Goal: Task Accomplishment & Management: Contribute content

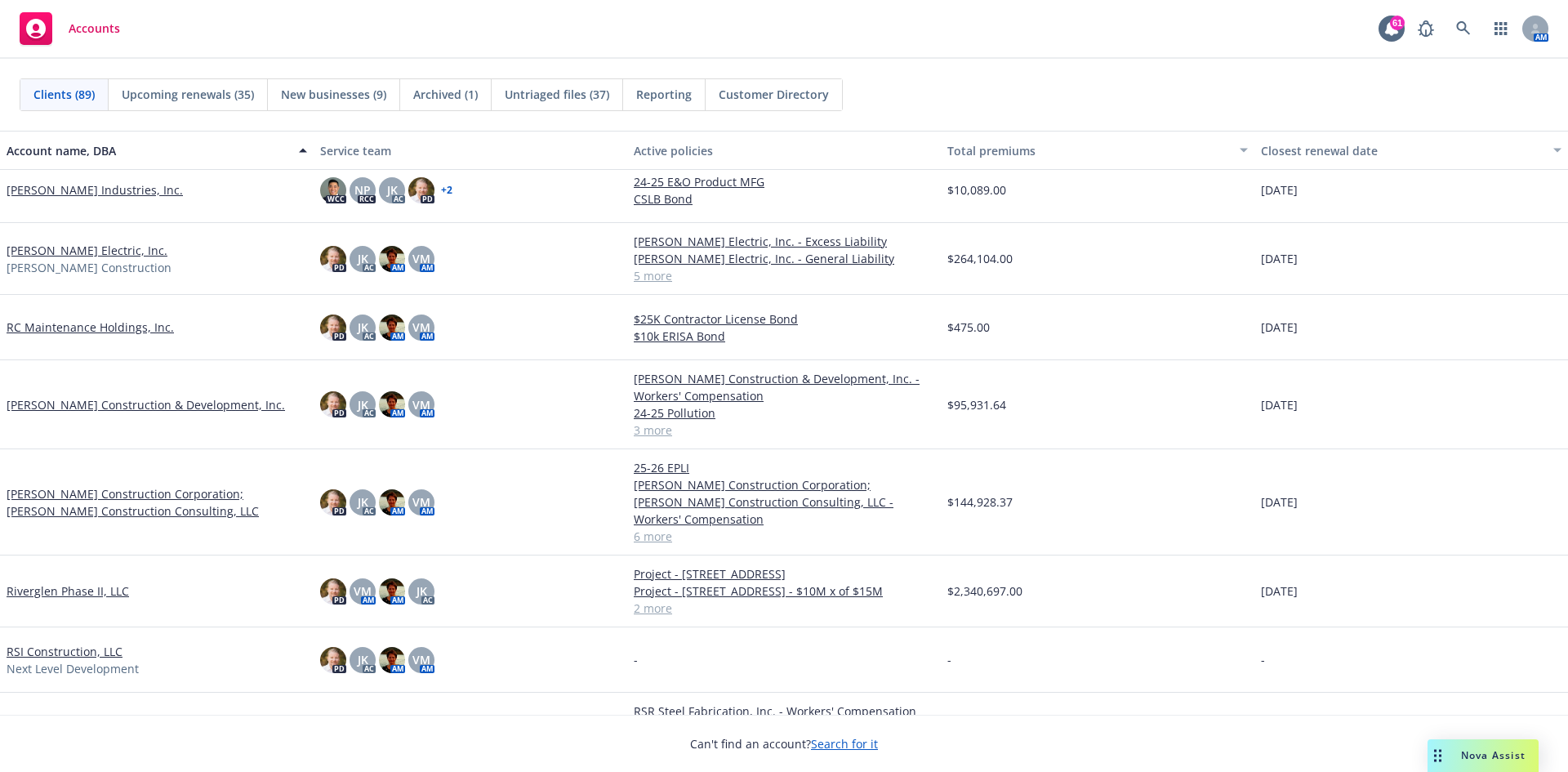
scroll to position [4246, 0]
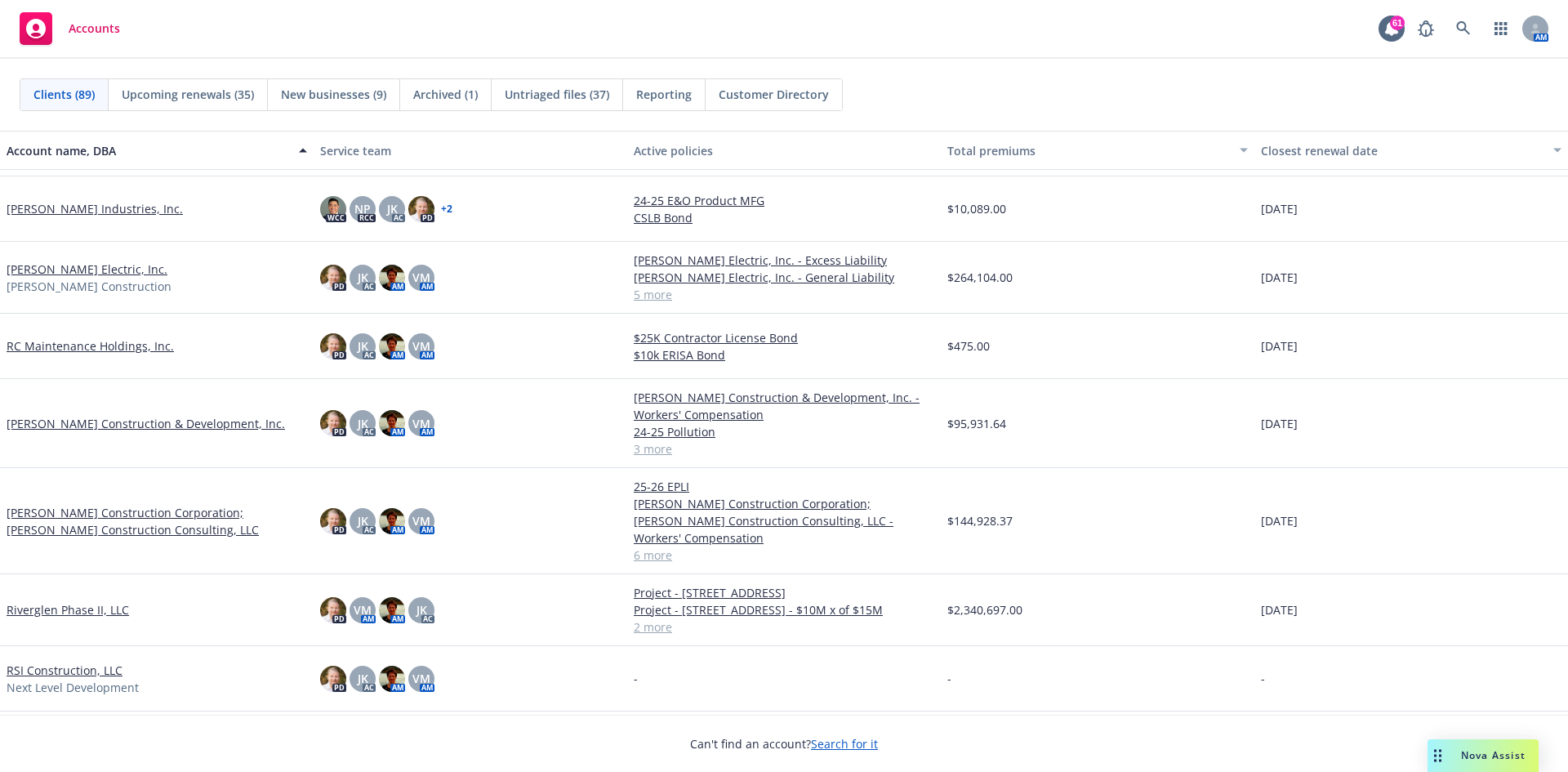
click at [75, 275] on link "[PERSON_NAME] Electric, Inc." at bounding box center [87, 269] width 161 height 17
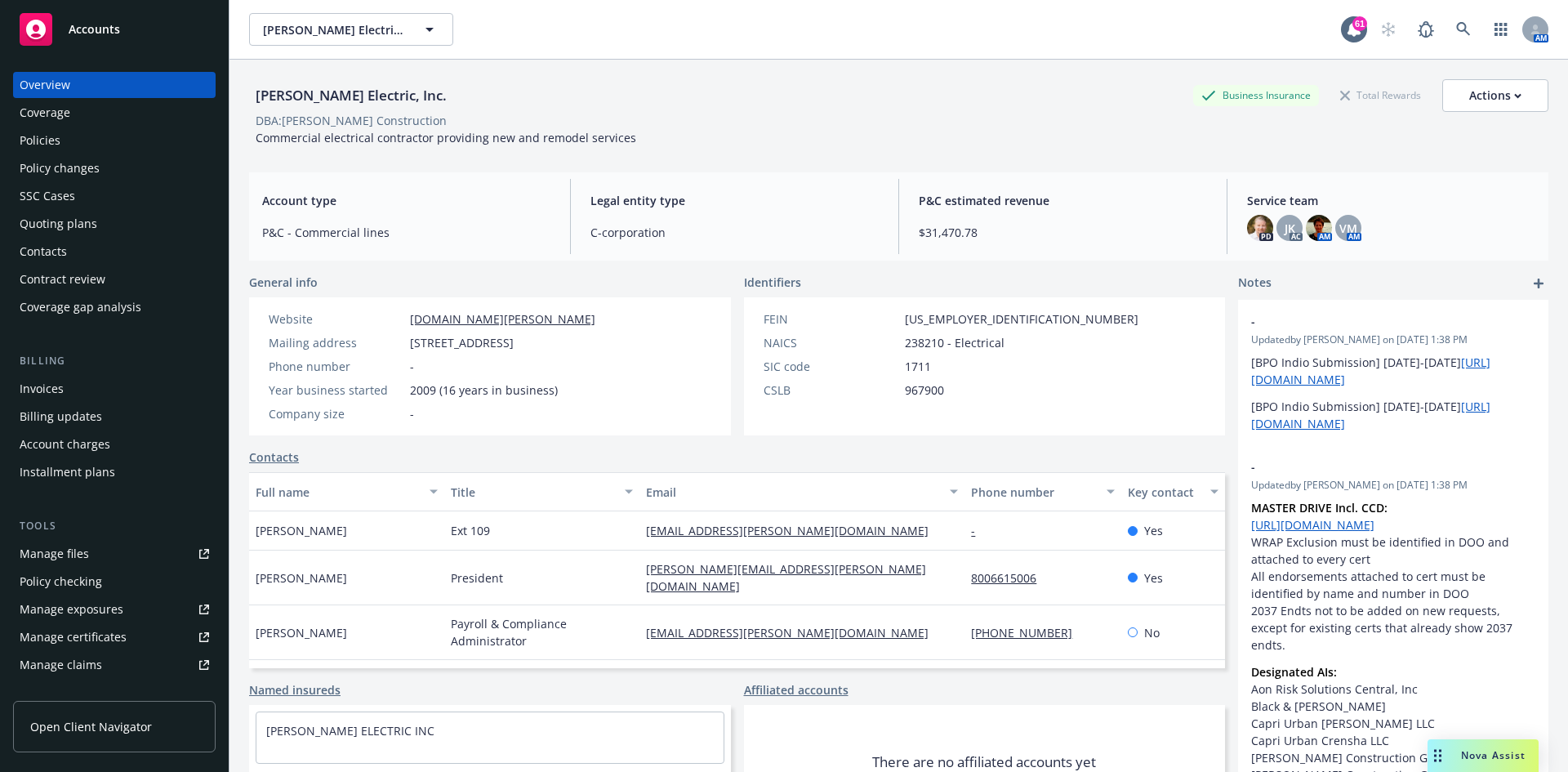
drag, startPoint x: 68, startPoint y: 140, endPoint x: 591, endPoint y: 210, distance: 527.7
click at [68, 139] on div "Policies" at bounding box center [114, 140] width 190 height 26
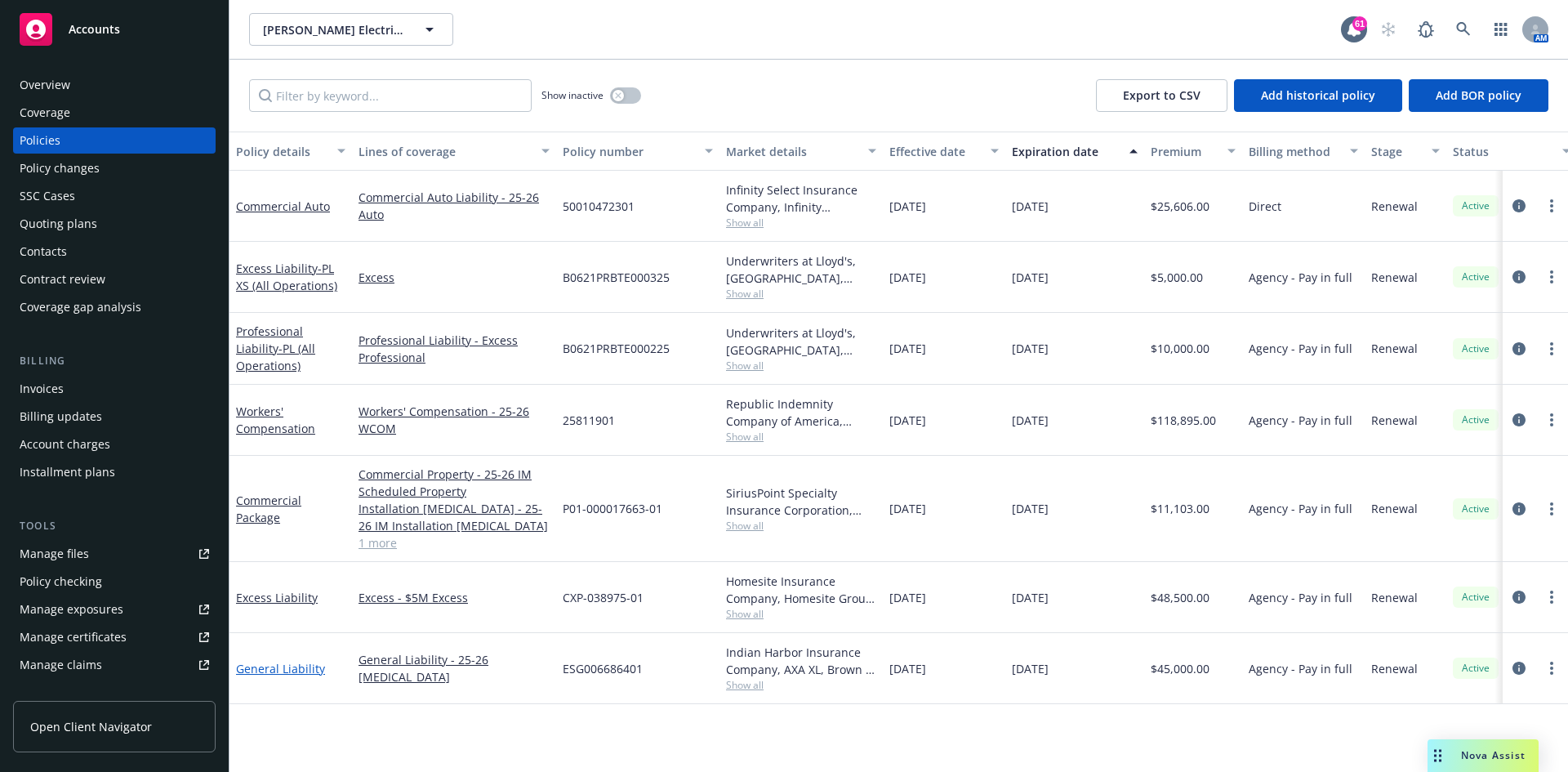
click at [299, 665] on link "General Liability" at bounding box center [280, 668] width 89 height 15
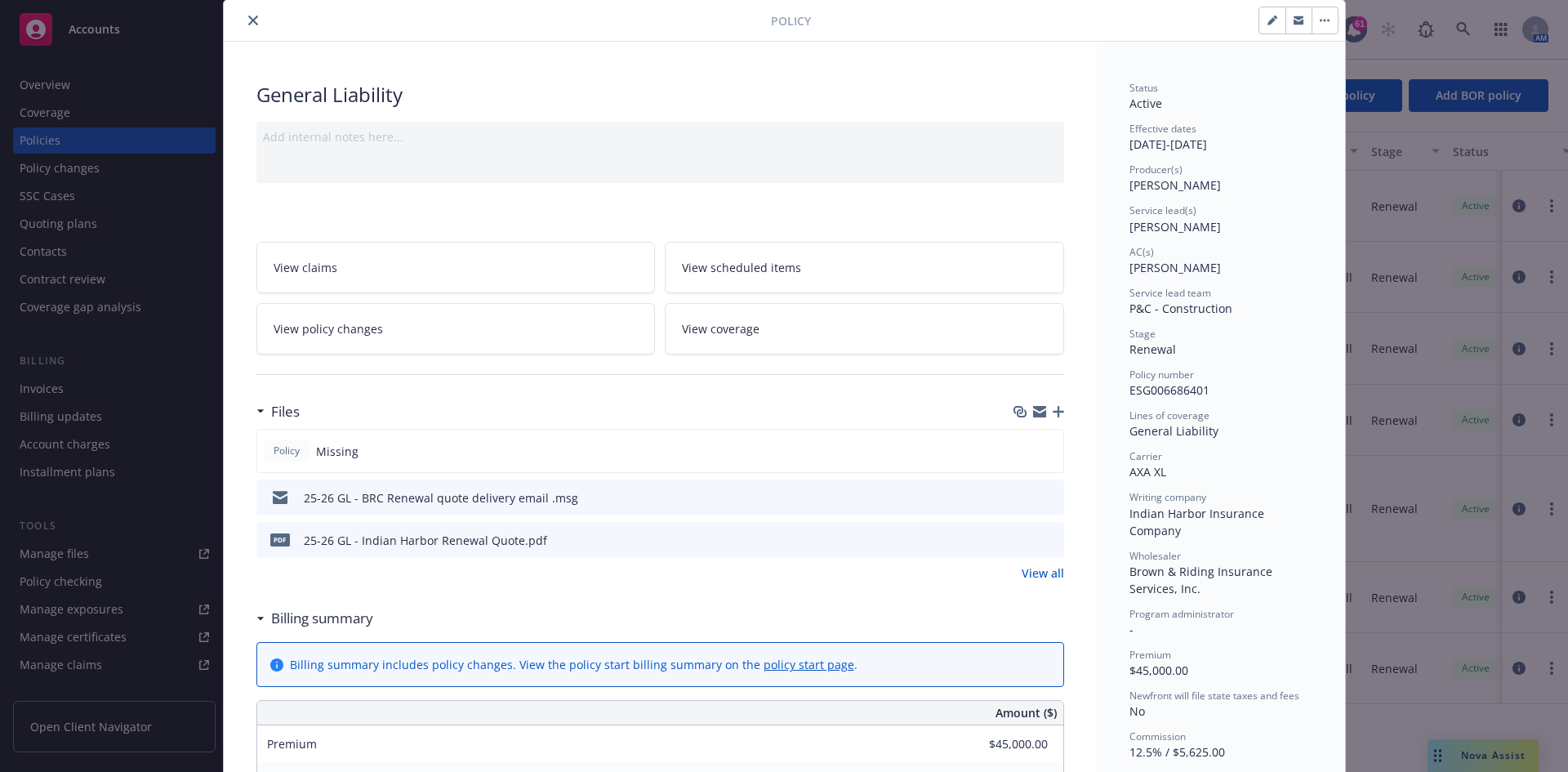
scroll to position [82, 0]
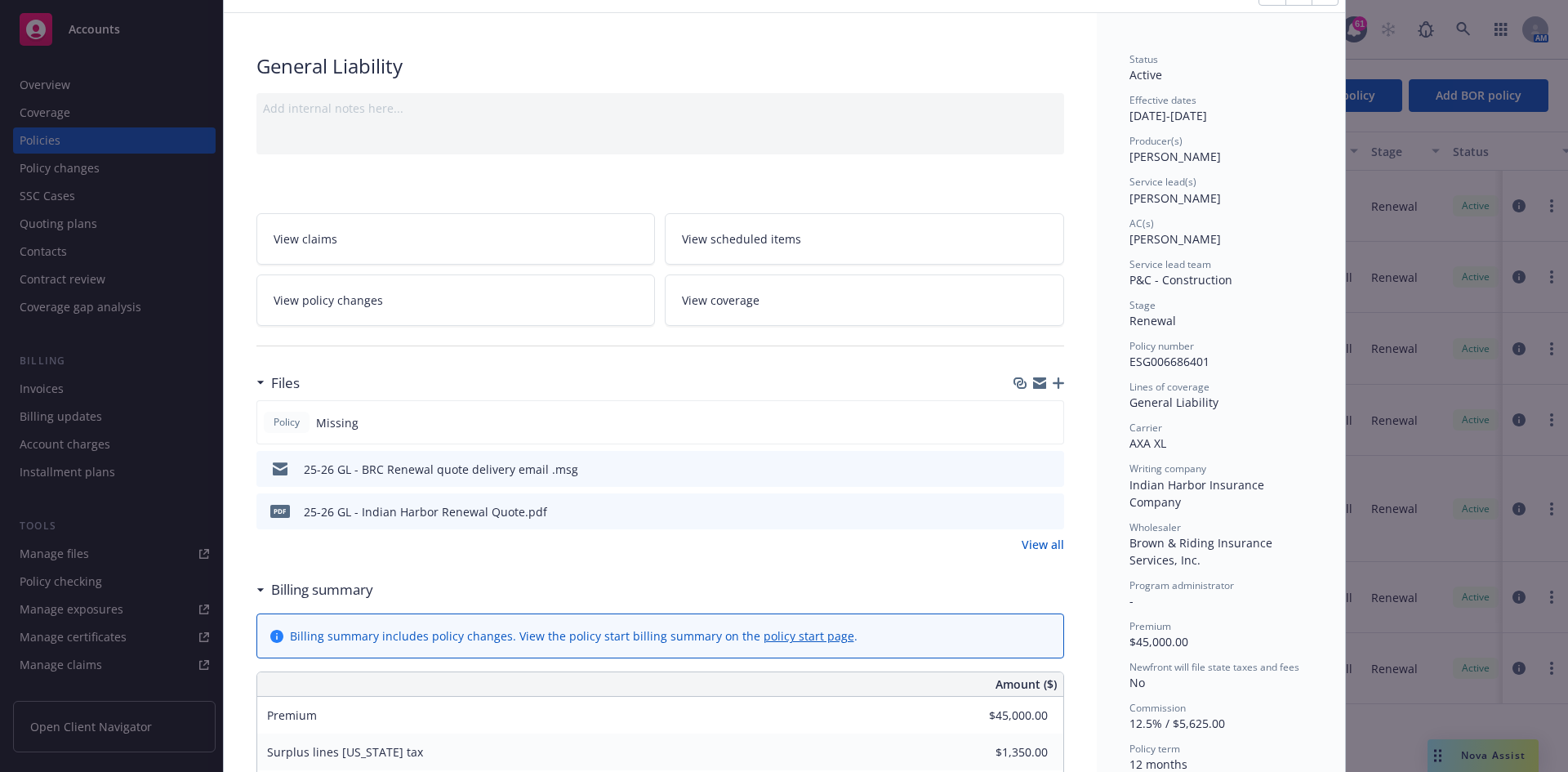
drag, startPoint x: 935, startPoint y: 383, endPoint x: 945, endPoint y: 385, distance: 10.2
click at [935, 383] on div "Files" at bounding box center [660, 383] width 807 height 34
click at [1054, 382] on icon "button" at bounding box center [1058, 383] width 11 height 11
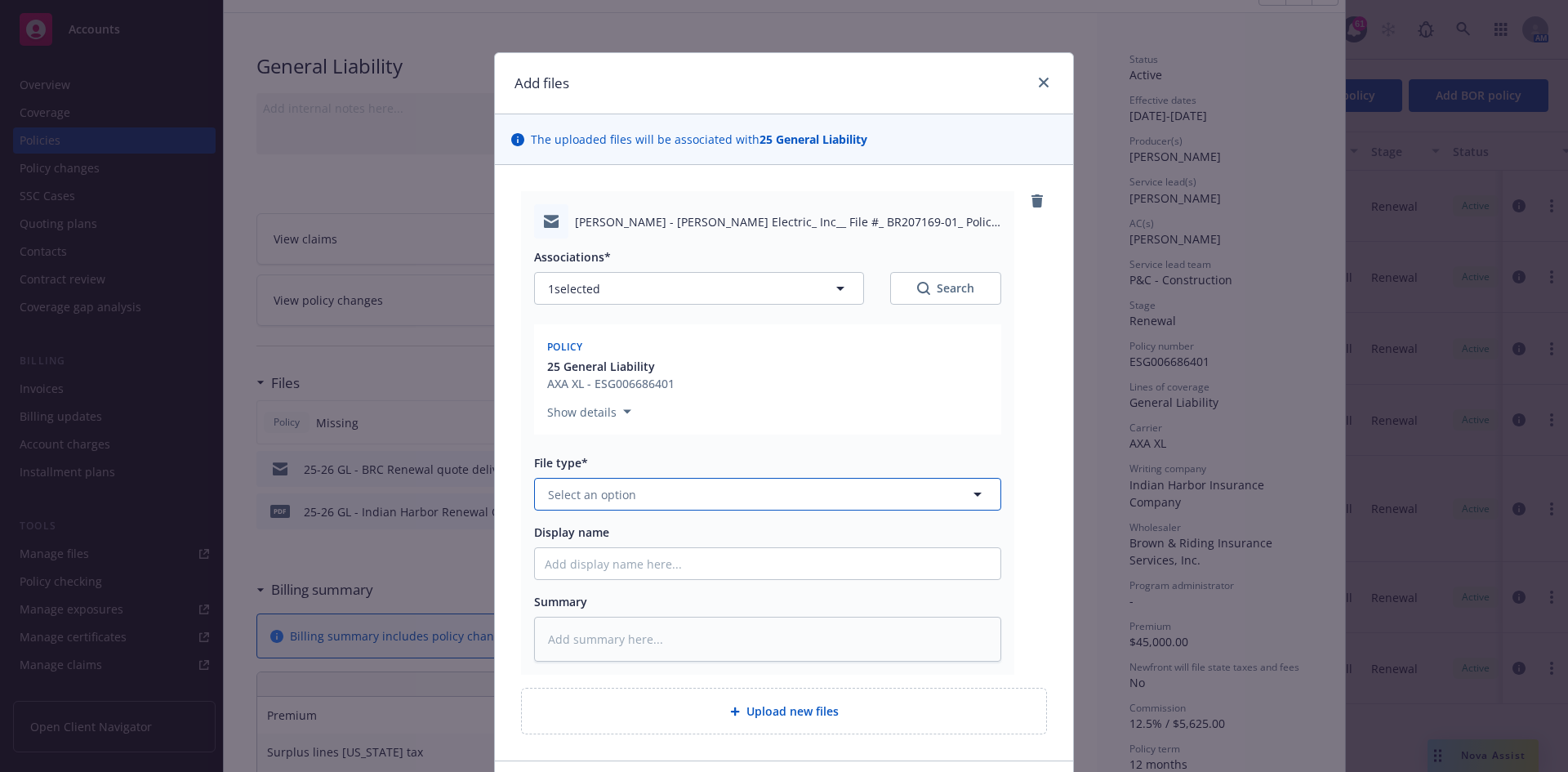
click at [756, 505] on button "Select an option" at bounding box center [767, 494] width 467 height 32
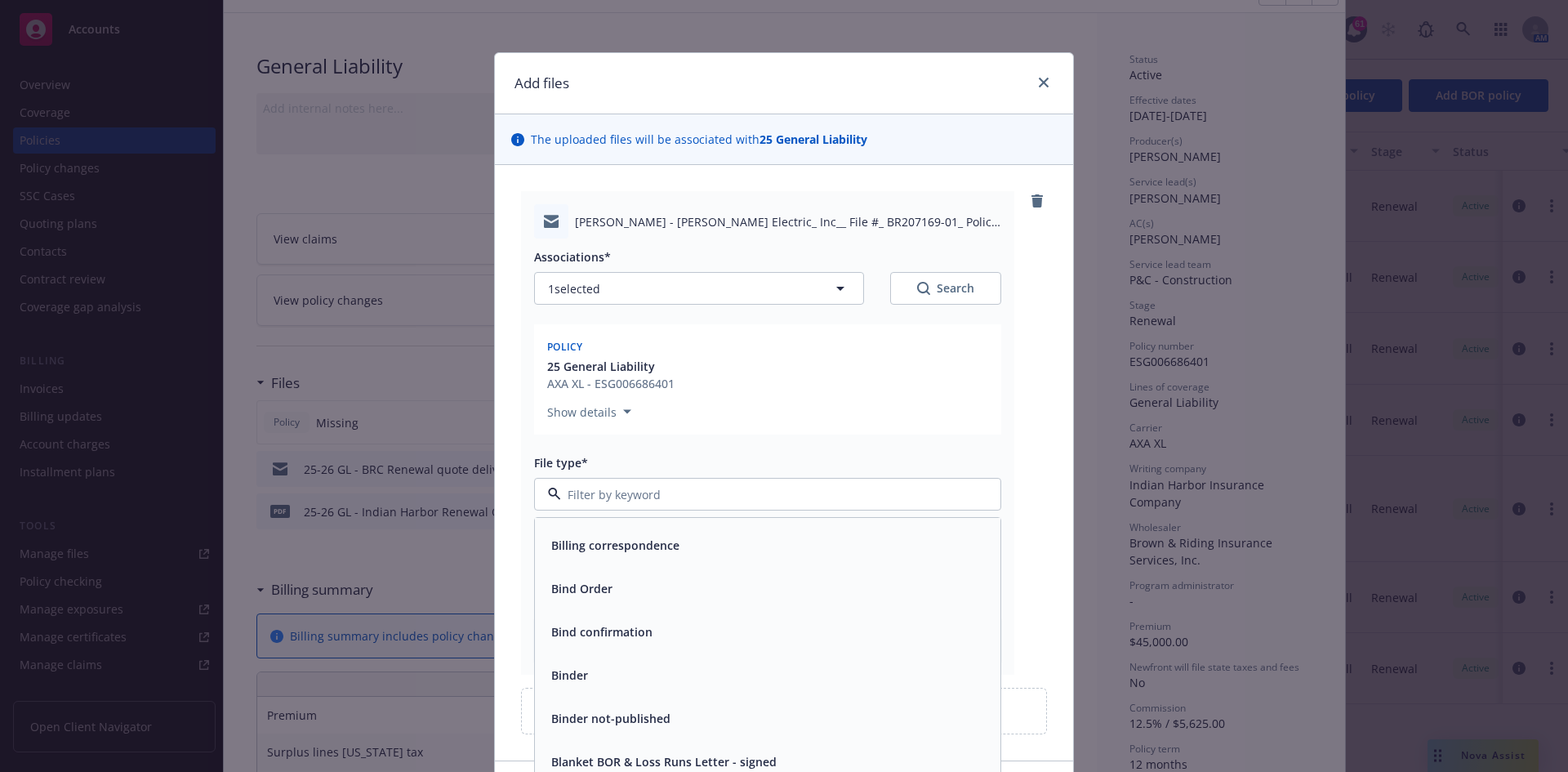
click at [621, 672] on div "Binder" at bounding box center [767, 675] width 446 height 24
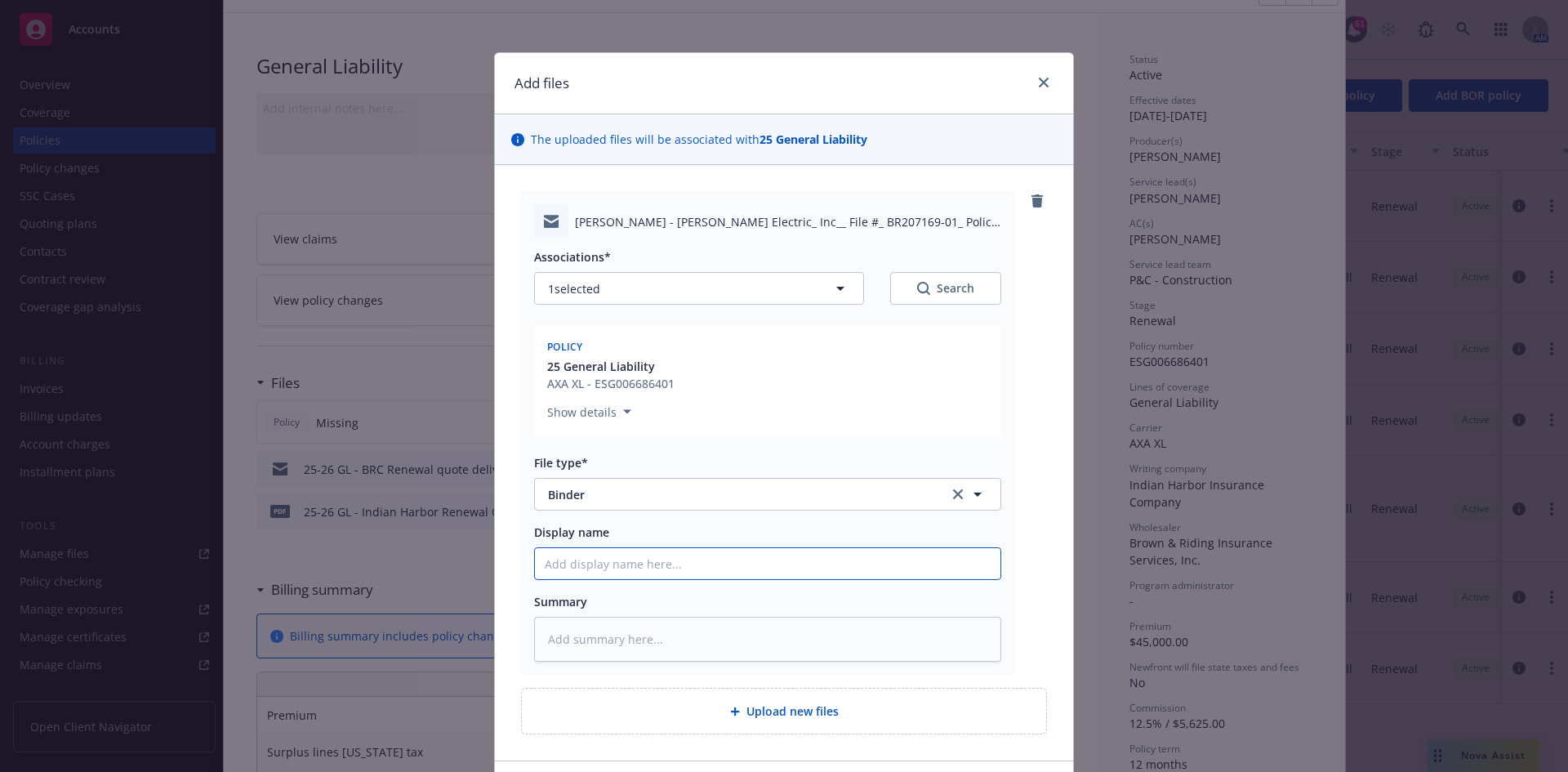
click at [726, 554] on input "Display name" at bounding box center [767, 563] width 465 height 31
type textarea "x"
type input "2"
type textarea "x"
type input "25"
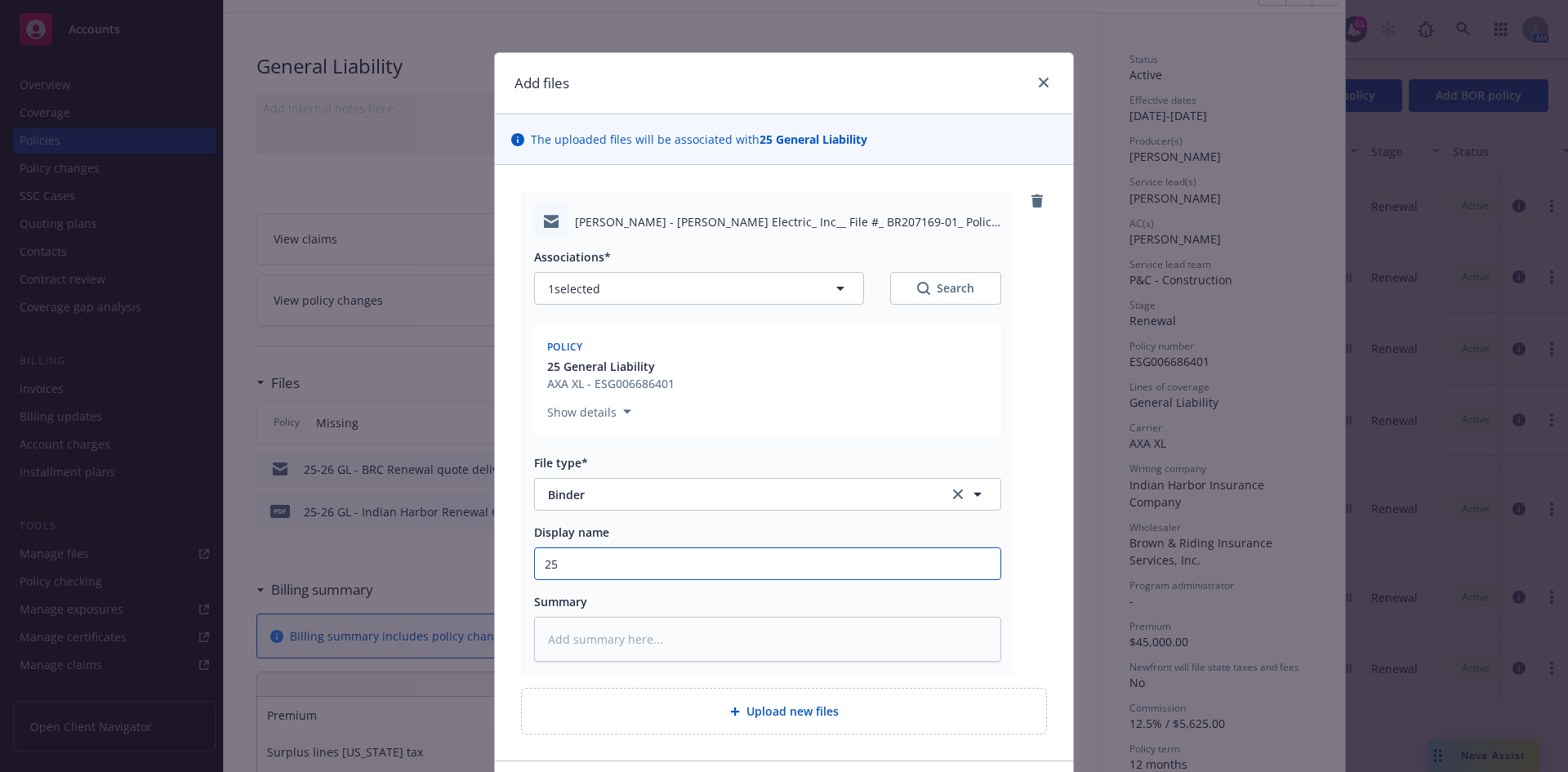
type textarea "x"
type input "25-"
type textarea "x"
type input "25-2"
type textarea "x"
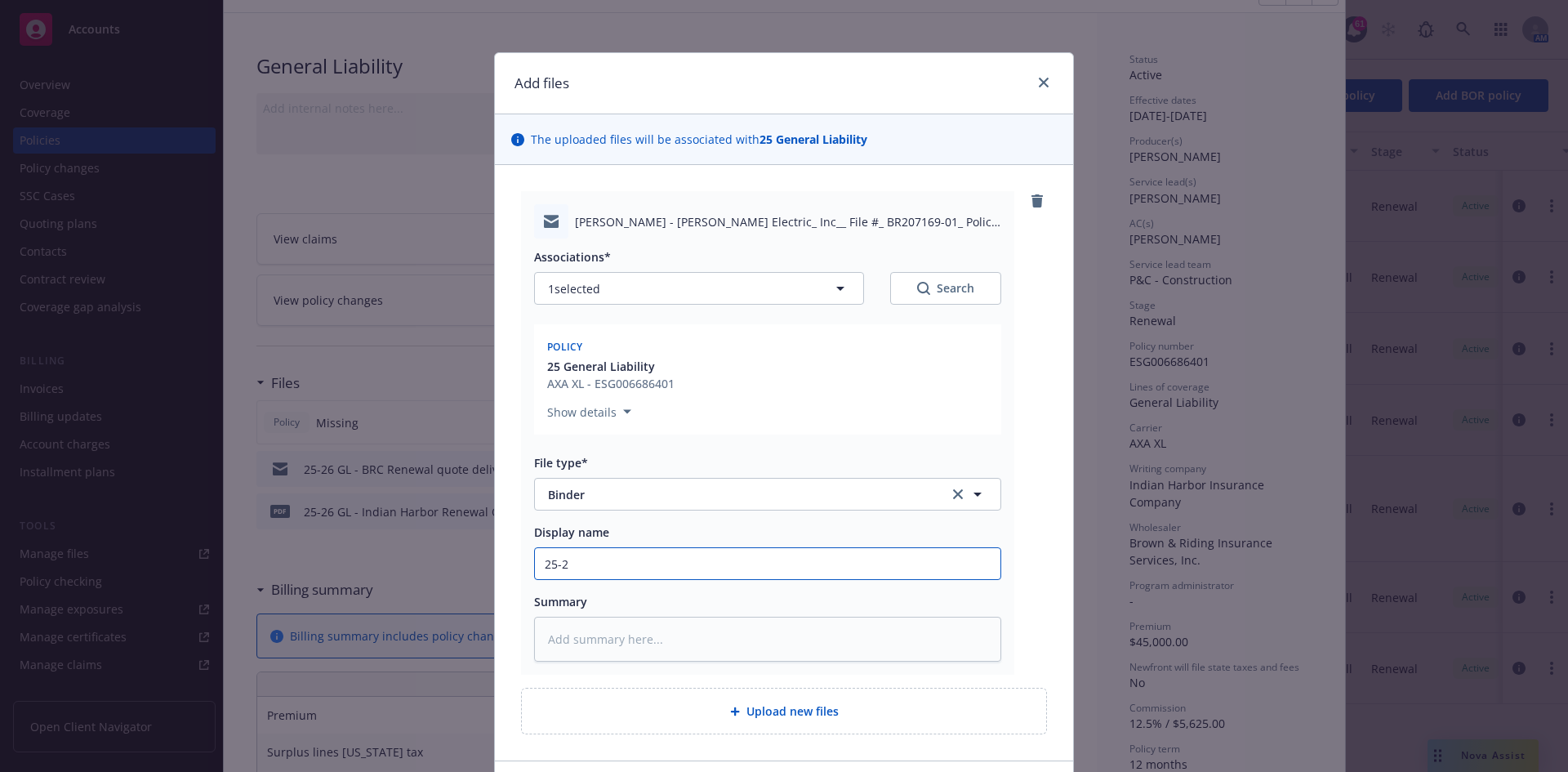
type input "25-26"
type textarea "x"
type input "25-26"
type textarea "x"
type input "25-26 G"
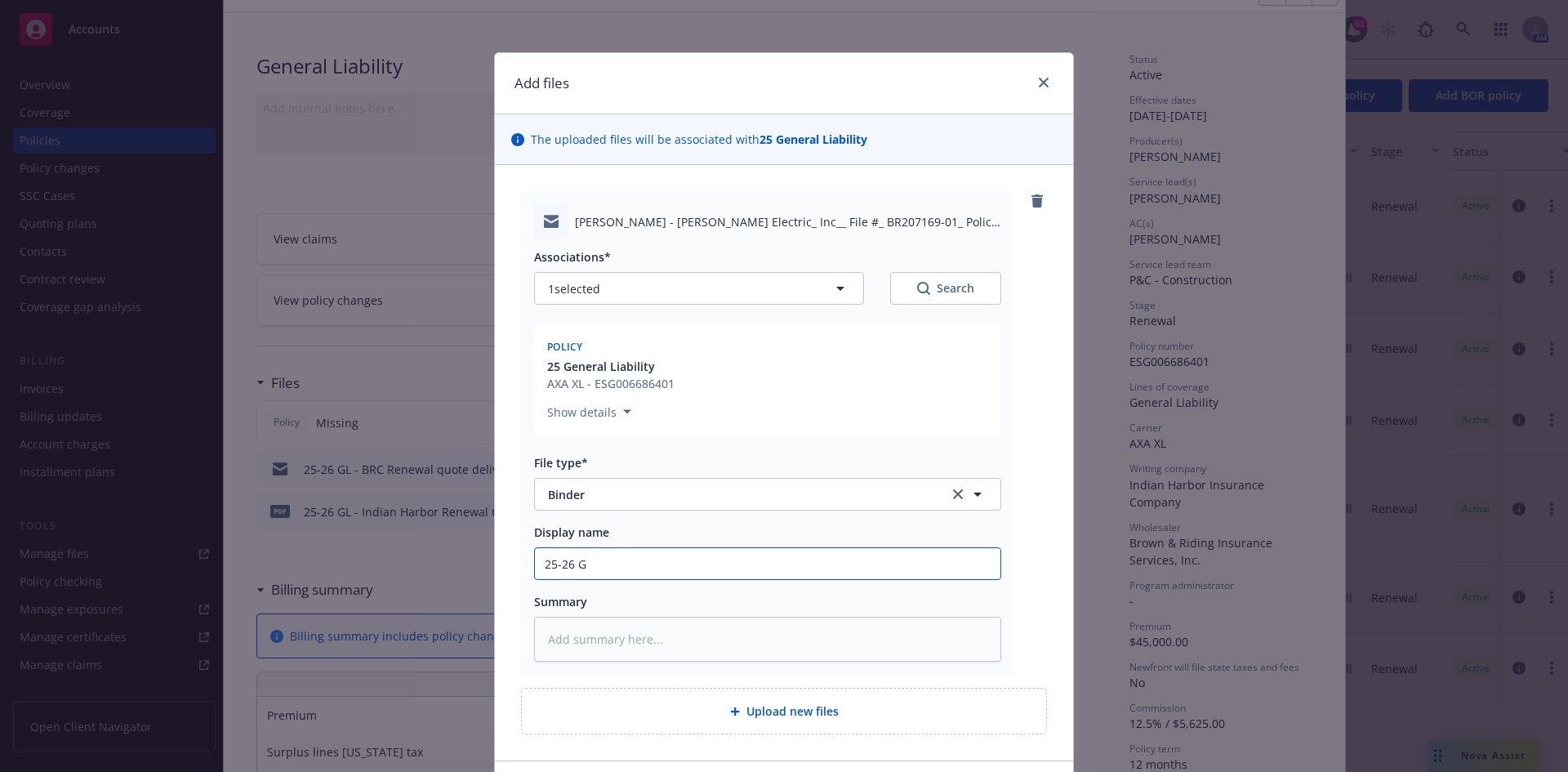
type textarea "x"
type input "25-26 GL"
type textarea "x"
type input "25-26 GL"
type textarea "x"
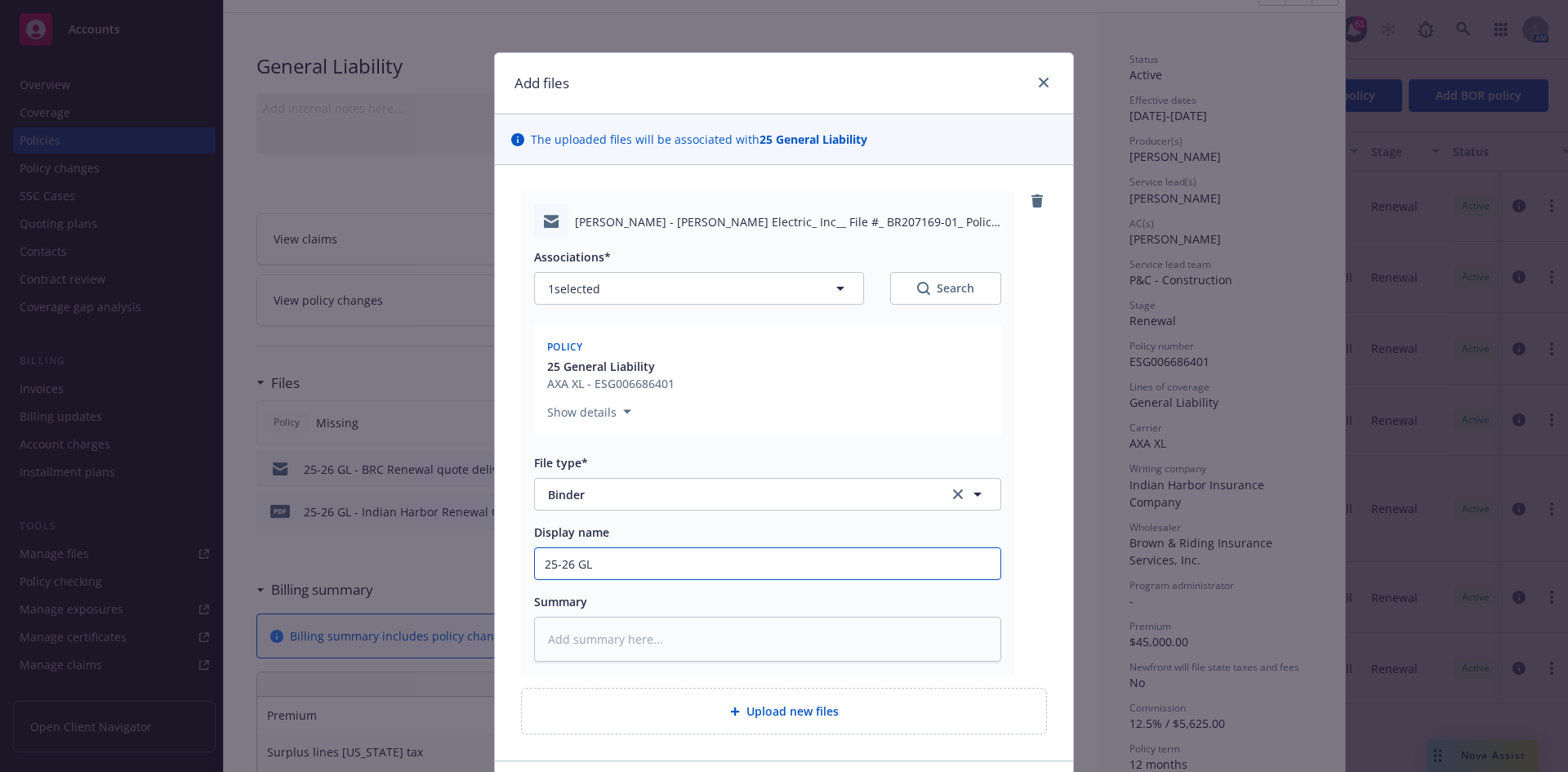
type input "25-26 GL -"
type textarea "x"
type input "25-26 GL -"
click at [639, 385] on div "AXA XL - ESG006686401" at bounding box center [611, 383] width 128 height 17
click at [641, 565] on input "25-26 GL -" at bounding box center [767, 563] width 465 height 31
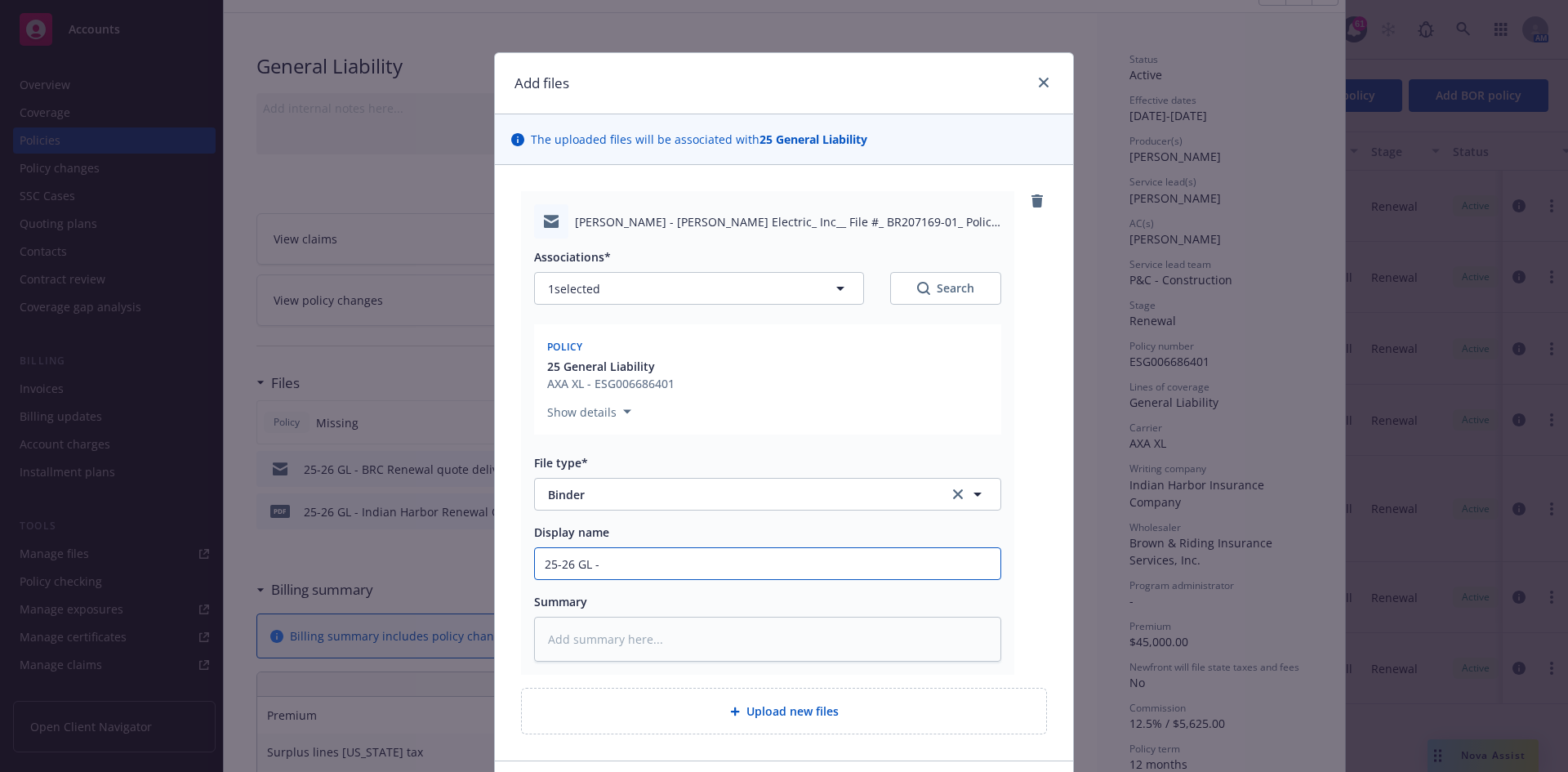
type textarea "x"
type input "25-26 GL - B"
type textarea "x"
type input "25-26 GL - BR"
type textarea "x"
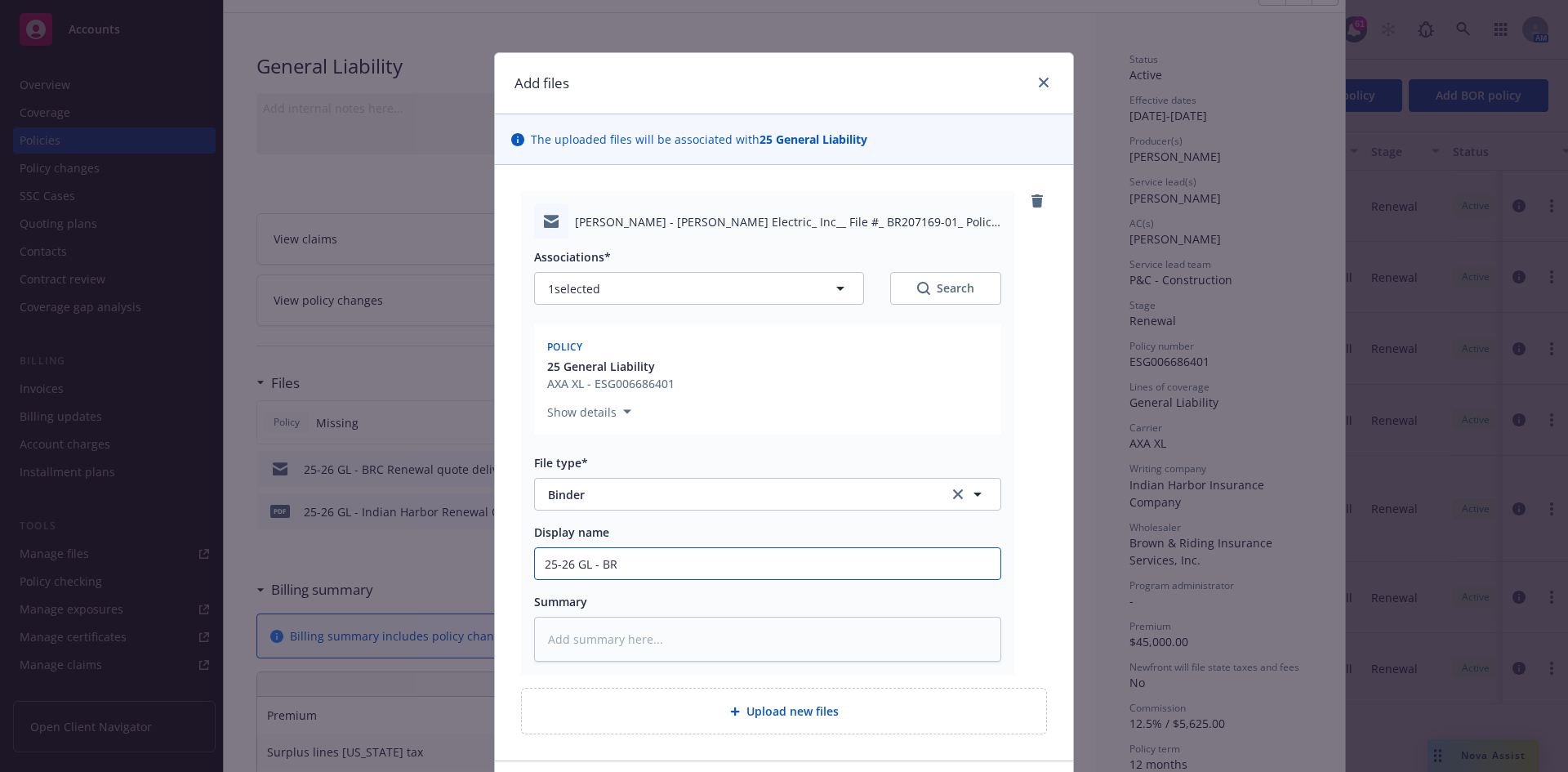
type input "25-26 GL - BRC"
type textarea "x"
type input "25-26 GL - BRC"
type textarea "x"
type input "25-26 GL - BRC B"
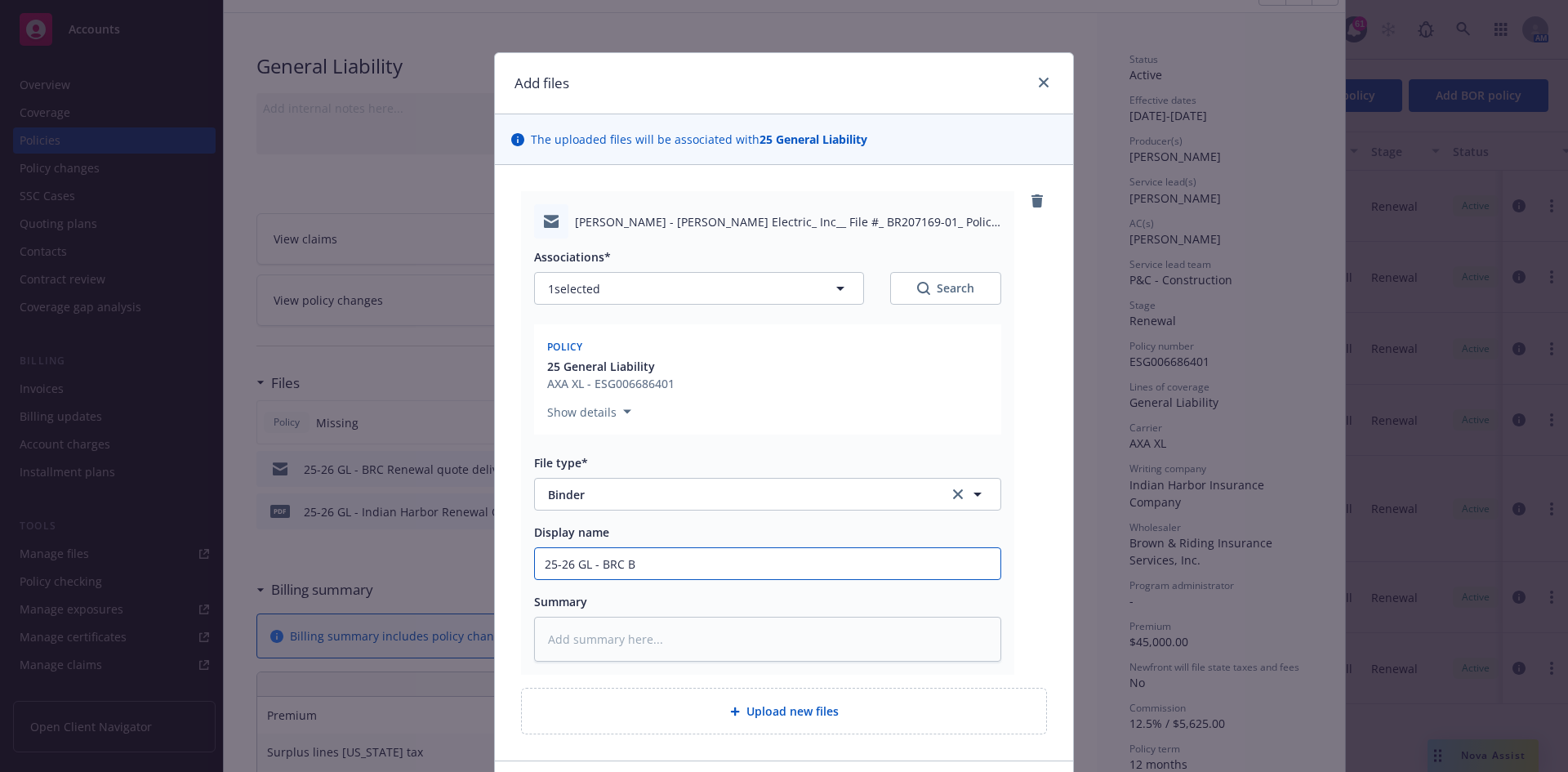
type textarea "x"
type input "25-26 GL - BRC Bi"
type textarea "x"
type input "25-26 GL - BRC Bin"
type textarea "x"
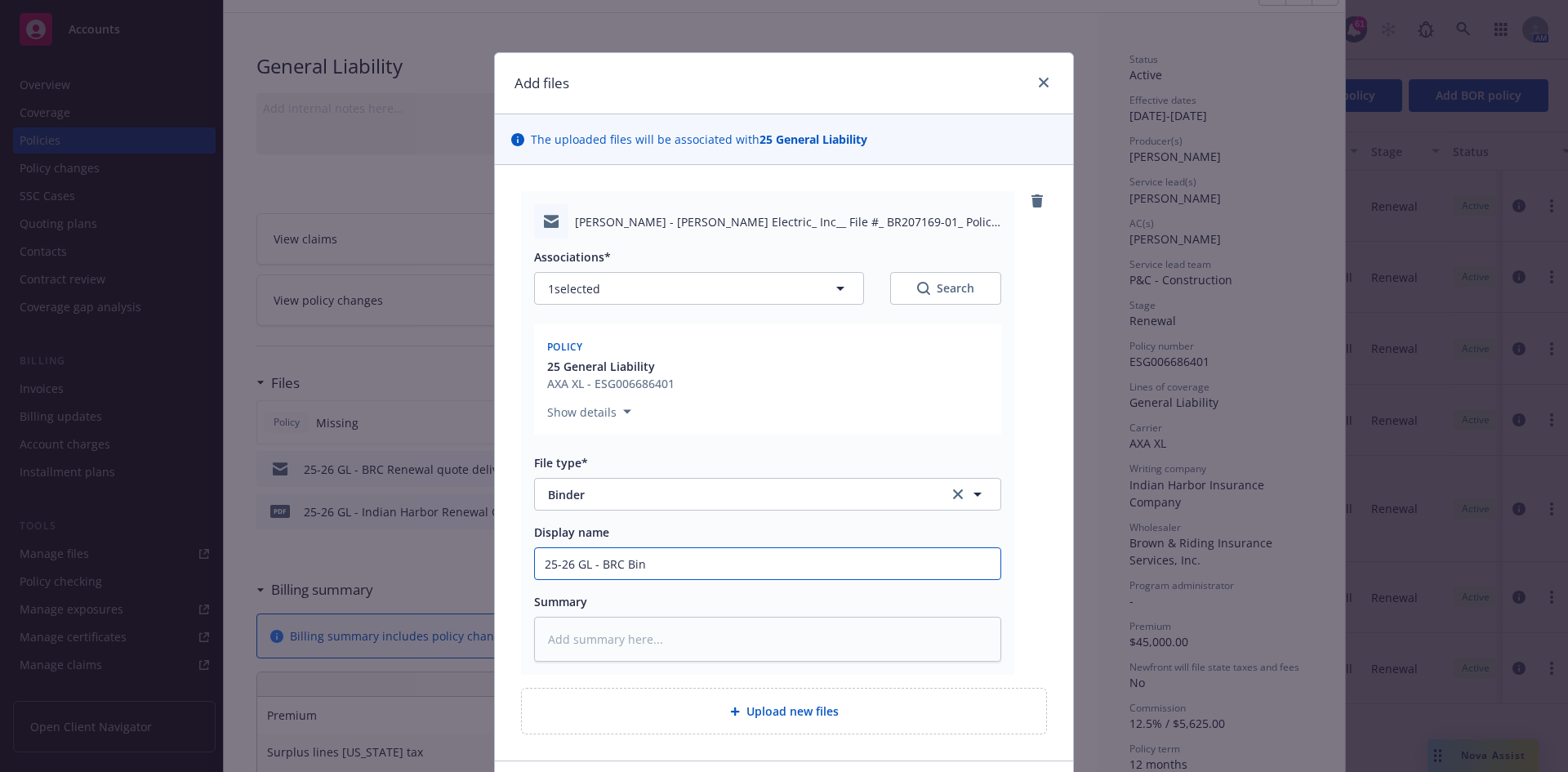
type input "25-26 GL - BRC Bind"
type textarea "x"
type input "25-26 GL - BRC Bind"
type textarea "x"
type input "25-26 GL - BRC Bind D"
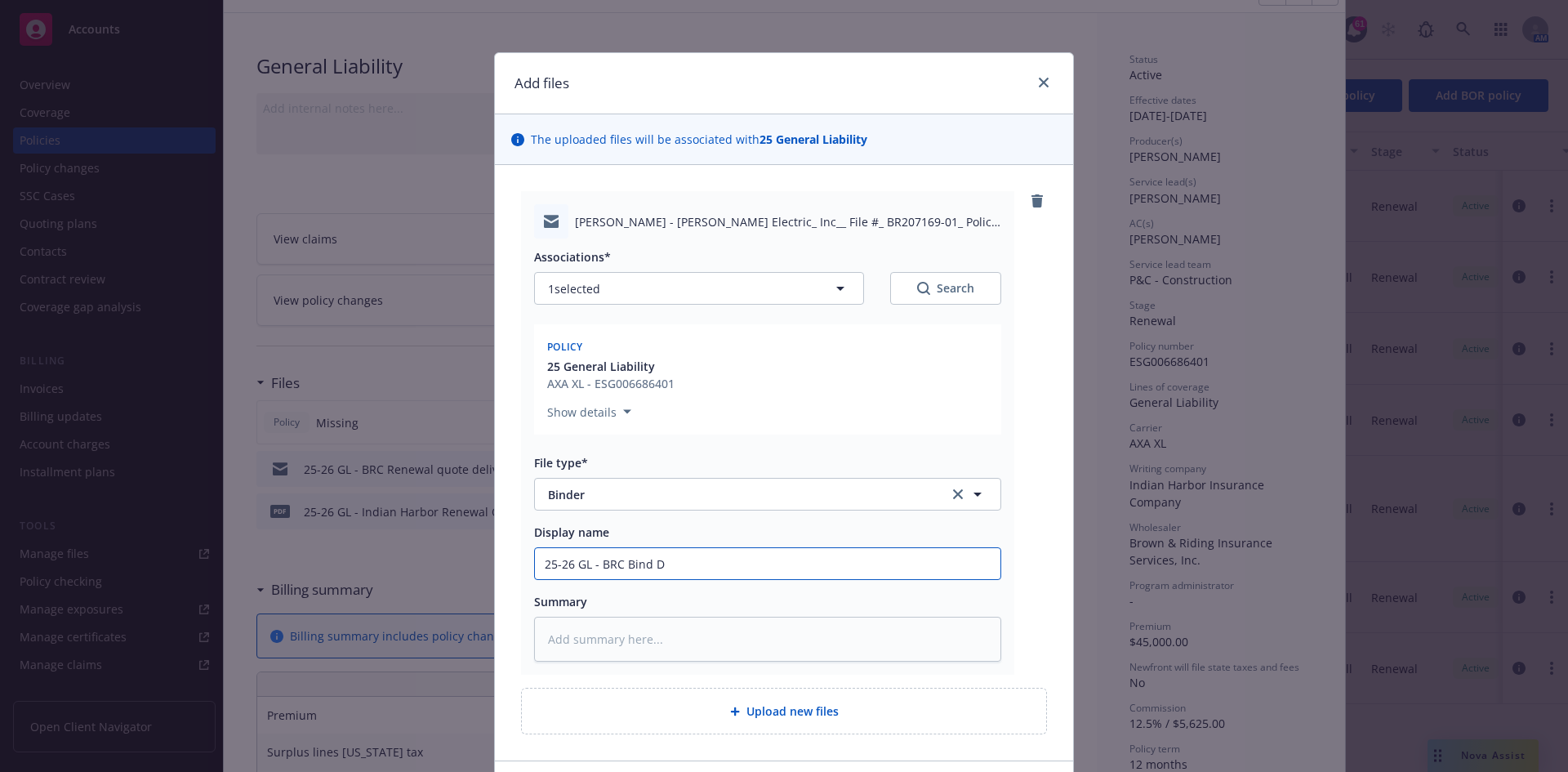
type textarea "x"
type input "25-26 GL - BRC Bind"
type textarea "x"
type input "25-26 GL - BRC Bind"
type textarea "x"
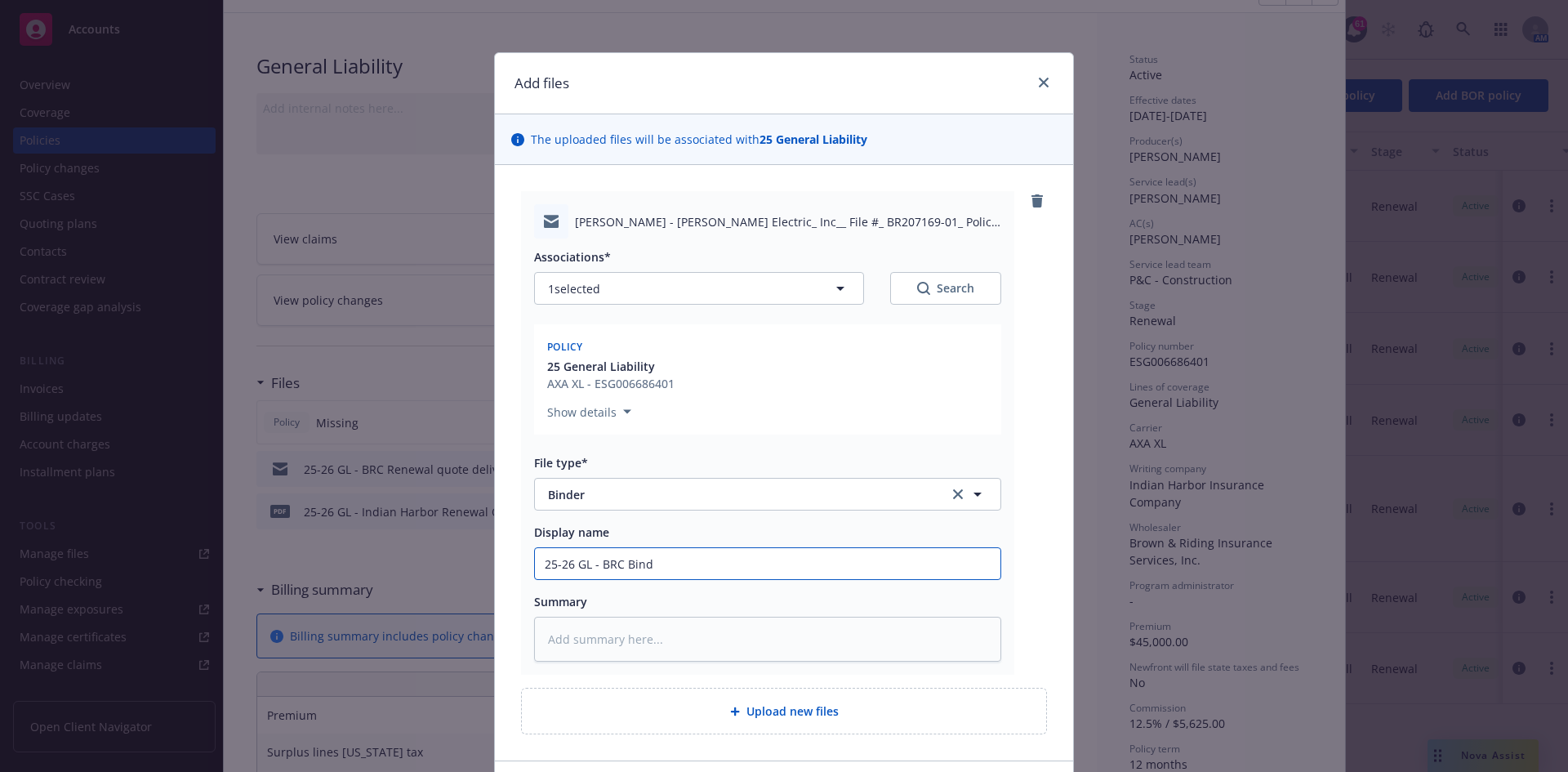
type input "25-26 GL - BRC Binde"
type textarea "x"
type input "25-26 GL - BRC Binder"
type textarea "x"
type input "25-26 GL - BRC Binder"
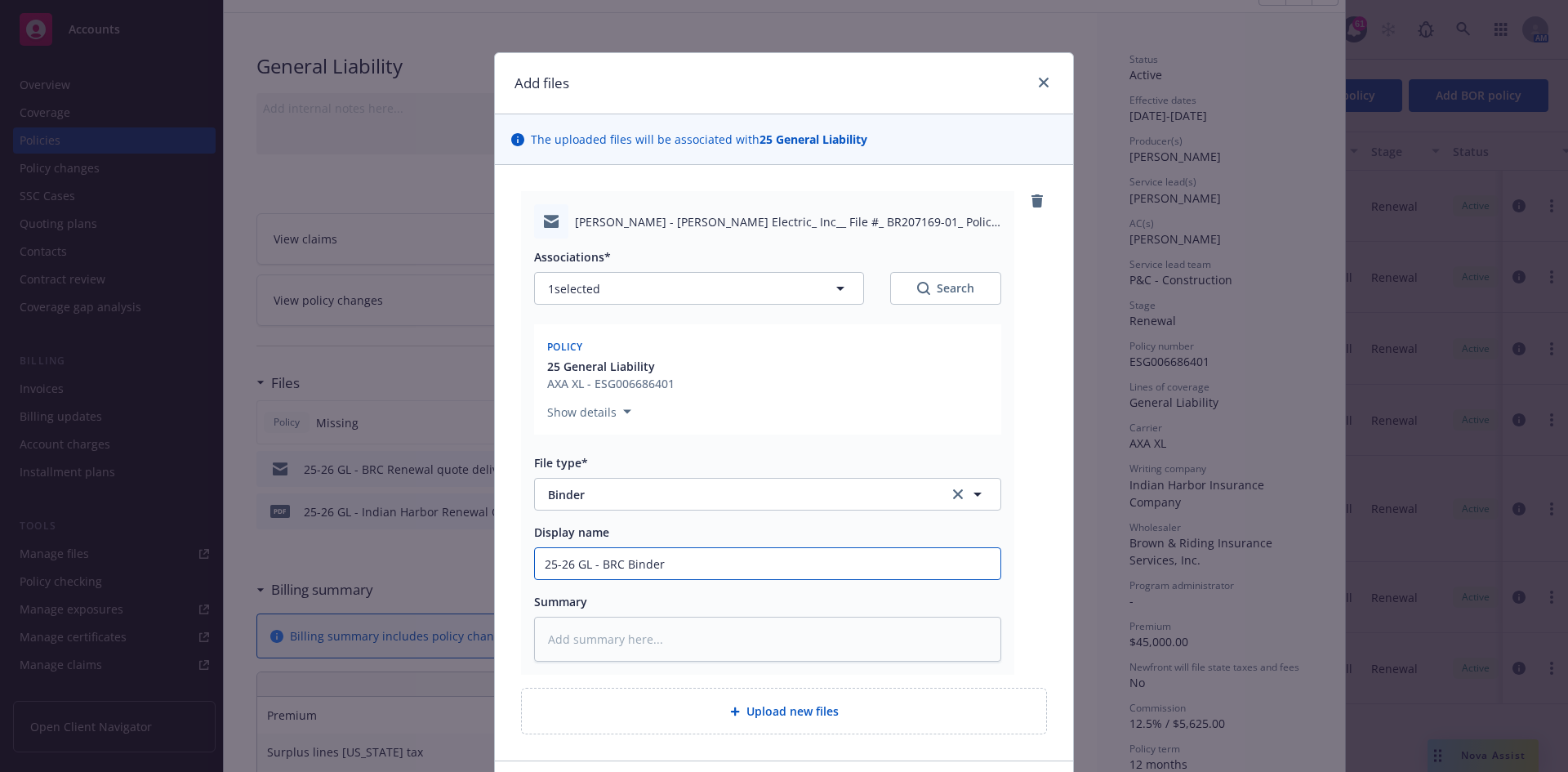
type textarea "x"
type input "25-26 GL - BRC Binder d"
type textarea "x"
type input "25-26 GL - BRC Binder de"
type textarea "x"
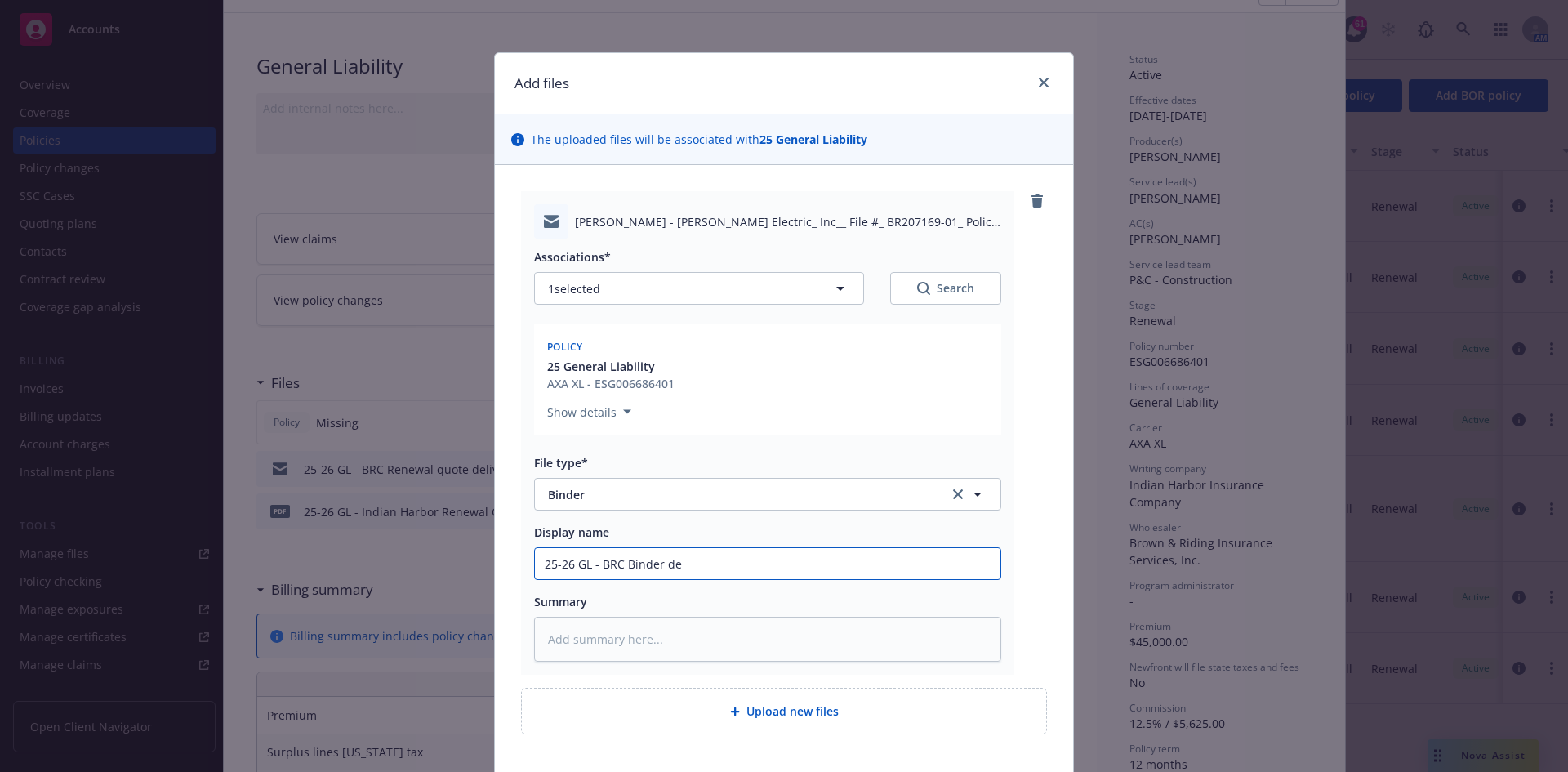
type input "25-26 GL - BRC Binder del"
type textarea "x"
type input "25-26 GL - BRC Binder deli"
type textarea "x"
type input "25-26 GL - BRC Binder deliv"
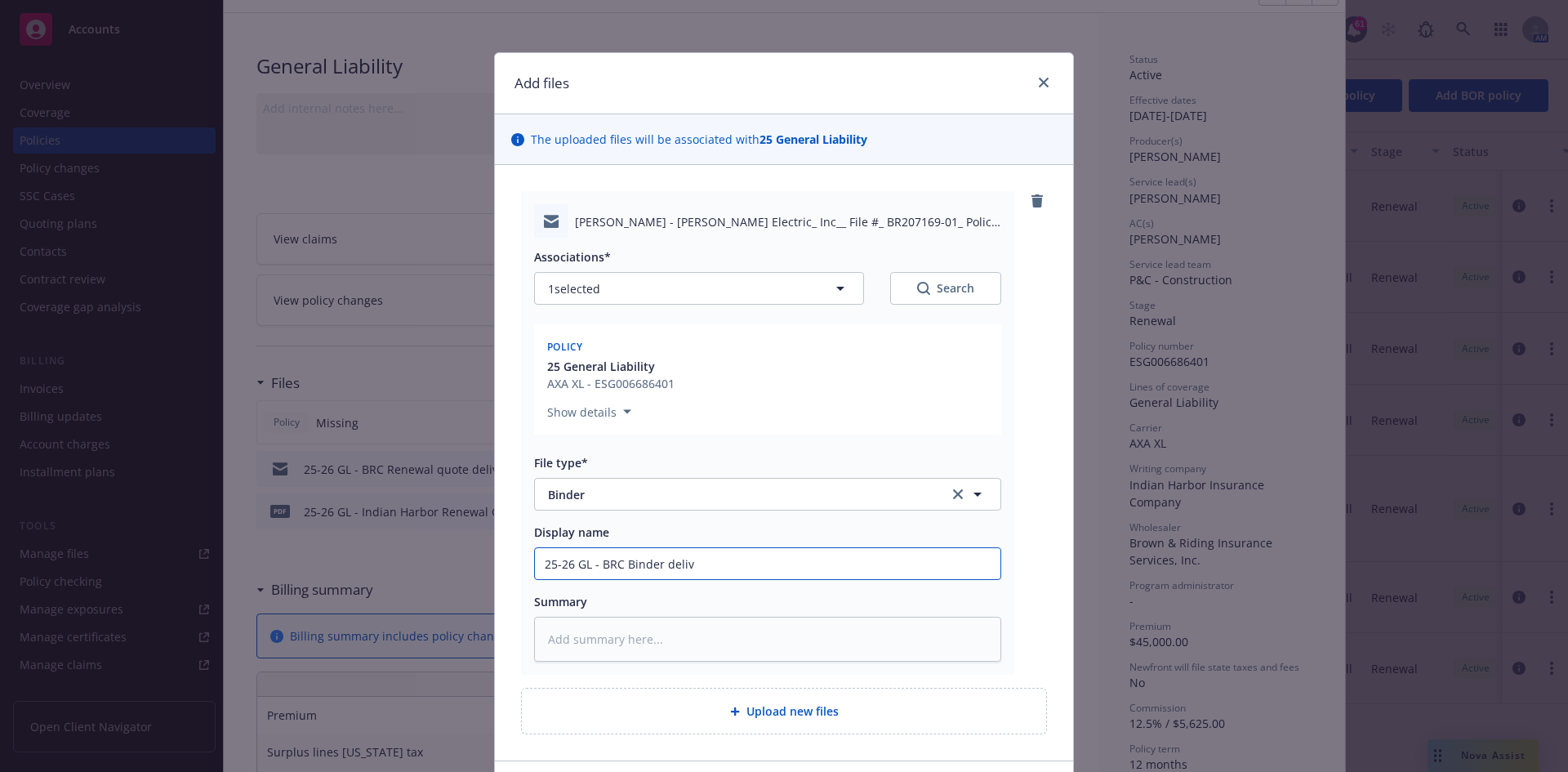
type textarea "x"
type input "25-26 GL - BRC Binder delive"
type textarea "x"
type input "25-26 GL - BRC Binder deliver"
type textarea "x"
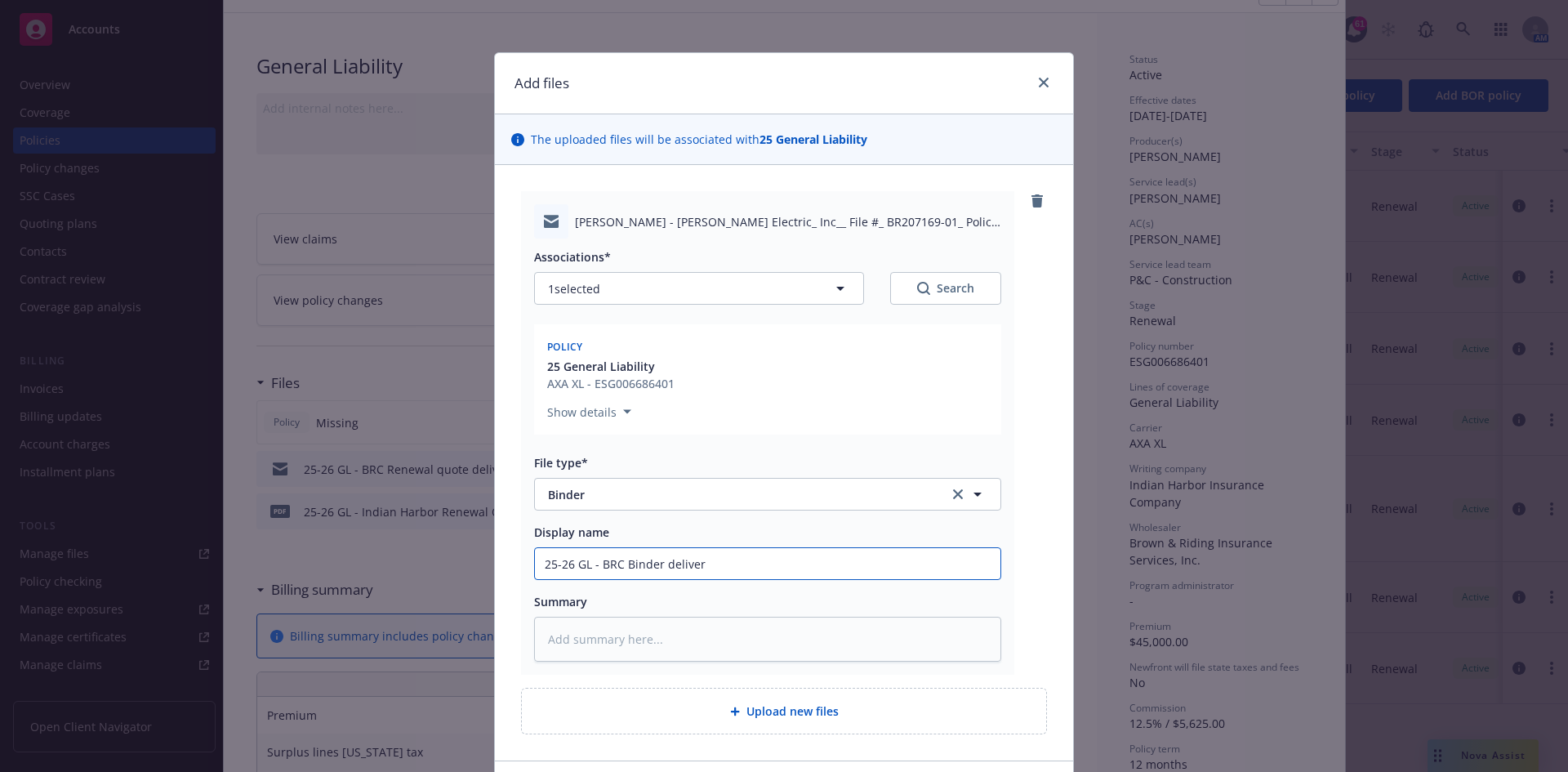
type input "25-26 GL - BRC Binder delivery"
type textarea "x"
type input "25-26 GL - BRC Binder delivery"
type textarea "x"
type input "25-26 GL - BRC Binder delivery e"
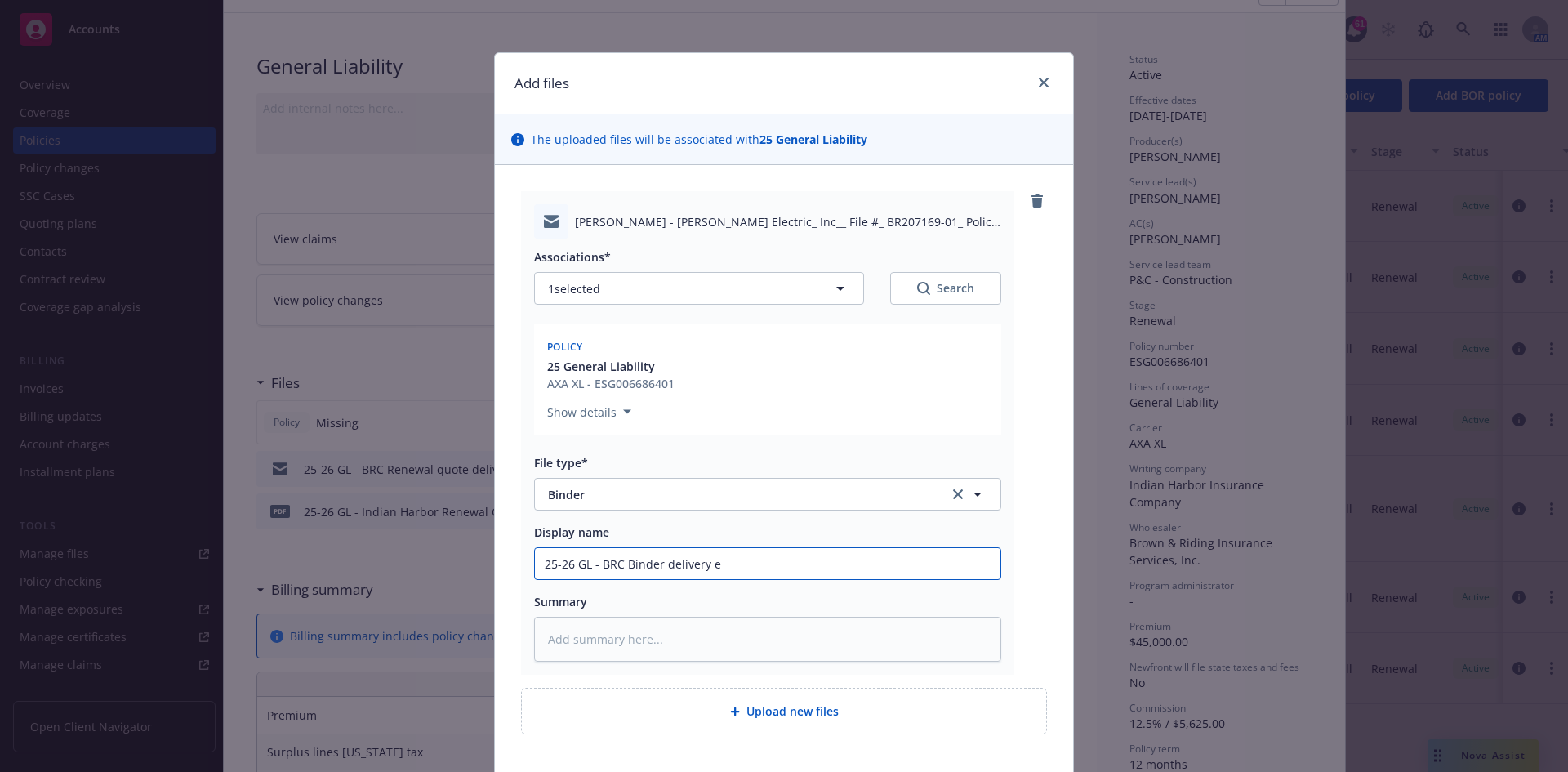
type textarea "x"
type input "25-26 GL - BRC Binder delivery em"
type textarea "x"
type input "25-26 GL - BRC Binder delivery ema"
type textarea "x"
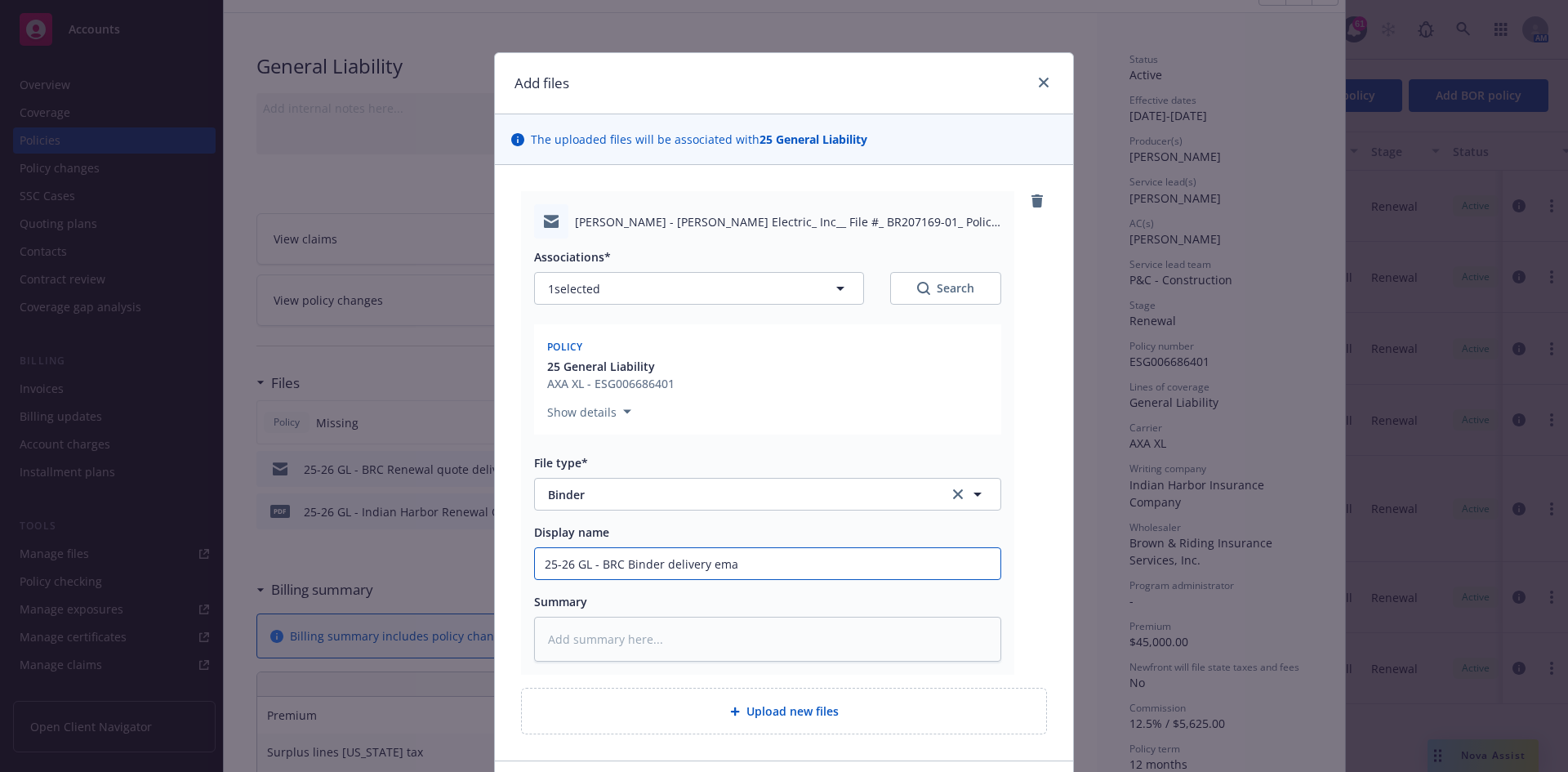
type input "25-26 GL - BRC Binder delivery emai"
type textarea "x"
type input "25-26 GL - BRC Binder delivery email"
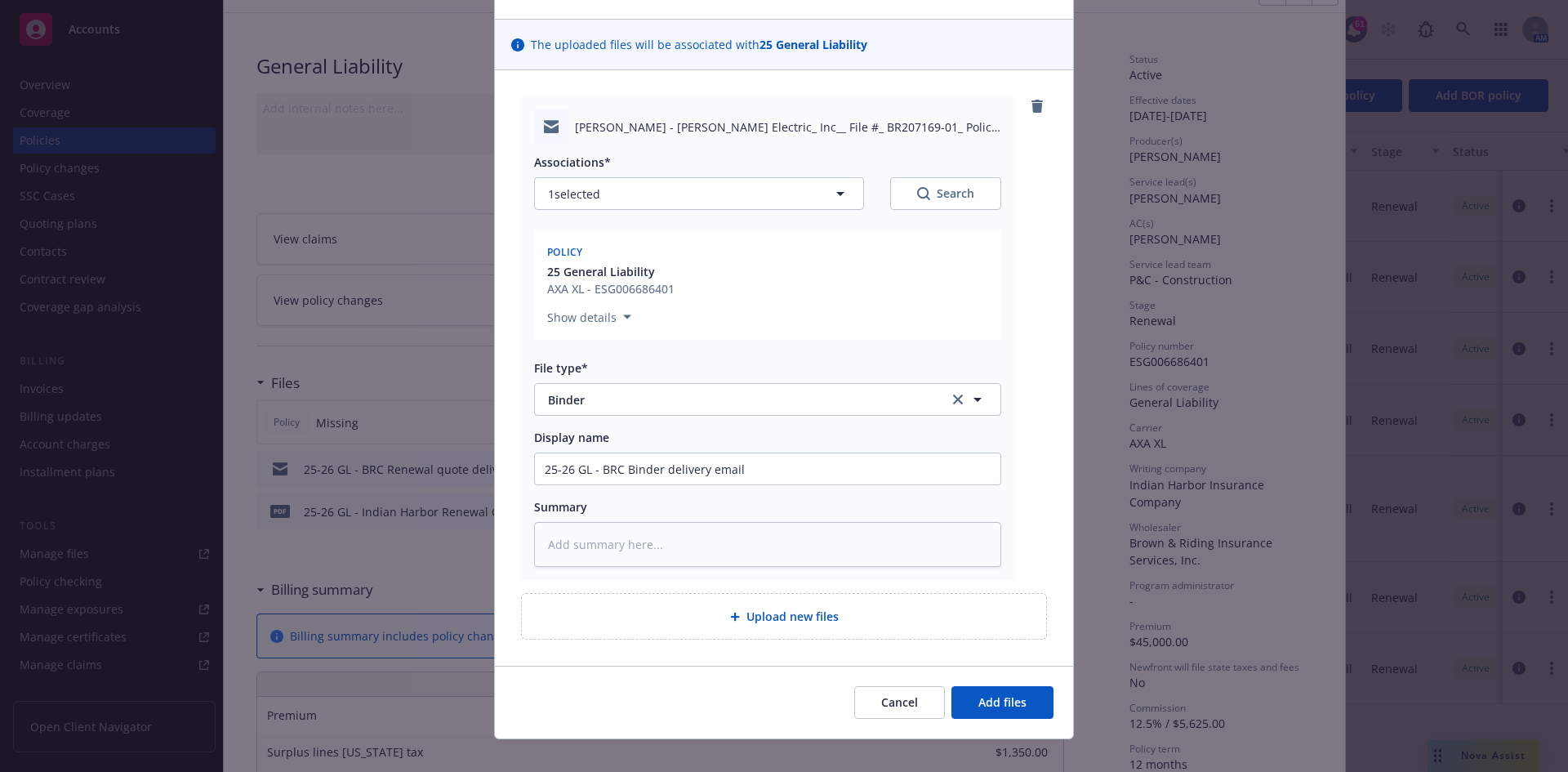
scroll to position [114, 0]
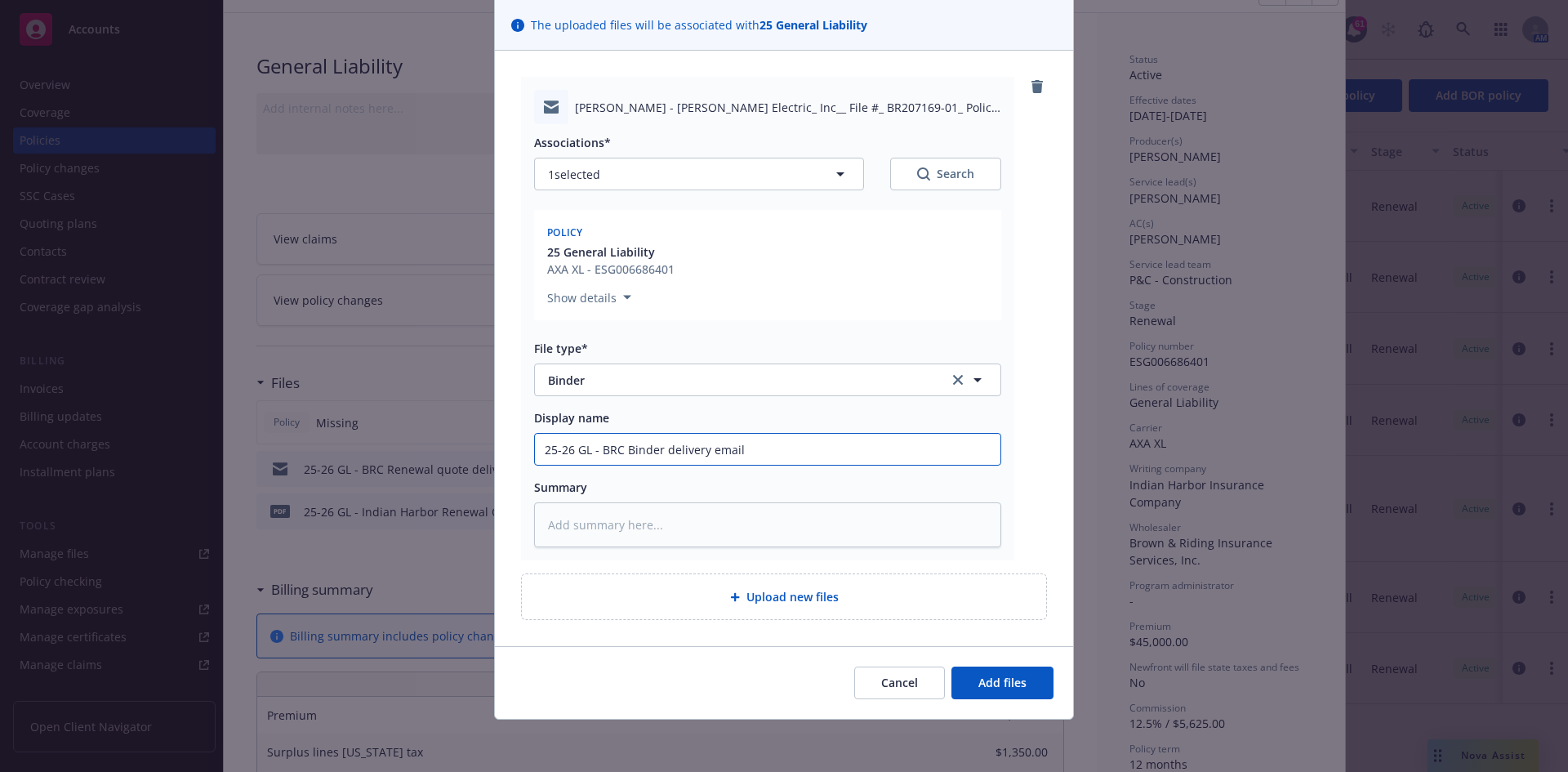
type textarea "x"
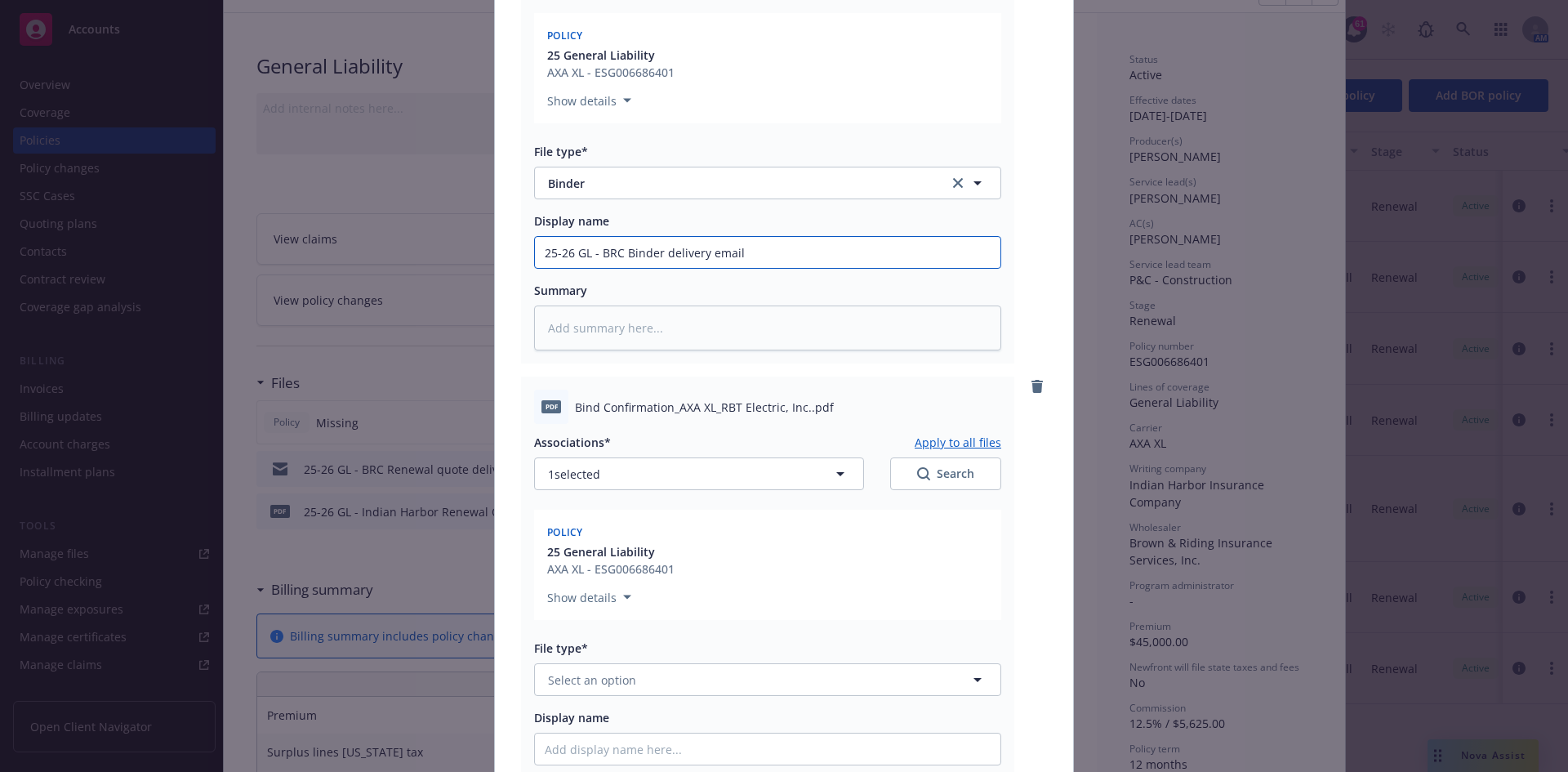
scroll to position [359, 0]
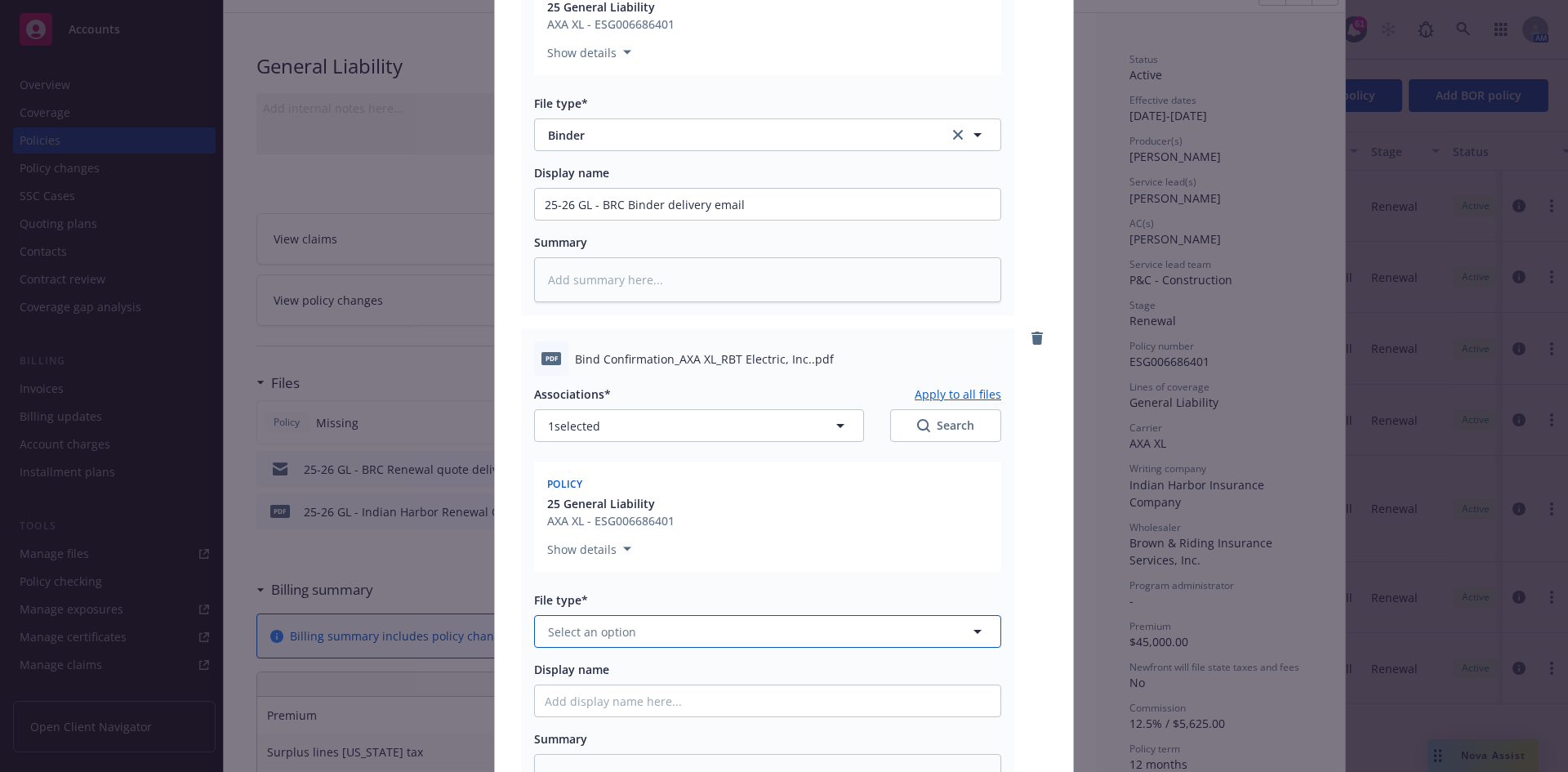
click at [575, 626] on span "Select an option" at bounding box center [592, 632] width 89 height 17
type input "binder"
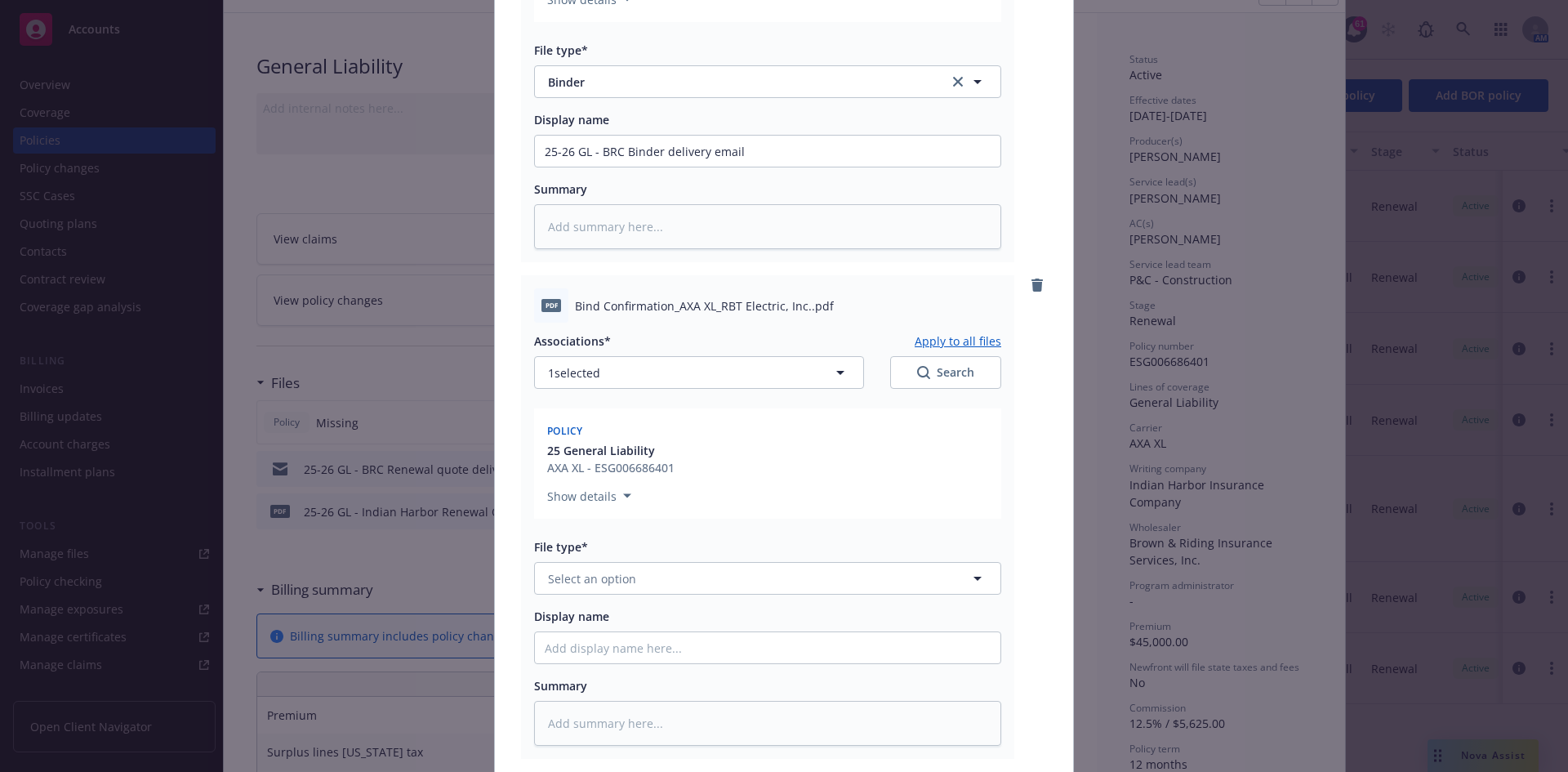
scroll to position [441, 0]
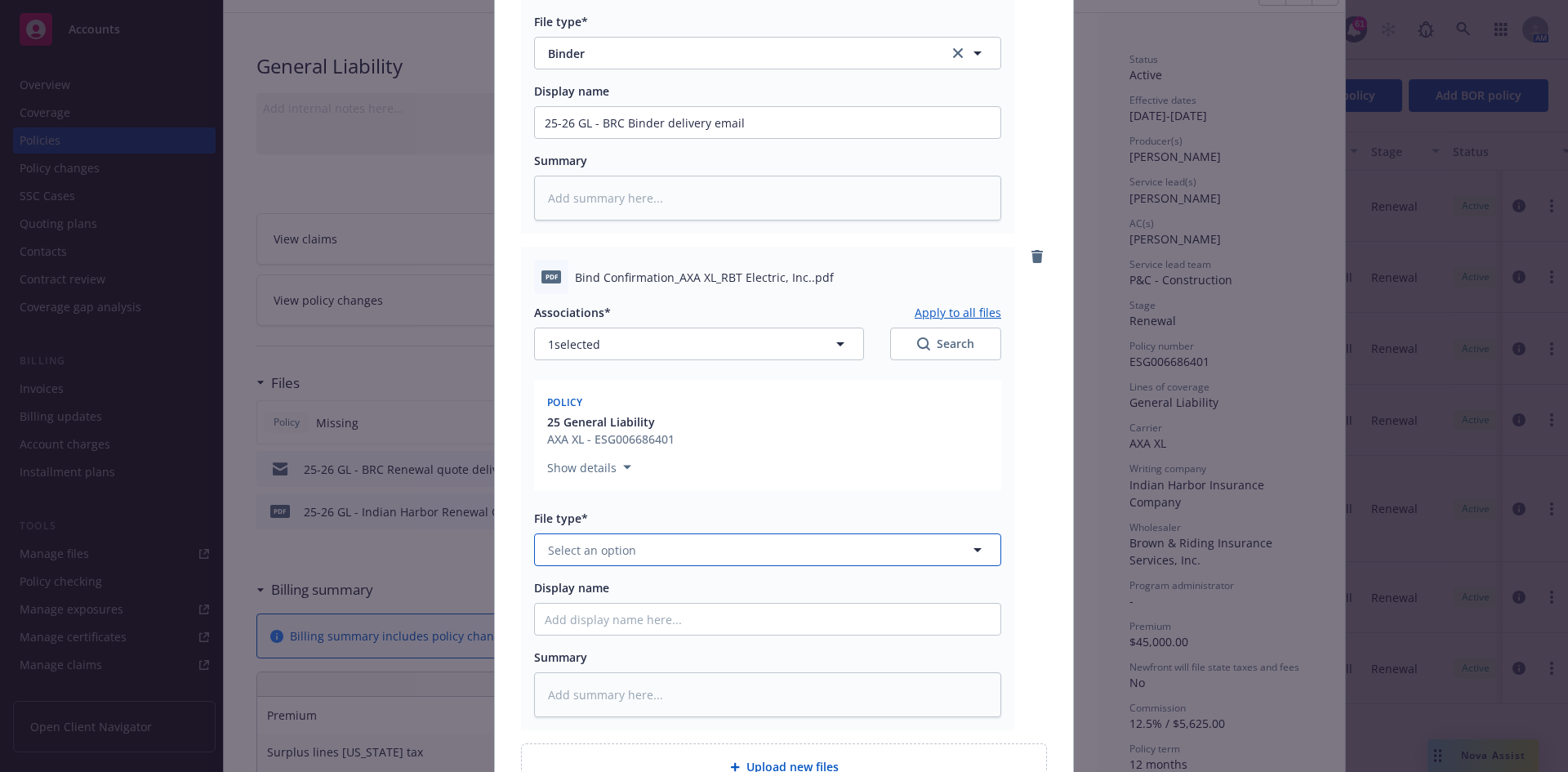
click at [709, 550] on button "Select an option" at bounding box center [767, 549] width 467 height 32
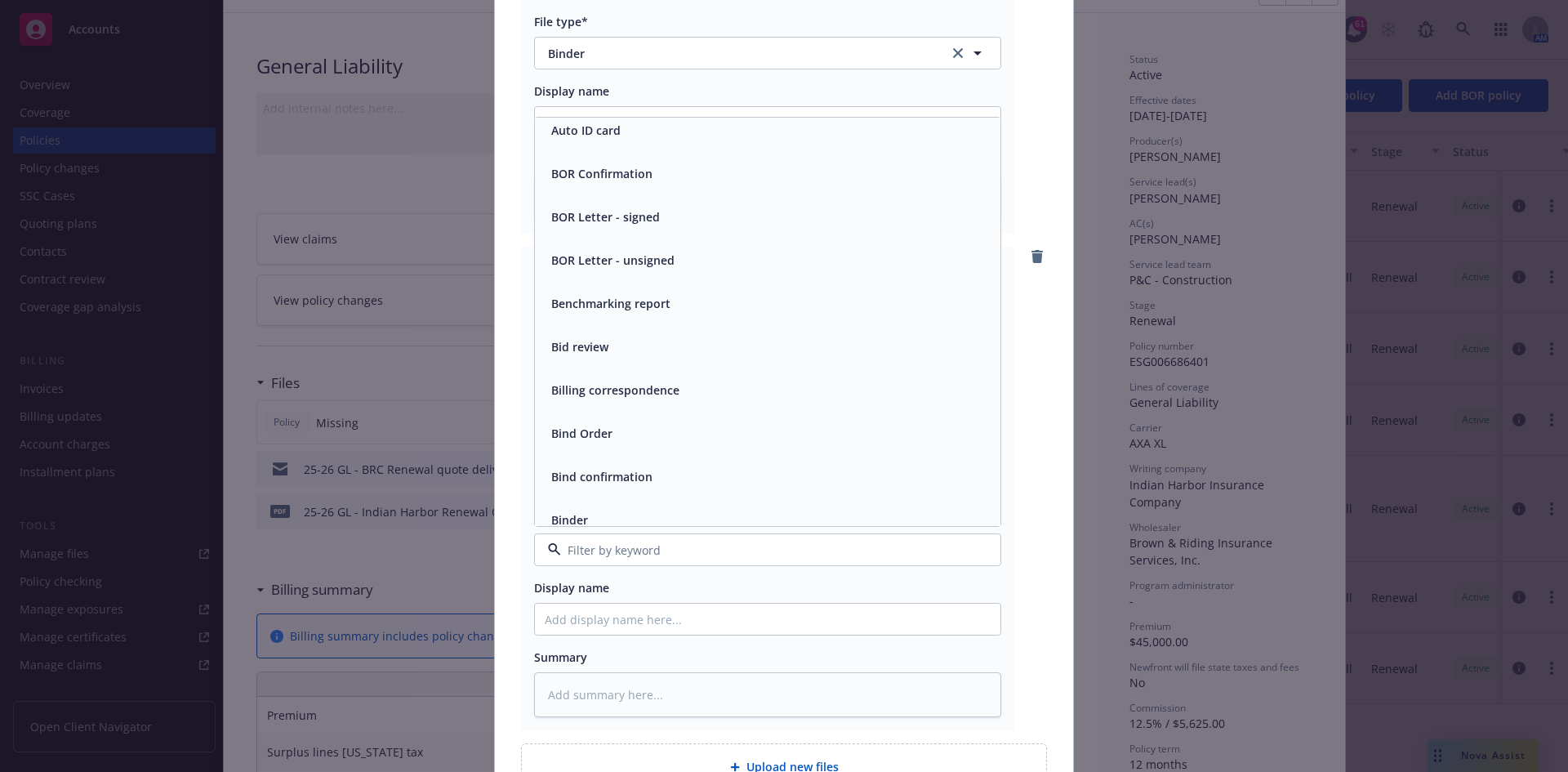
scroll to position [653, 0]
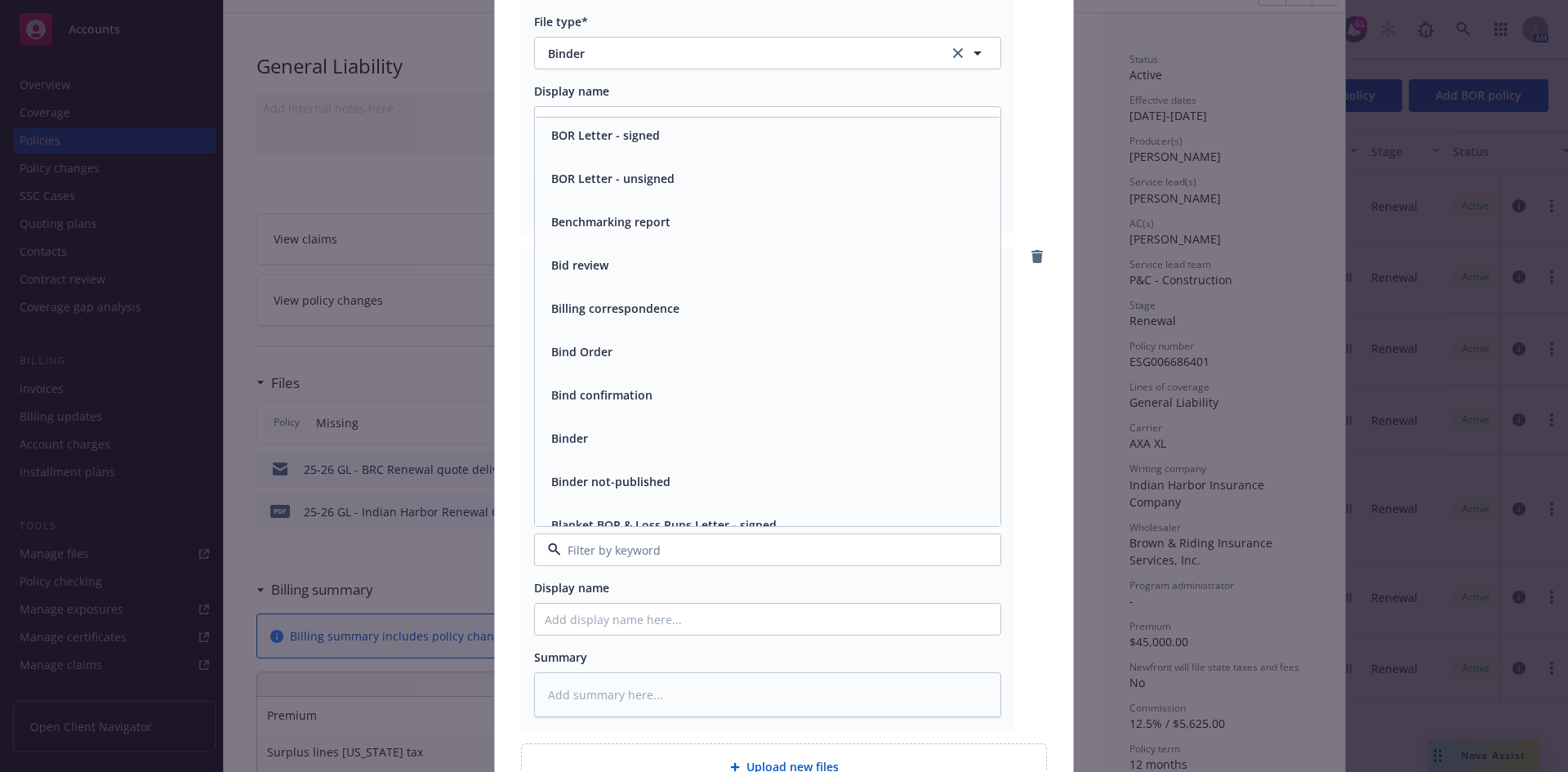
click at [652, 450] on div "Binder" at bounding box center [767, 437] width 446 height 24
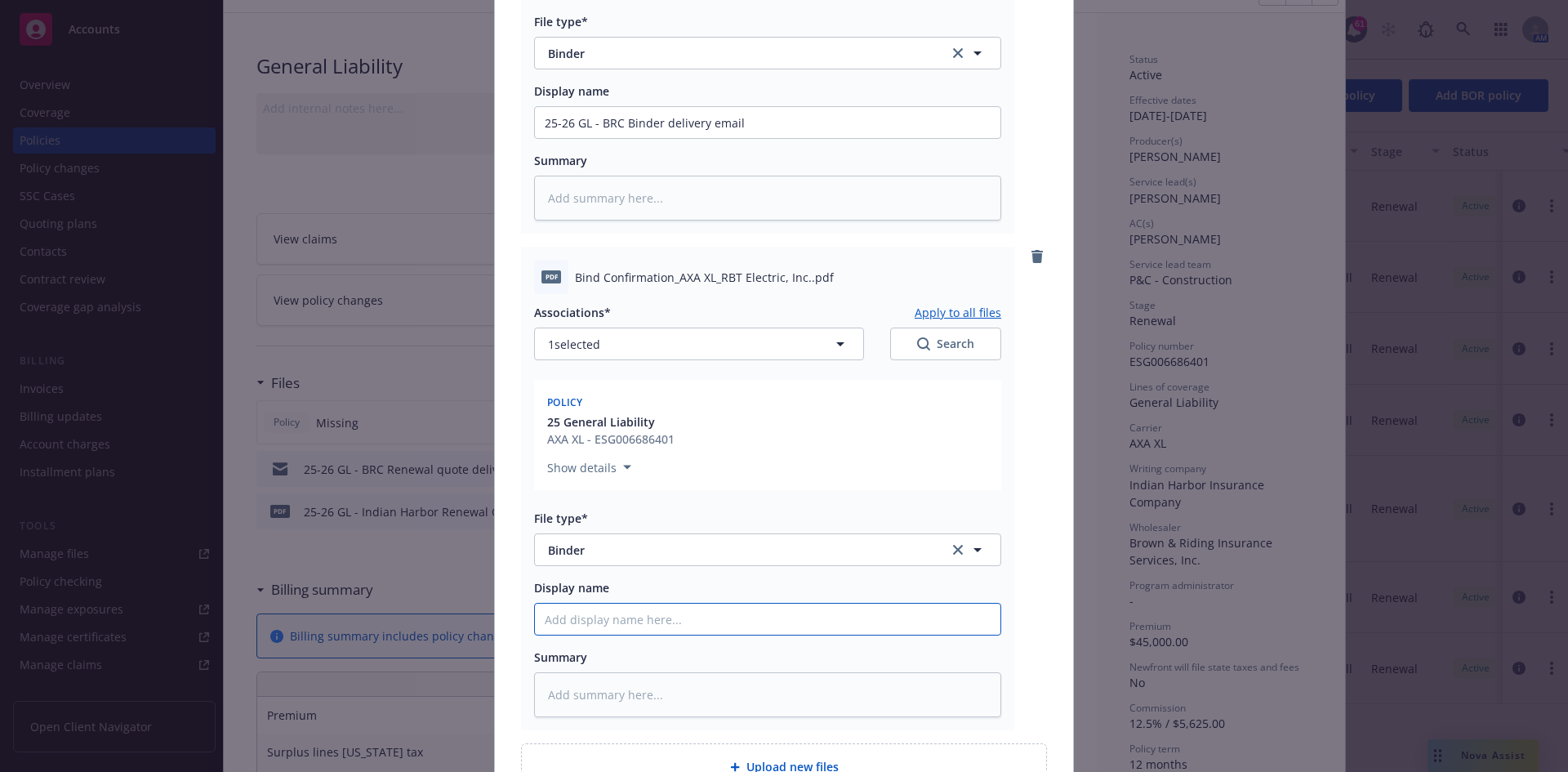
click at [625, 612] on input "Display name" at bounding box center [767, 619] width 465 height 31
type textarea "x"
type input "2"
type textarea "x"
type input "25-"
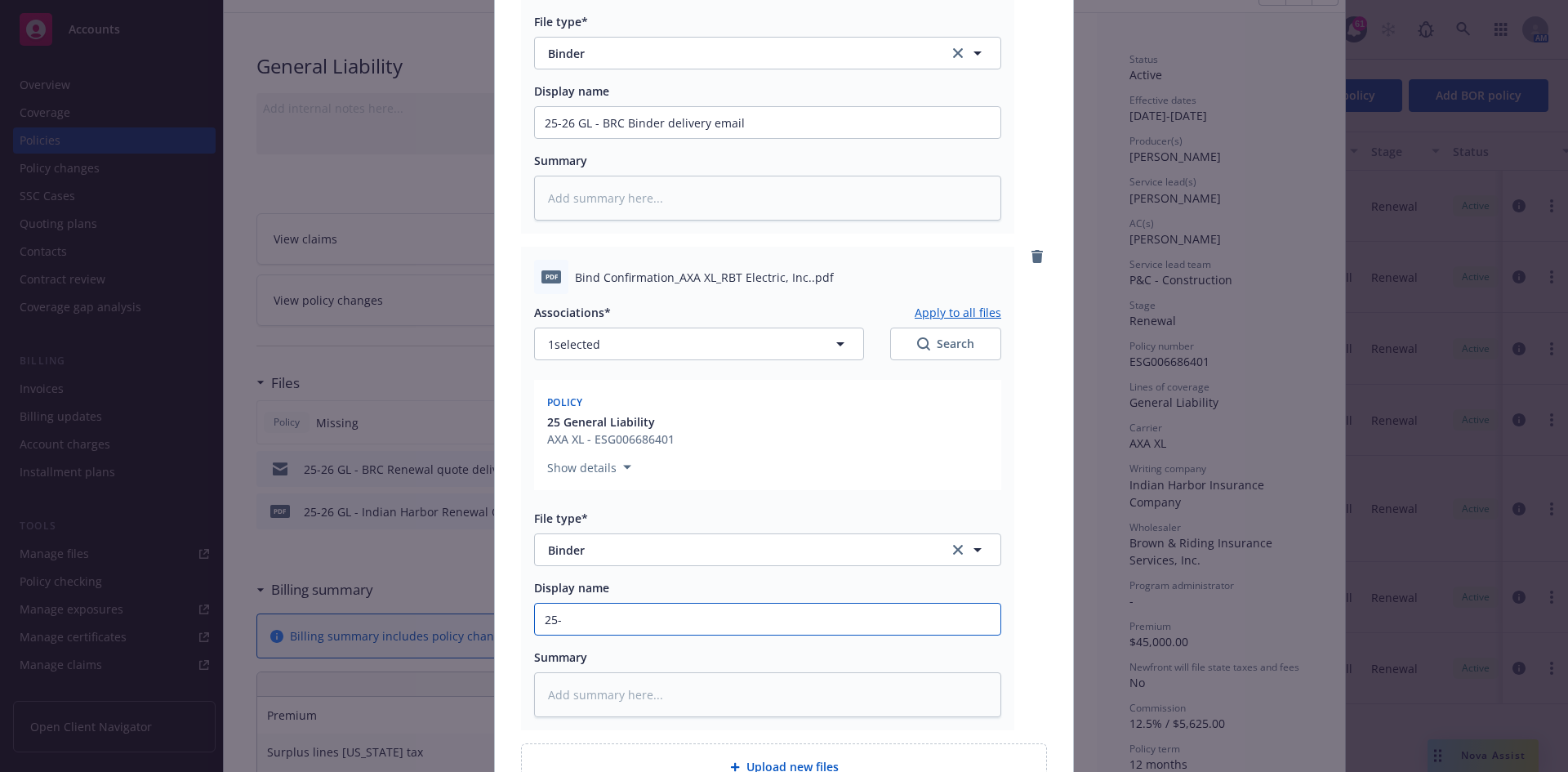
type textarea "x"
type input "25-2"
type textarea "x"
type input "25-26"
type textarea "x"
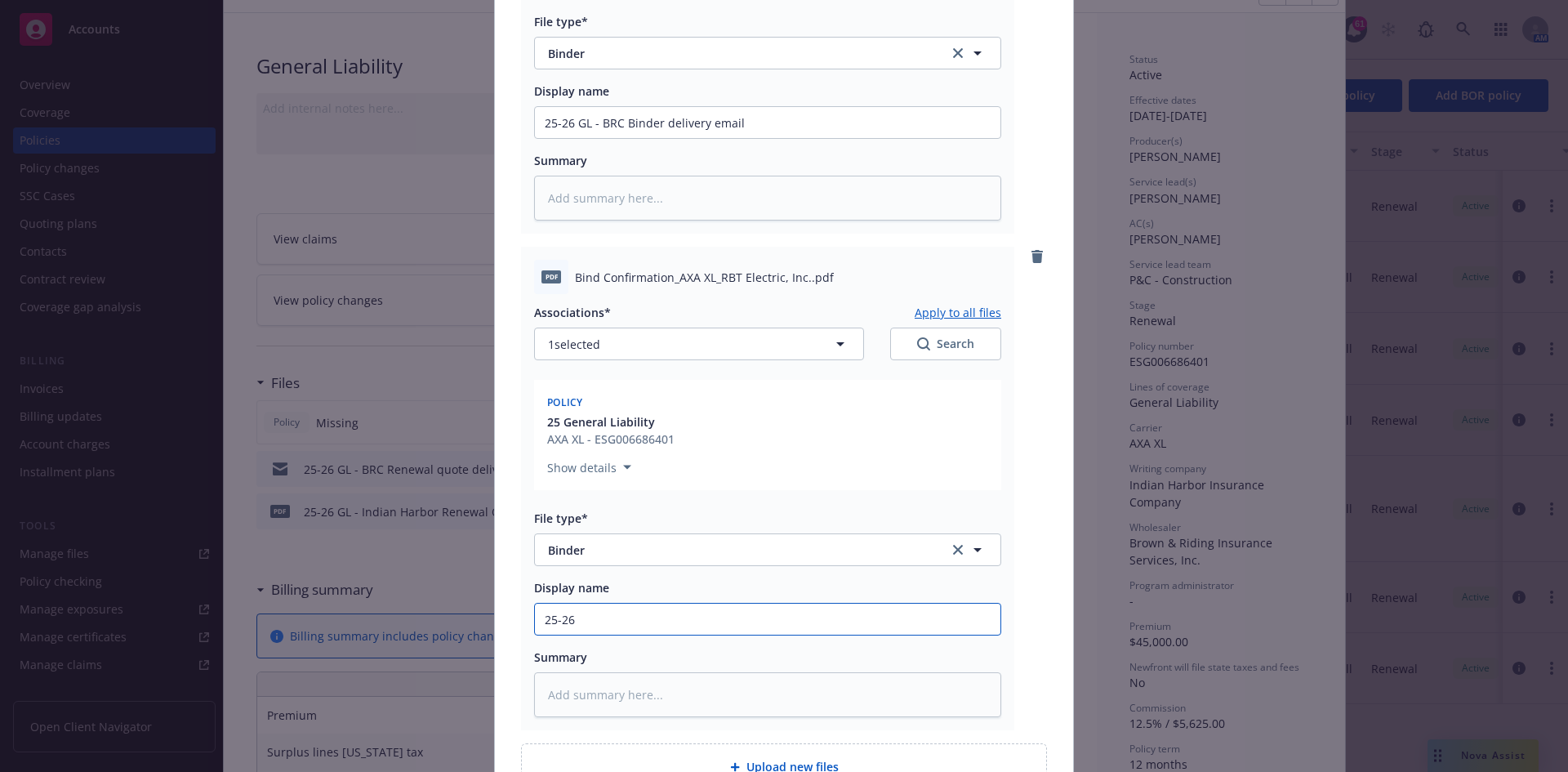
type input "25-26"
type textarea "x"
type input "25-26 G"
type textarea "x"
type input "25-26 GL"
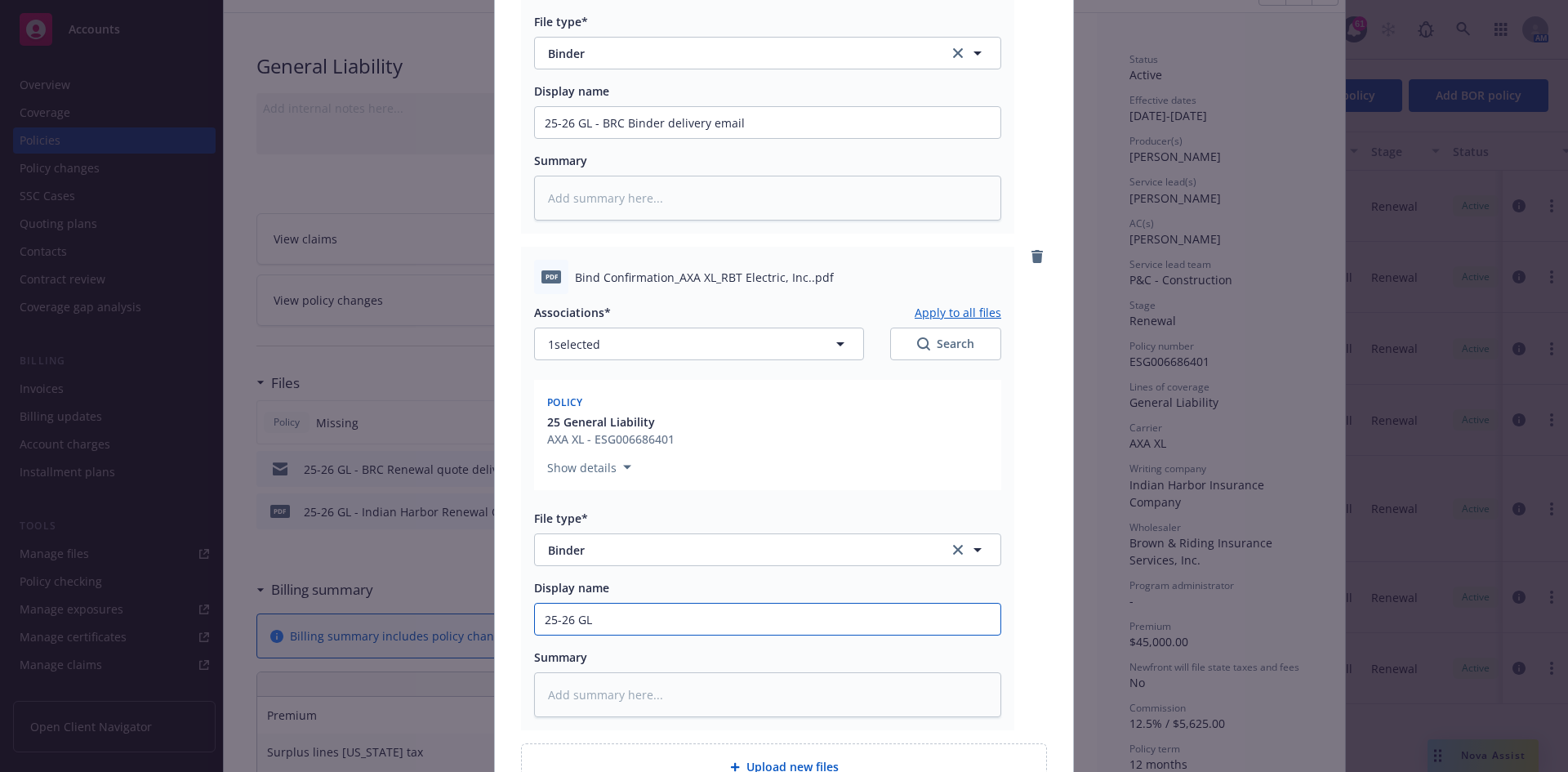
type textarea "x"
type input "25-26 GL"
type textarea "x"
type input "25-26 GL 0"
type textarea "x"
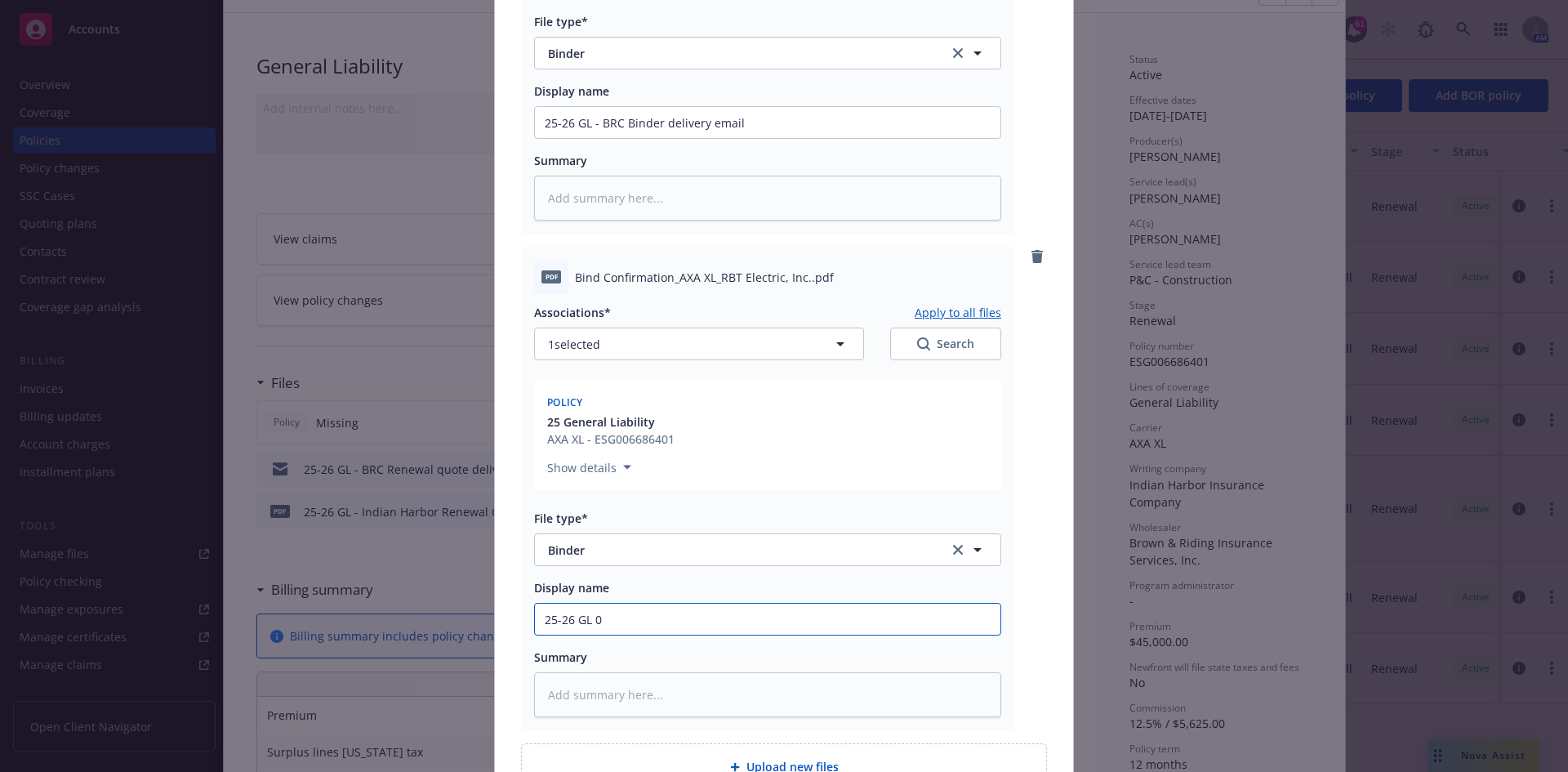
type input "25-26 GL 0"
type textarea "x"
type input "25-26 GL 0 I"
type textarea "x"
type input "25-26 GL 0 In"
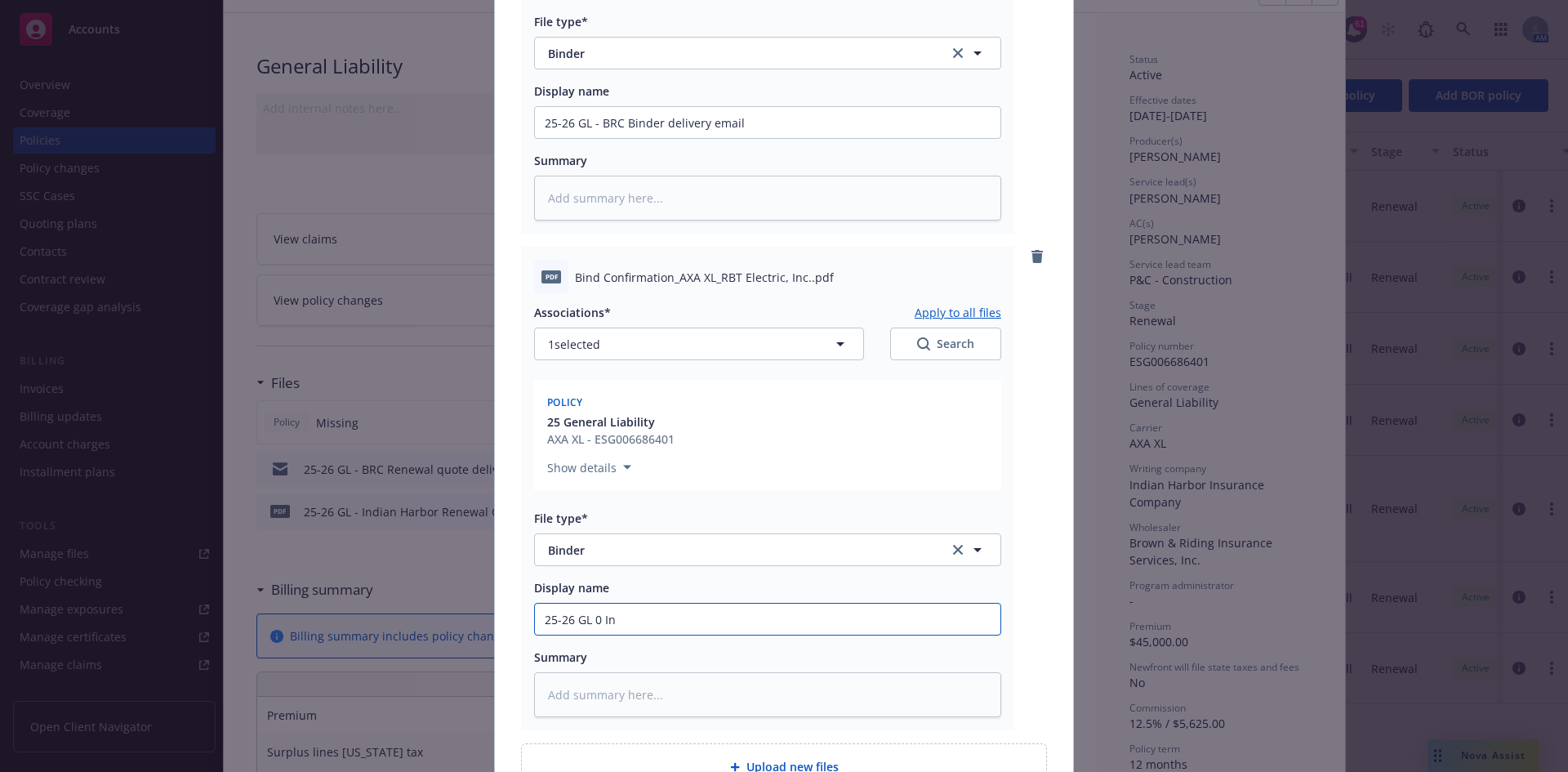
type textarea "x"
type input "25-26 GL 0 Ind"
type textarea "x"
type input "25-26 GL 0 Indi"
type textarea "x"
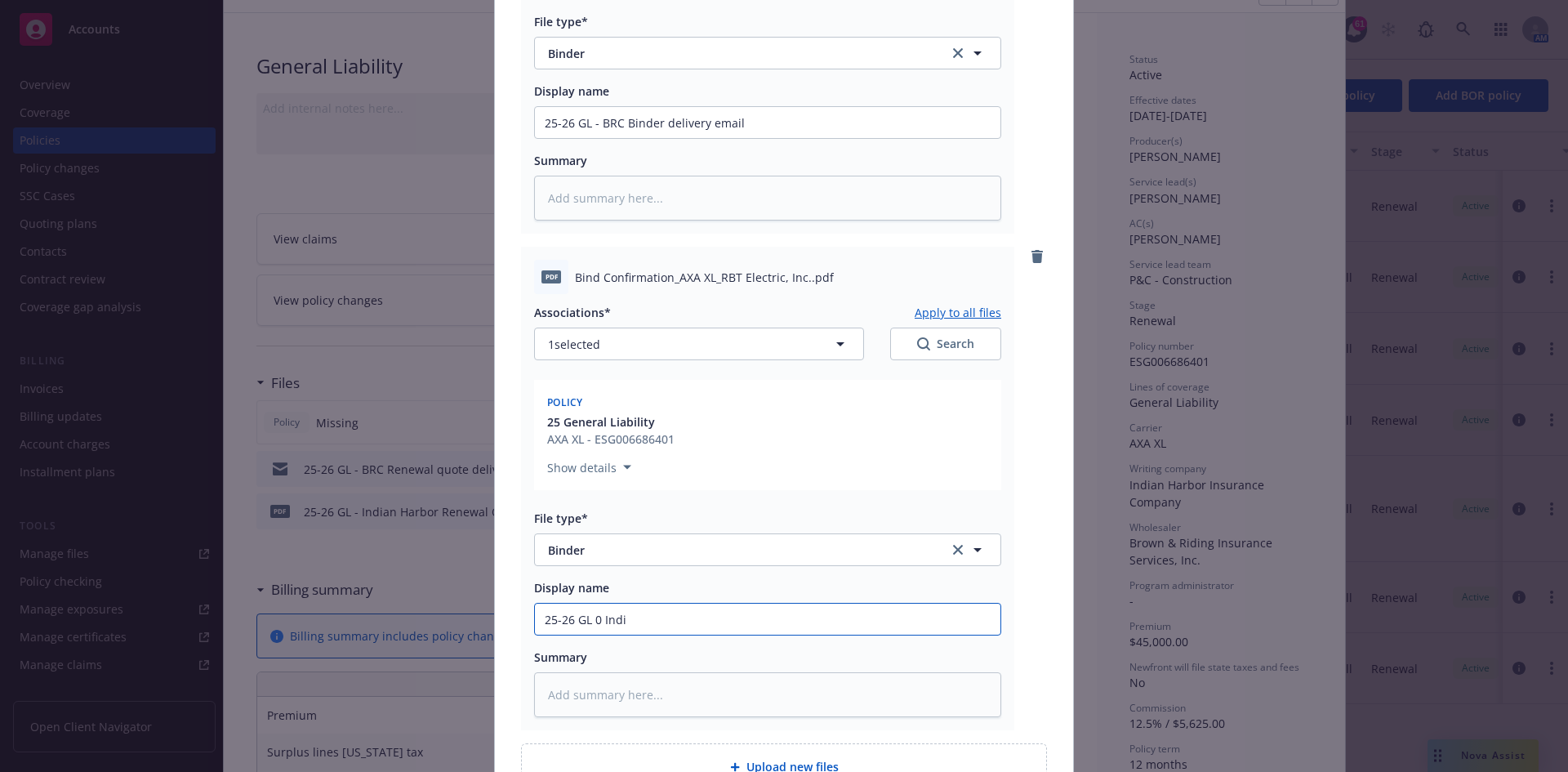
type input "25-26 GL 0 India"
type textarea "x"
type input "25-26 GL 0 Indian"
type textarea "x"
type input "25-26 GL 0 Indian"
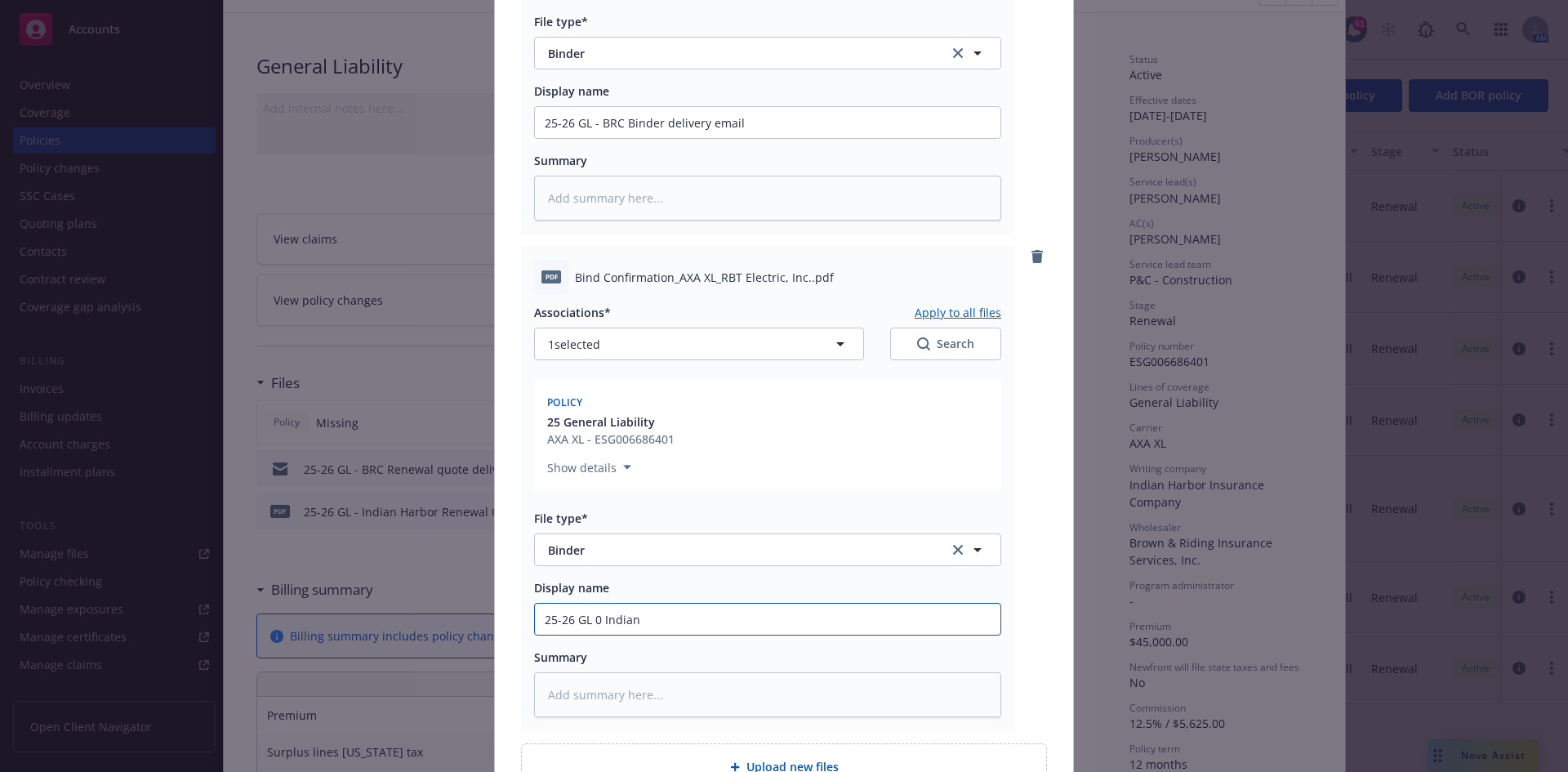
type textarea "x"
type input "25-26 GL 0 Indian H"
type textarea "x"
type input "25-26 GL 0 Indian Ha"
type textarea "x"
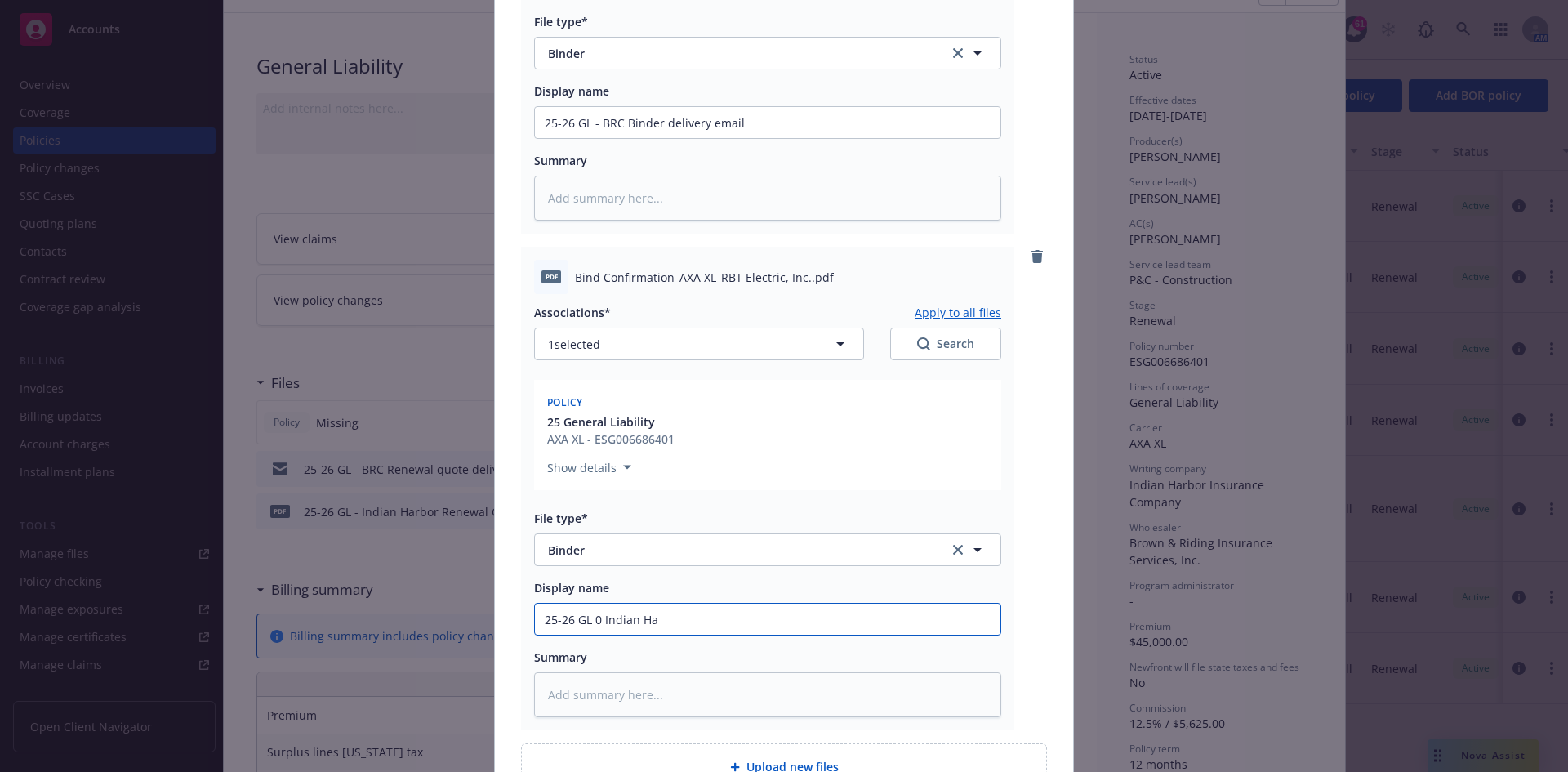
type input "25-26 GL 0 Indian Har"
type textarea "x"
type input "25-26 GL 0 Indian Harb"
type textarea "x"
type input "25-26 GL 0 Indian Harbo"
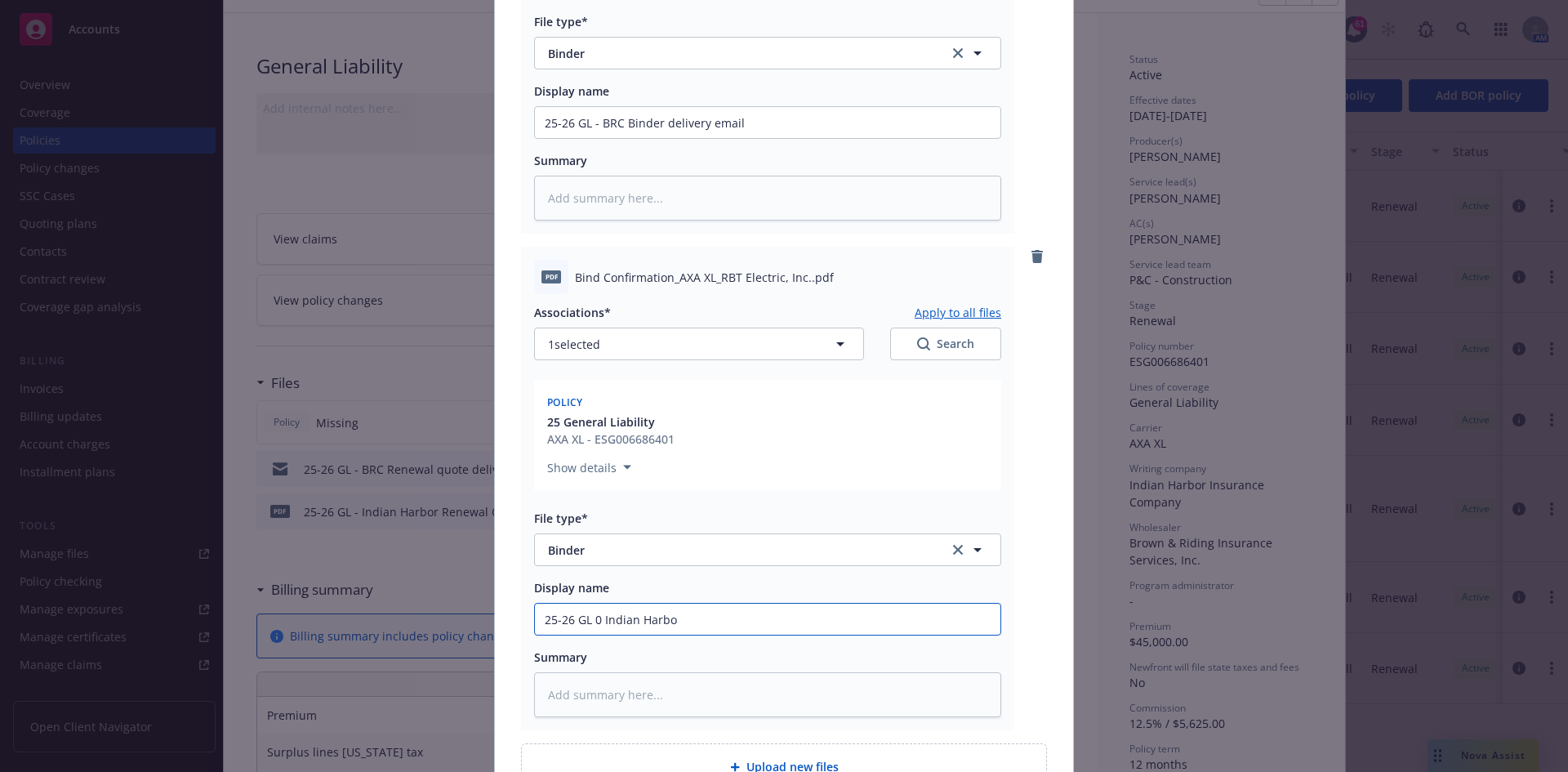
type textarea "x"
type input "25-26 GL 0 Indian Harbor"
type textarea "x"
type input "25-26 GL 0 Indian Harbor"
type textarea "x"
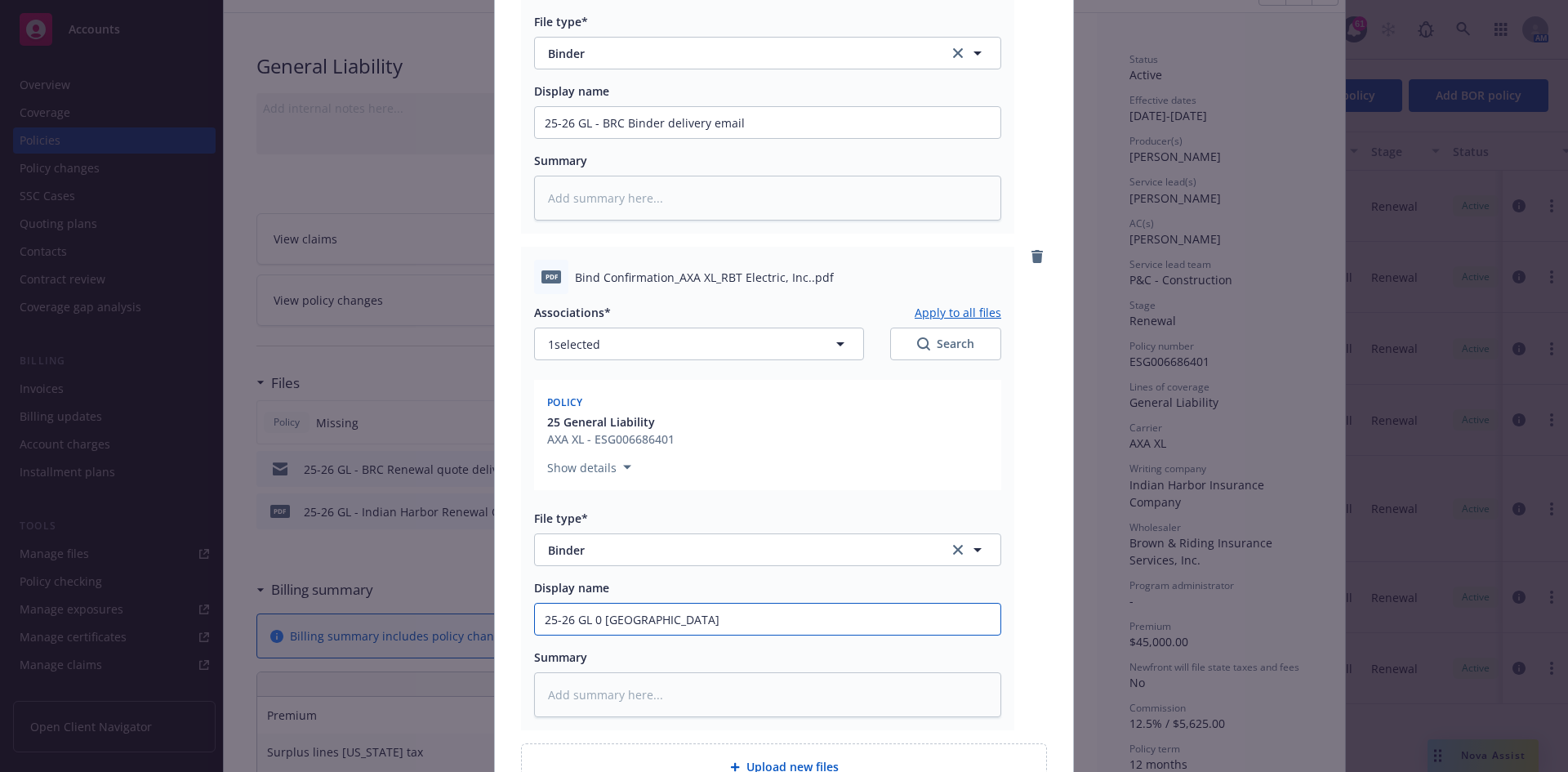
type input "25-26 GL 0 Indian Harbor B"
type textarea "x"
type input "25-26 GL 0 Indian Harbor Bi"
type textarea "x"
type input "25-26 GL 0 Indian Harbor Bin"
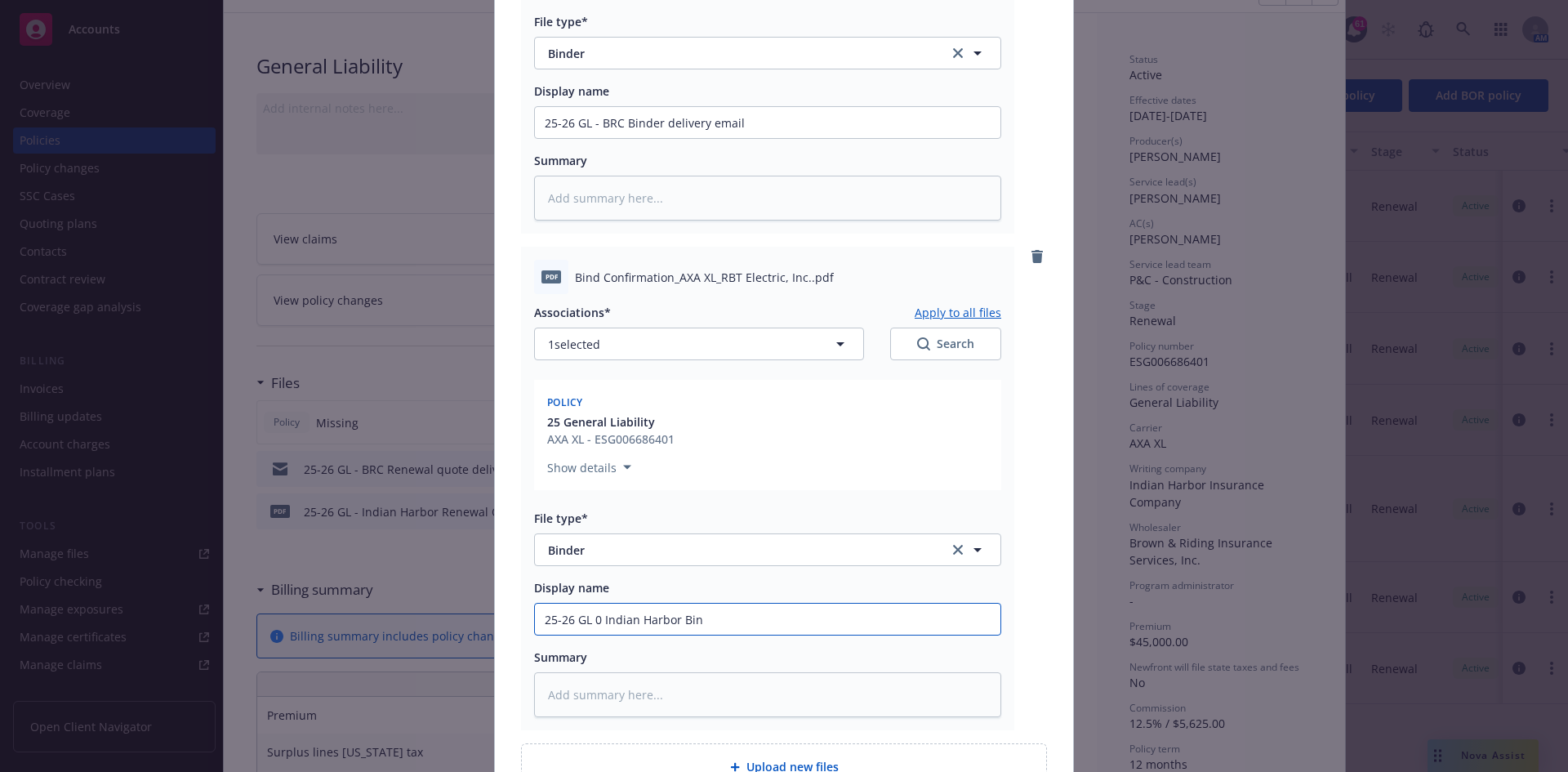
type textarea "x"
type input "25-26 GL 0 Indian Harbor Bi"
type textarea "x"
type input "25-26 GL 0 Indian Harbor B"
type textarea "x"
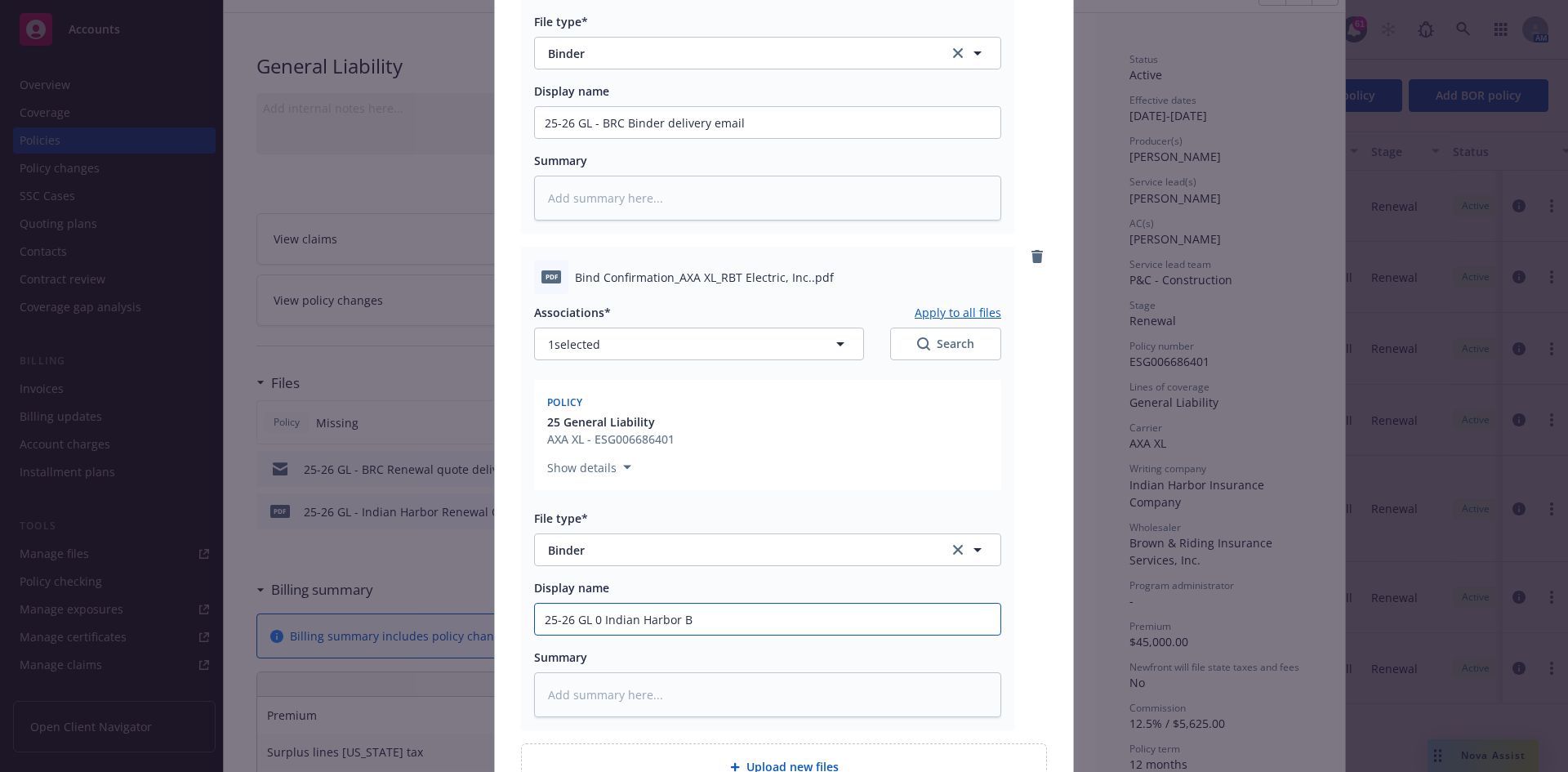
type input "25-26 GL 0 Indian Harbor"
type textarea "x"
type input "25-26 GL 0 Indian Harbor C"
type textarea "x"
type input "25-26 GL 0 Indian Harbor Co"
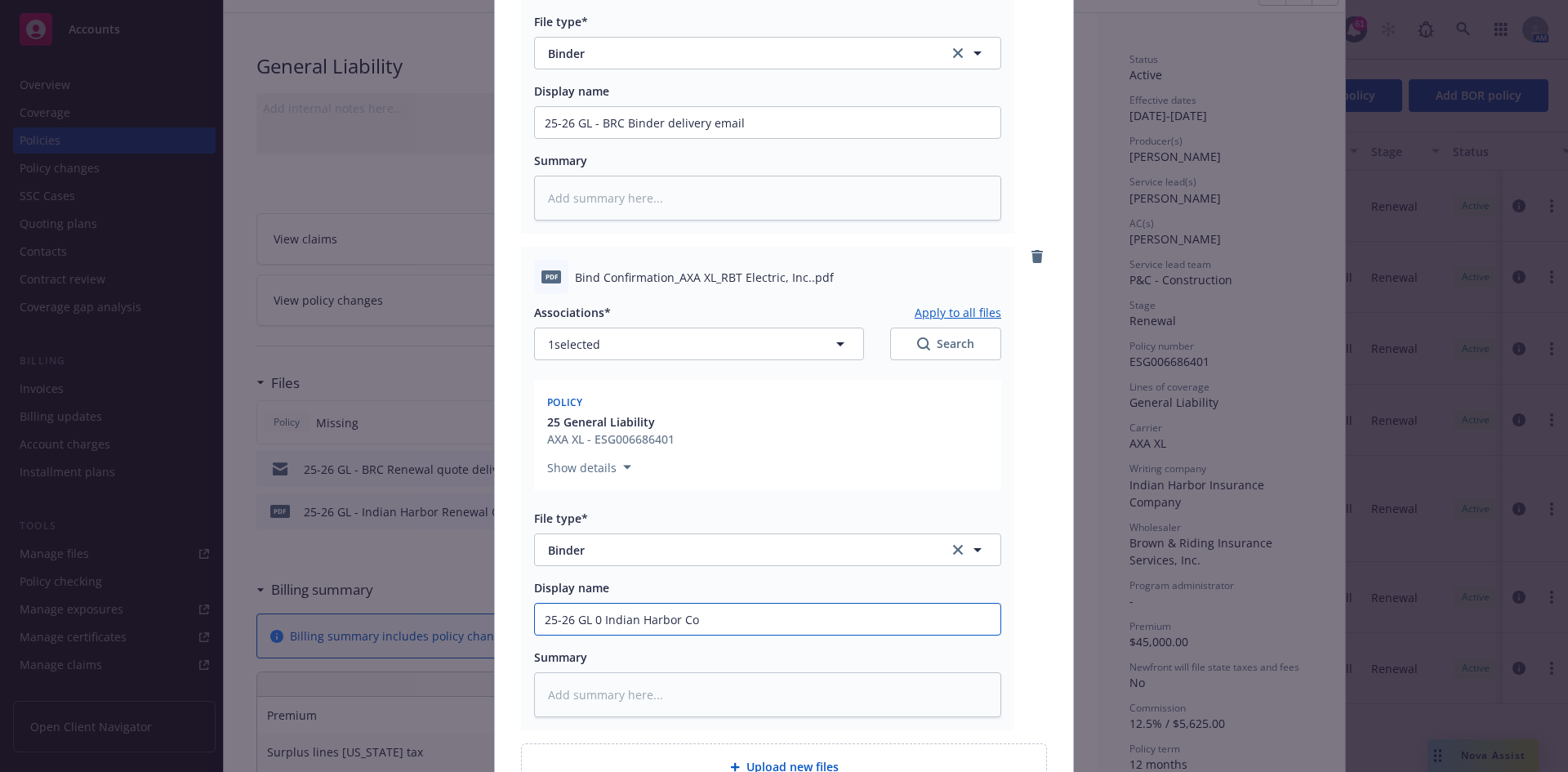
type textarea "x"
type input "25-26 GL 0 Indian Harbor Con"
type textarea "x"
type input "25-26 GL 0 Indian Harbor Conf"
type textarea "x"
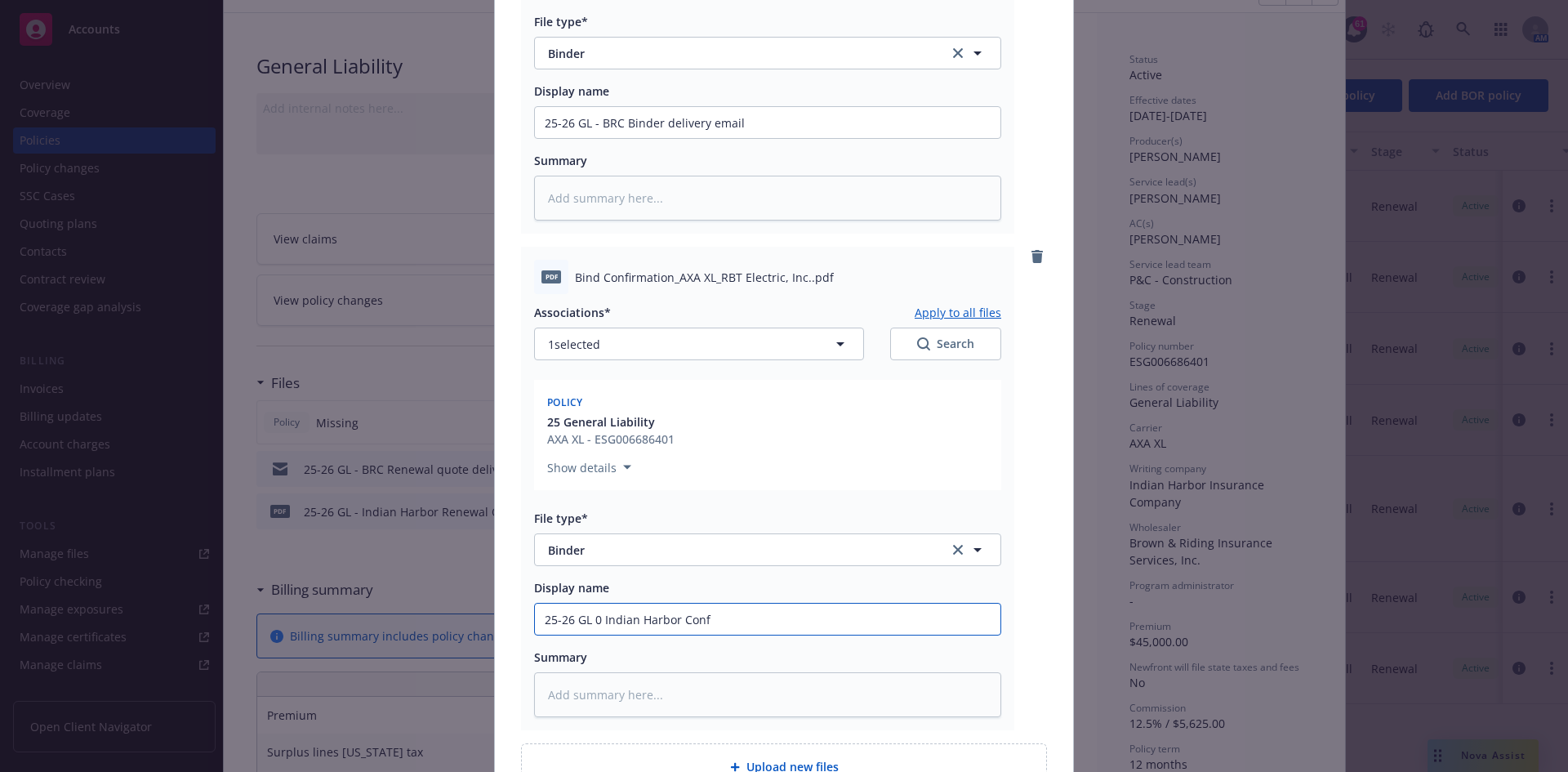
type input "25-26 GL 0 Indian Harbor Confi"
type textarea "x"
type input "25-26 GL 0 Indian Harbor Confir"
type textarea "x"
type input "25-26 GL 0 Indian Harbor Confirm"
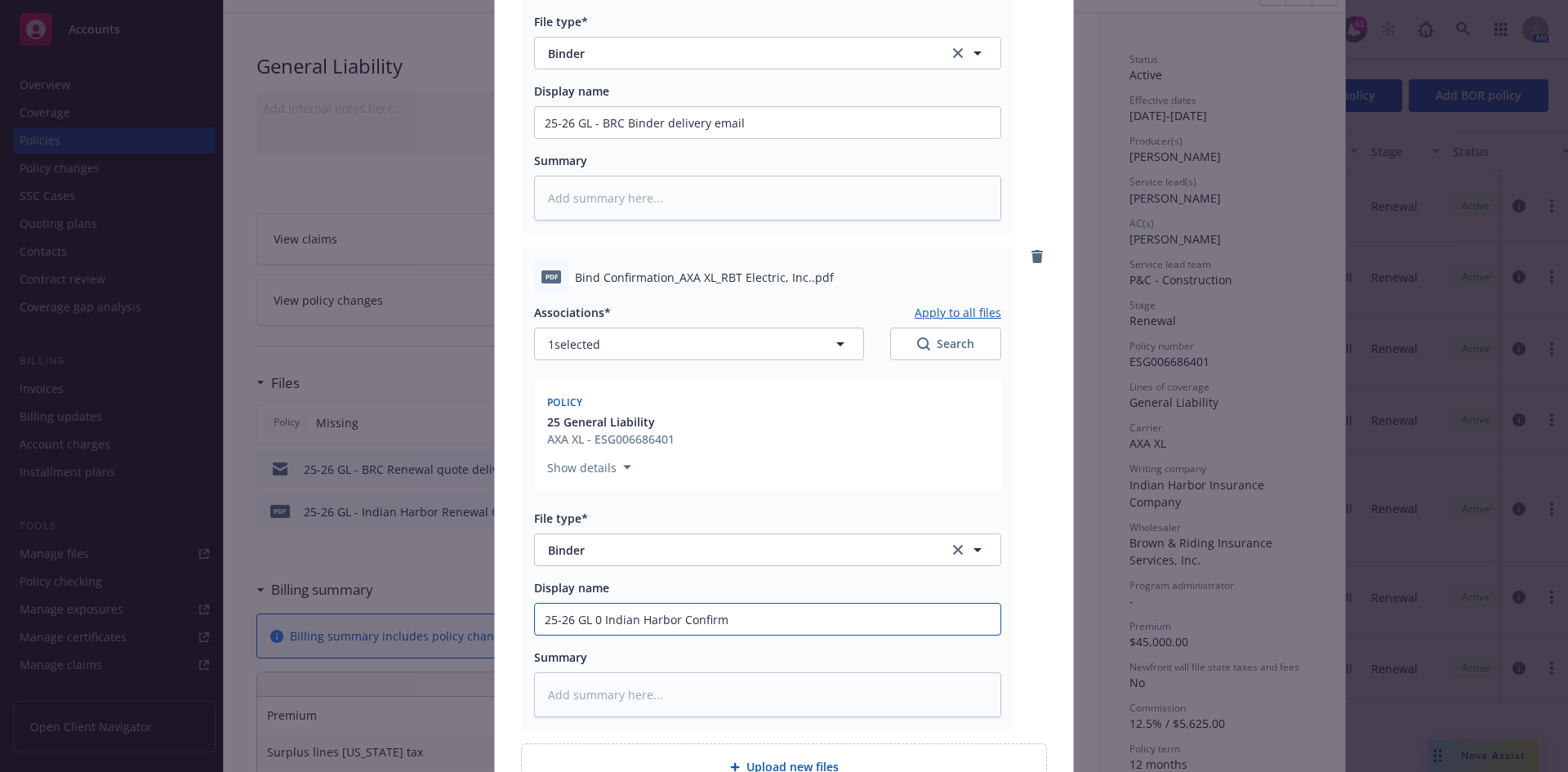
type textarea "x"
type input "25-26 GL 0 Indian Harbor Confirmat"
type textarea "x"
type input "25-26 GL 0 Indian Harbor Confirmati"
type textarea "x"
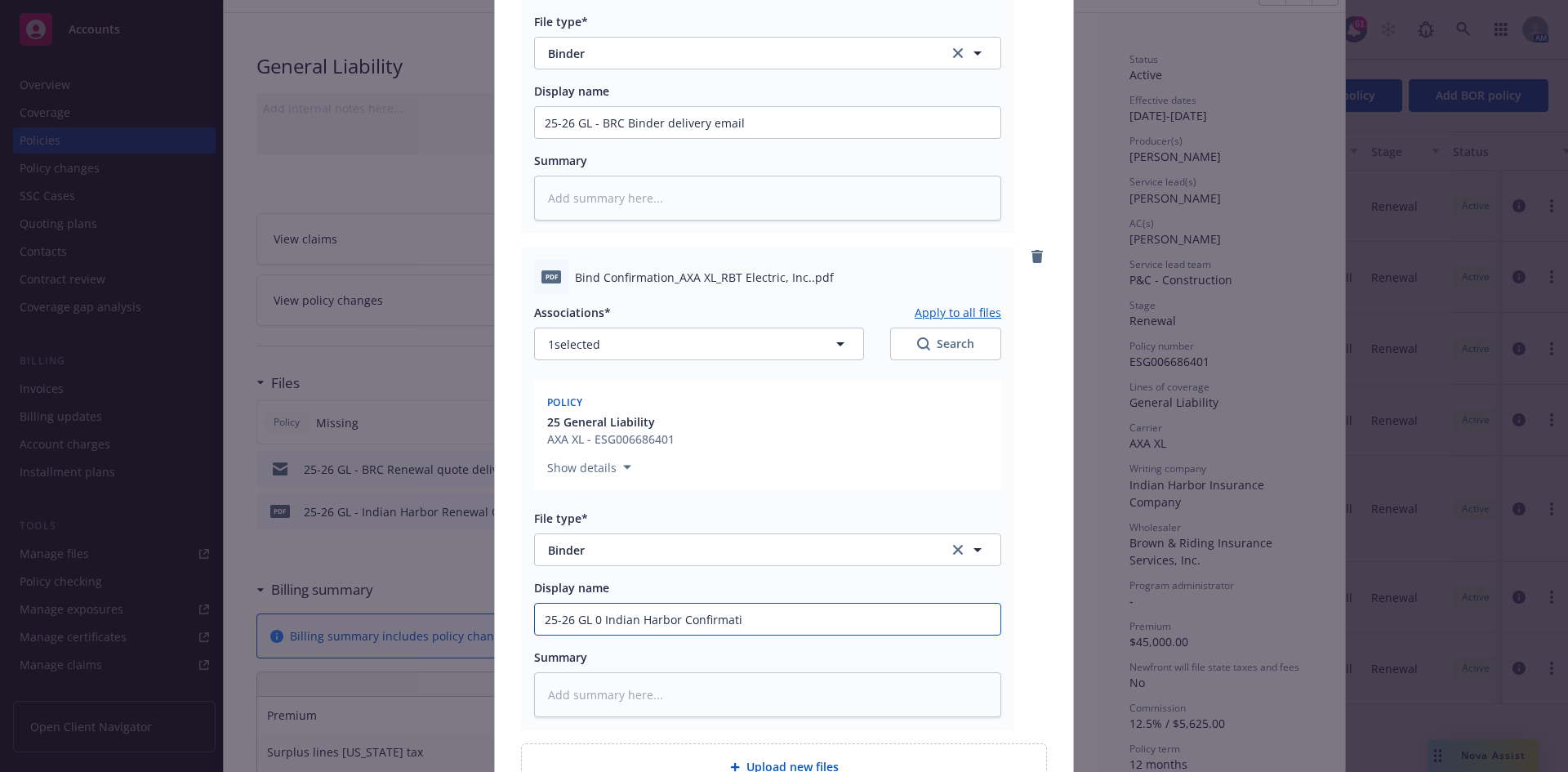
type input "25-26 GL 0 Indian Harbor Confirmatio"
type textarea "x"
type input "25-26 GL 0 Indian Harbor Confirmation"
type textarea "x"
type input "25-26 GL 0 Indian Harbor Confirmation"
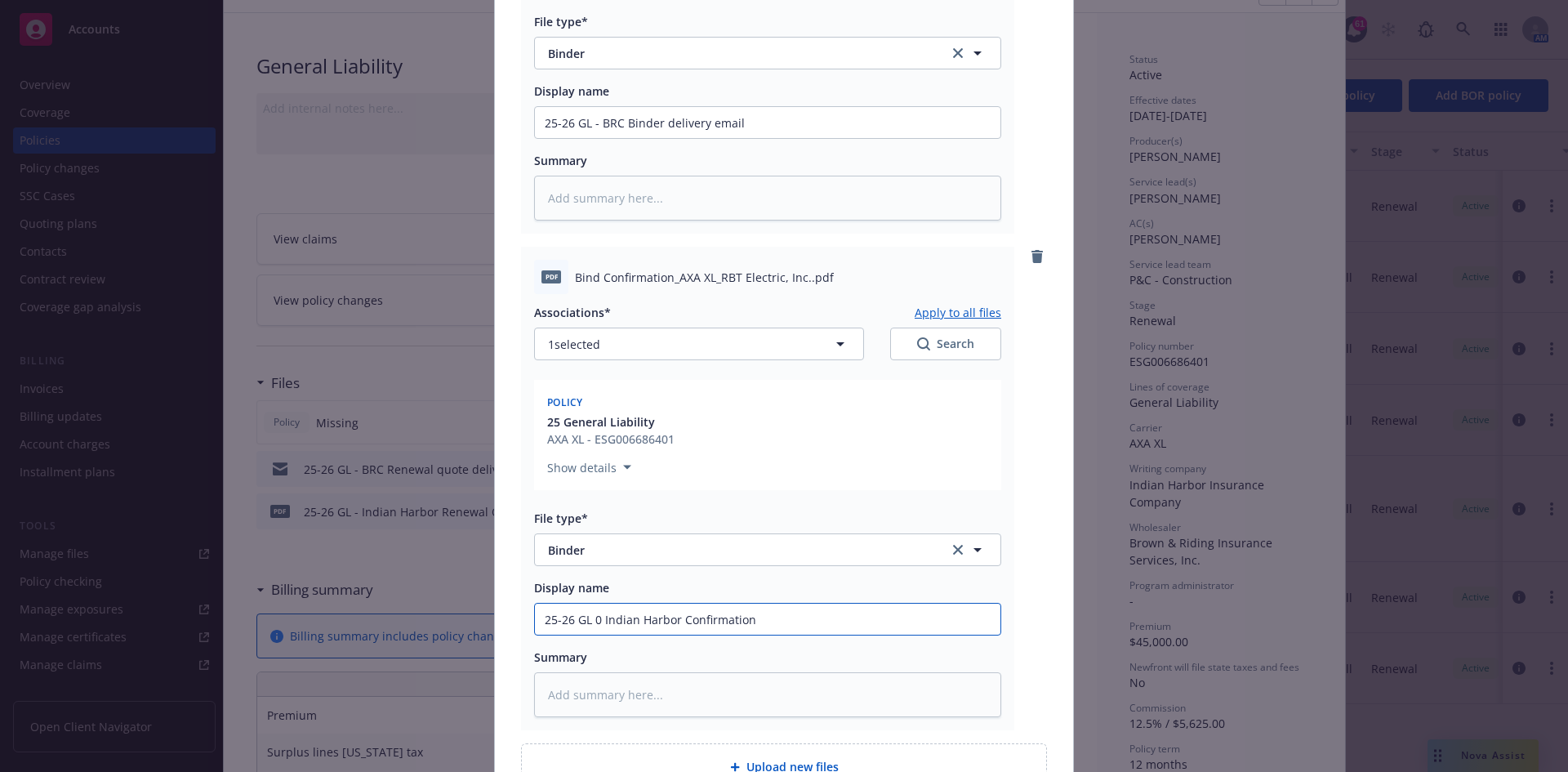
type textarea "x"
type input "25-26 GL 0 Indian Harbor Confirmation o"
type textarea "x"
type input "25-26 GL 0 Indian Harbor Confirmation of"
type textarea "x"
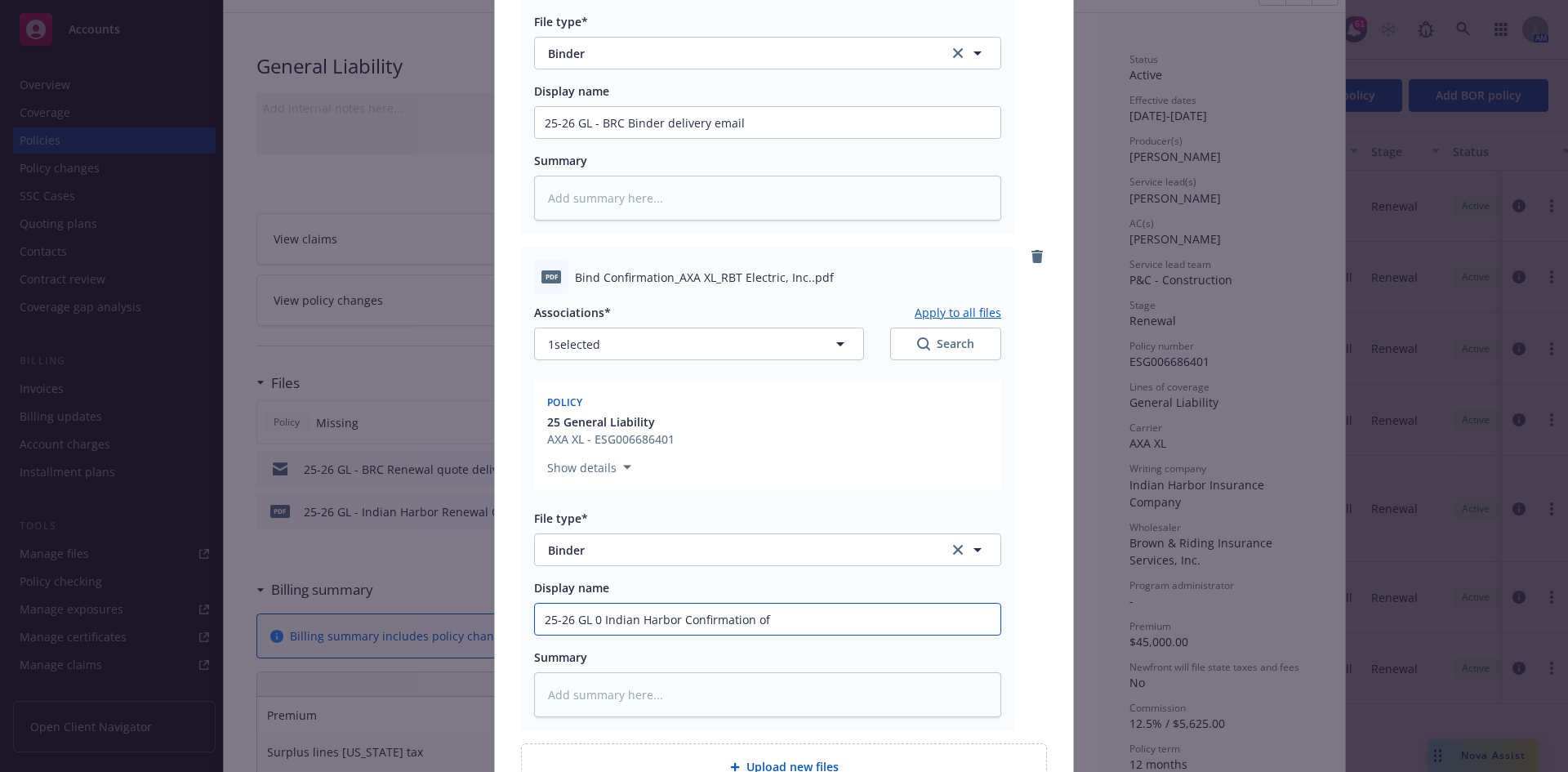
type input "25-26 GL 0 Indian Harbor Confirmation of"
type textarea "x"
type input "25-26 GL 0 Indian Harbor Confirmation of C"
type textarea "x"
type input "25-26 GL 0 Indian Harbor Confirmation of Co"
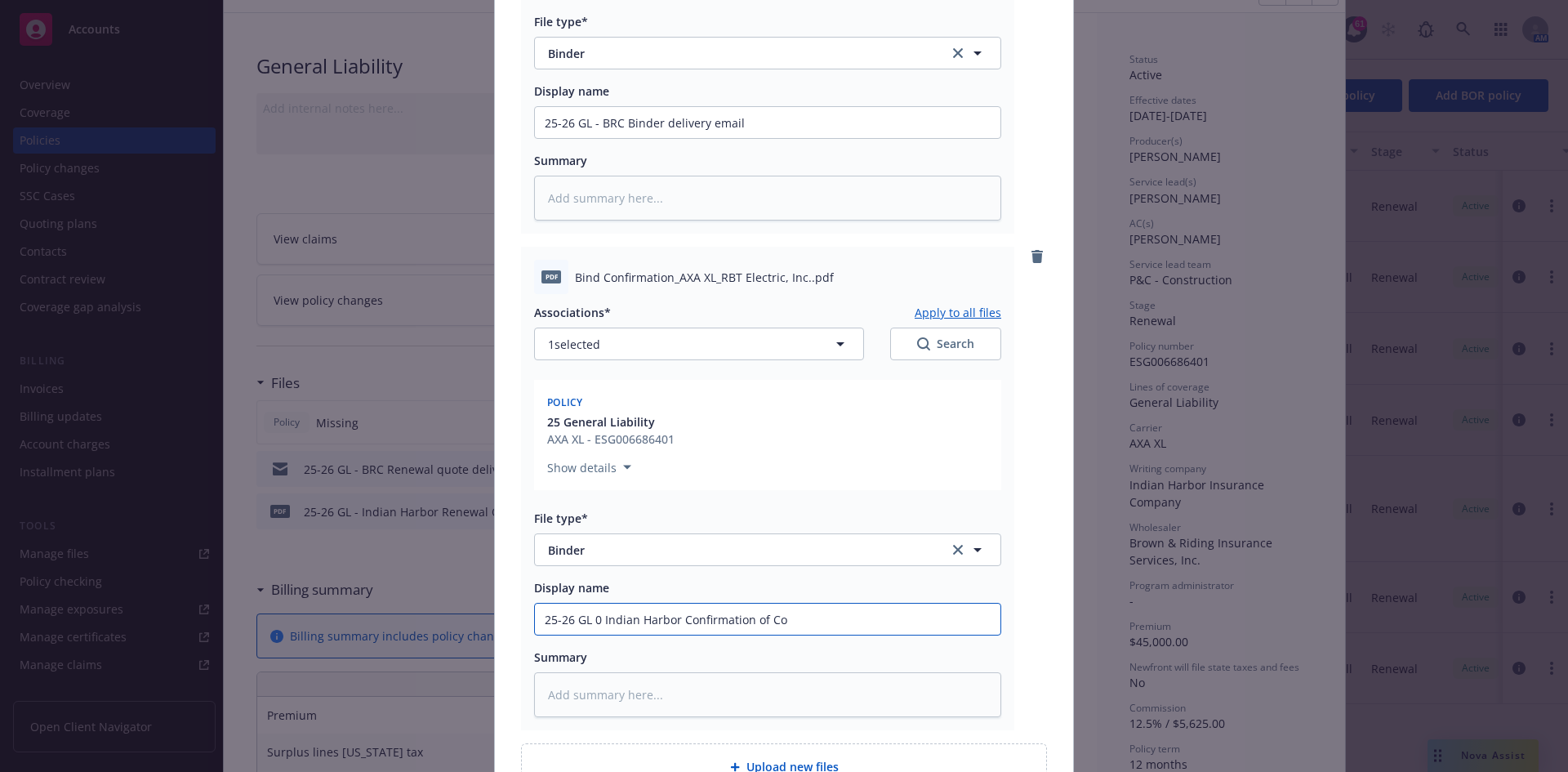
type textarea "x"
type input "25-26 GL 0 Indian Harbor Confirmation of Cov"
type textarea "x"
type input "25-26 GL 0 Indian Harbor Confirmation of Cove"
type textarea "x"
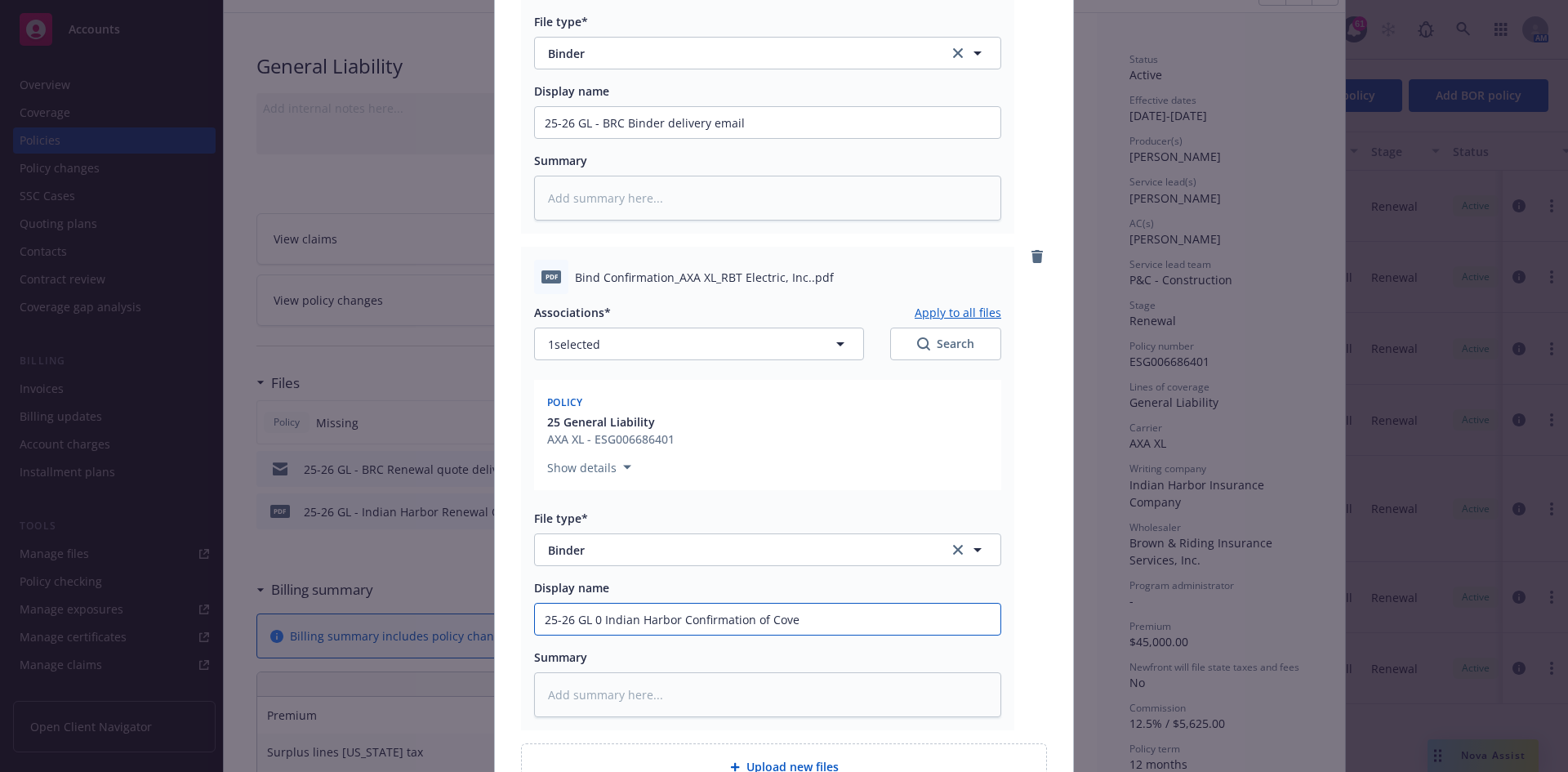
type input "25-26 GL 0 Indian Harbor Confirmation of Cover"
type textarea "x"
type input "25-26 GL 0 Indian Harbor Confirmation of Covera"
type textarea "x"
type input "25-26 GL 0 Indian Harbor Confirmation of Coverag"
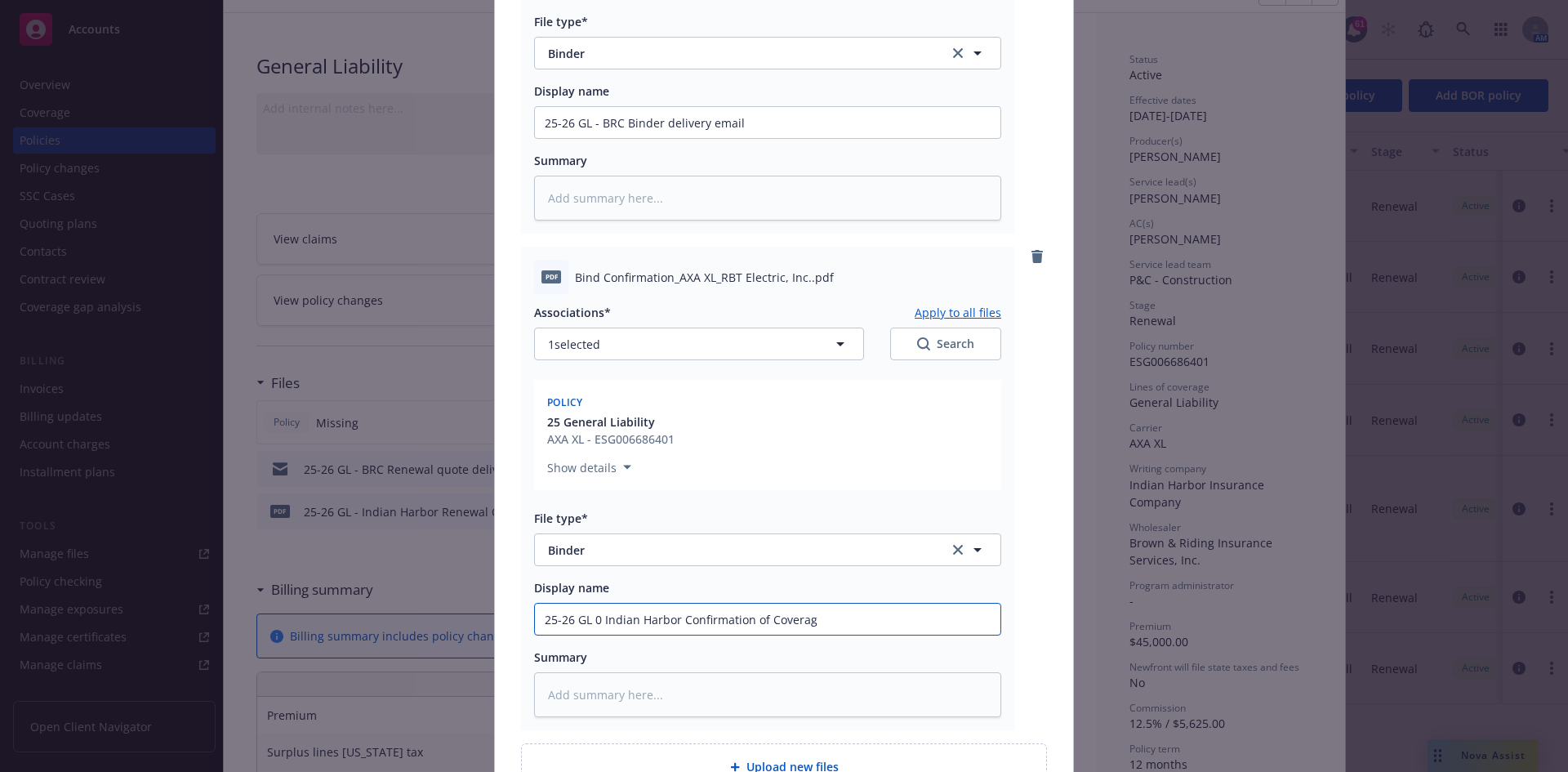
type textarea "x"
type input "25-26 GL 0 Indian Harbor Confirmation of Coverage"
type textarea "x"
type input "25-26 GL - Confirmation of Coverage"
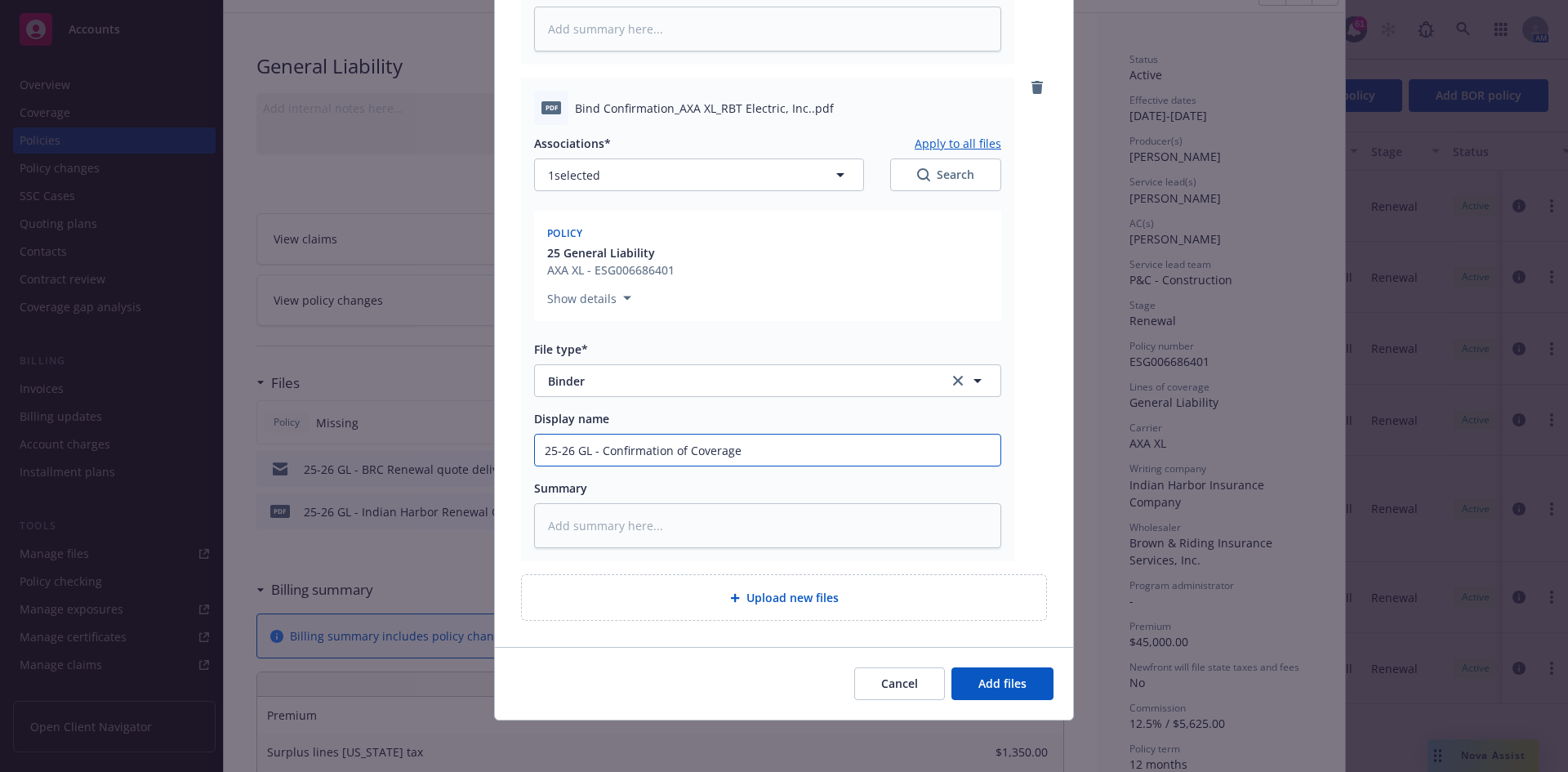
scroll to position [611, 0]
type textarea "x"
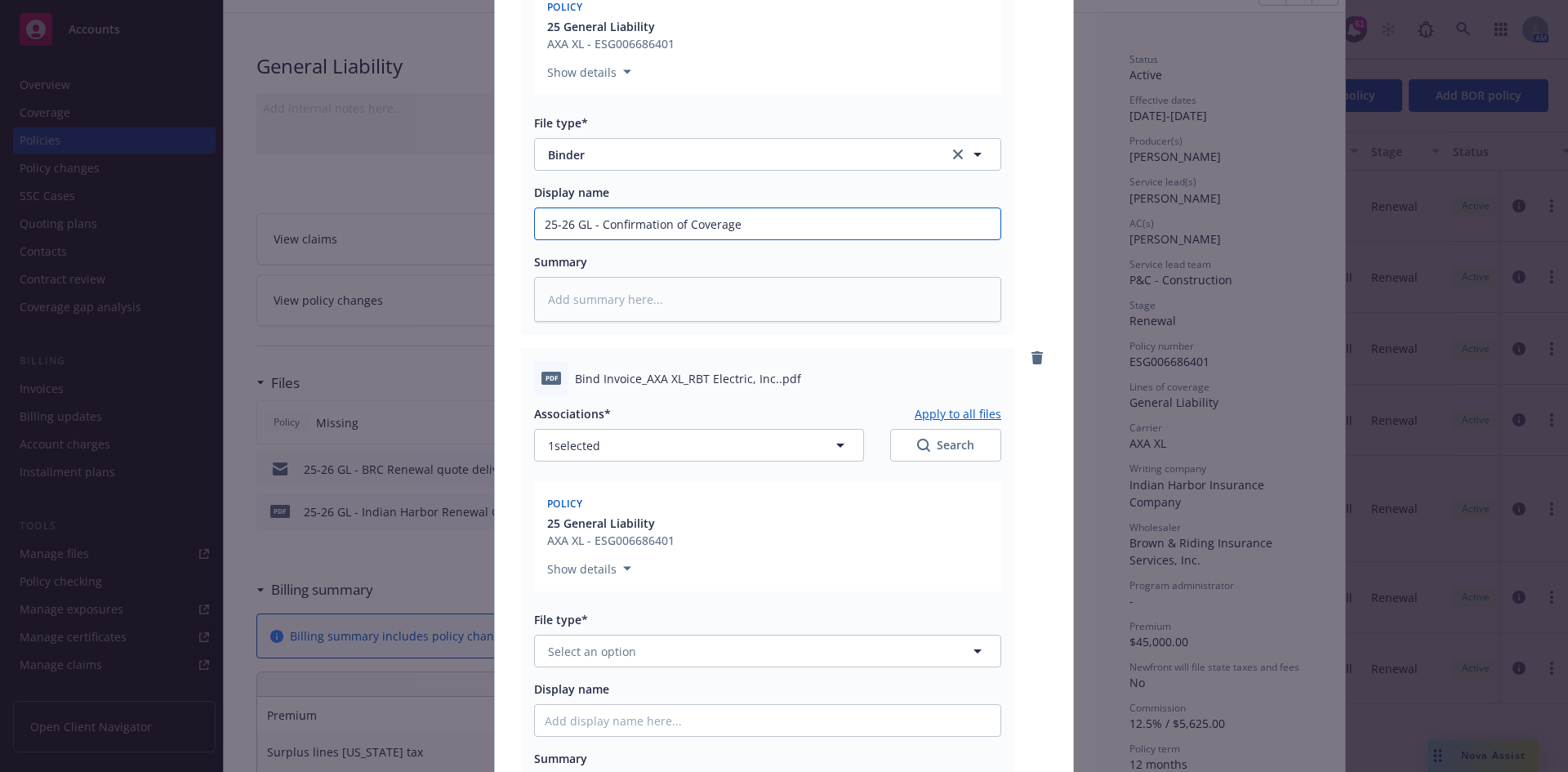
scroll to position [856, 0]
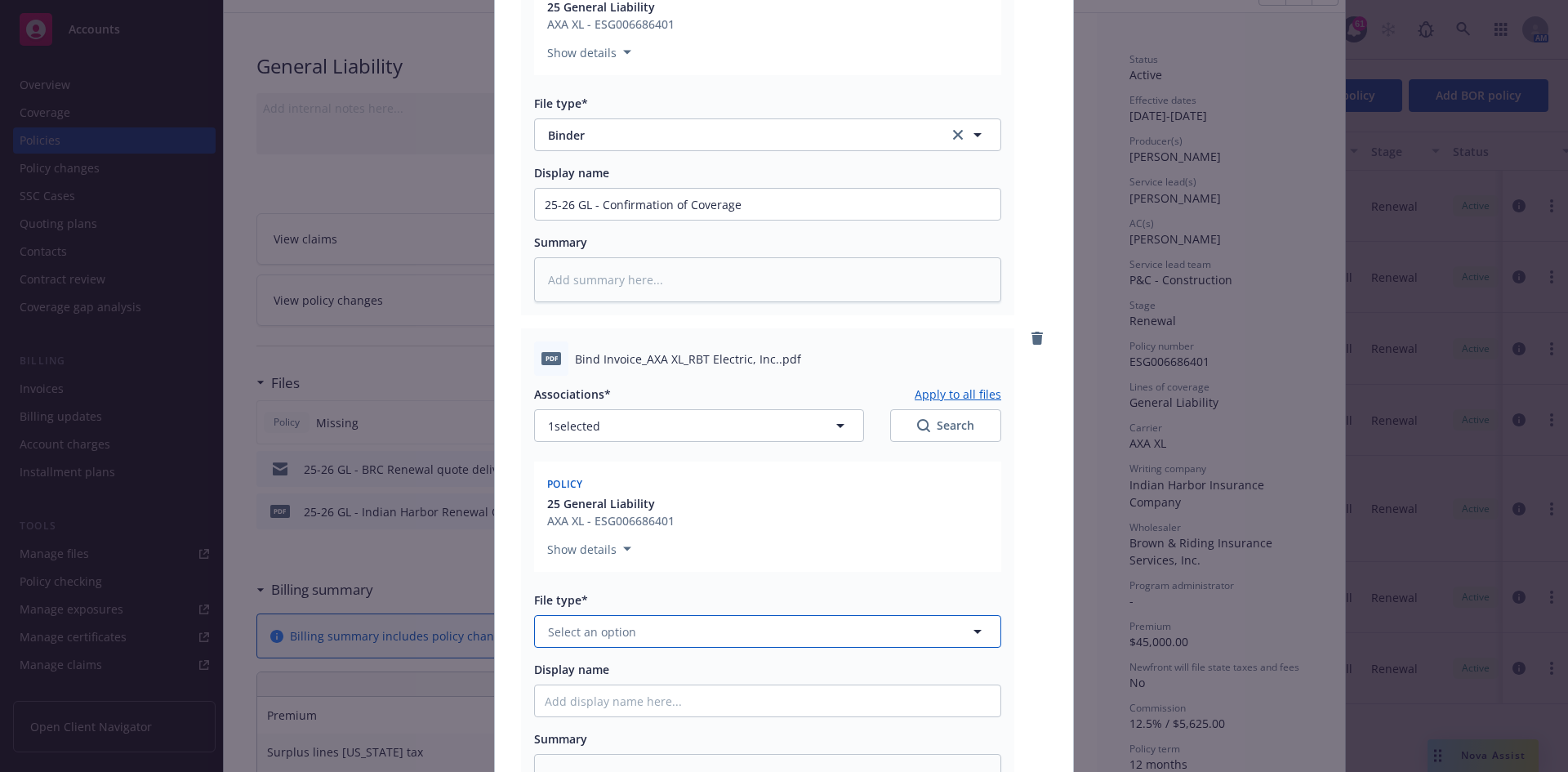
click at [607, 629] on span "Select an option" at bounding box center [592, 632] width 89 height 17
type input "invoice"
click at [661, 710] on div "Invoice - Third Party" at bounding box center [767, 720] width 446 height 24
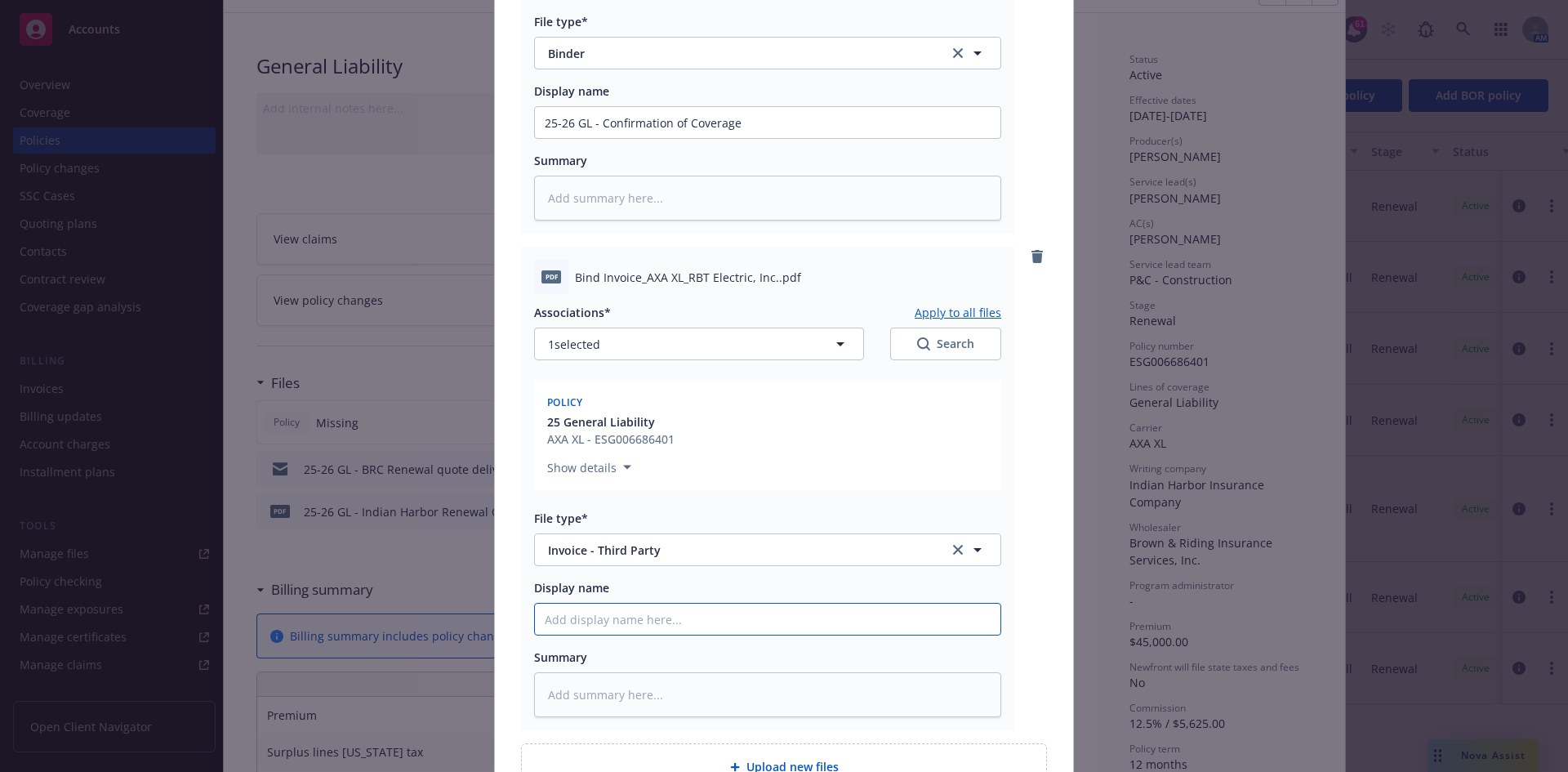
click at [664, 621] on input "Display name" at bounding box center [767, 619] width 465 height 31
type textarea "x"
type input "2"
type textarea "x"
type input "25"
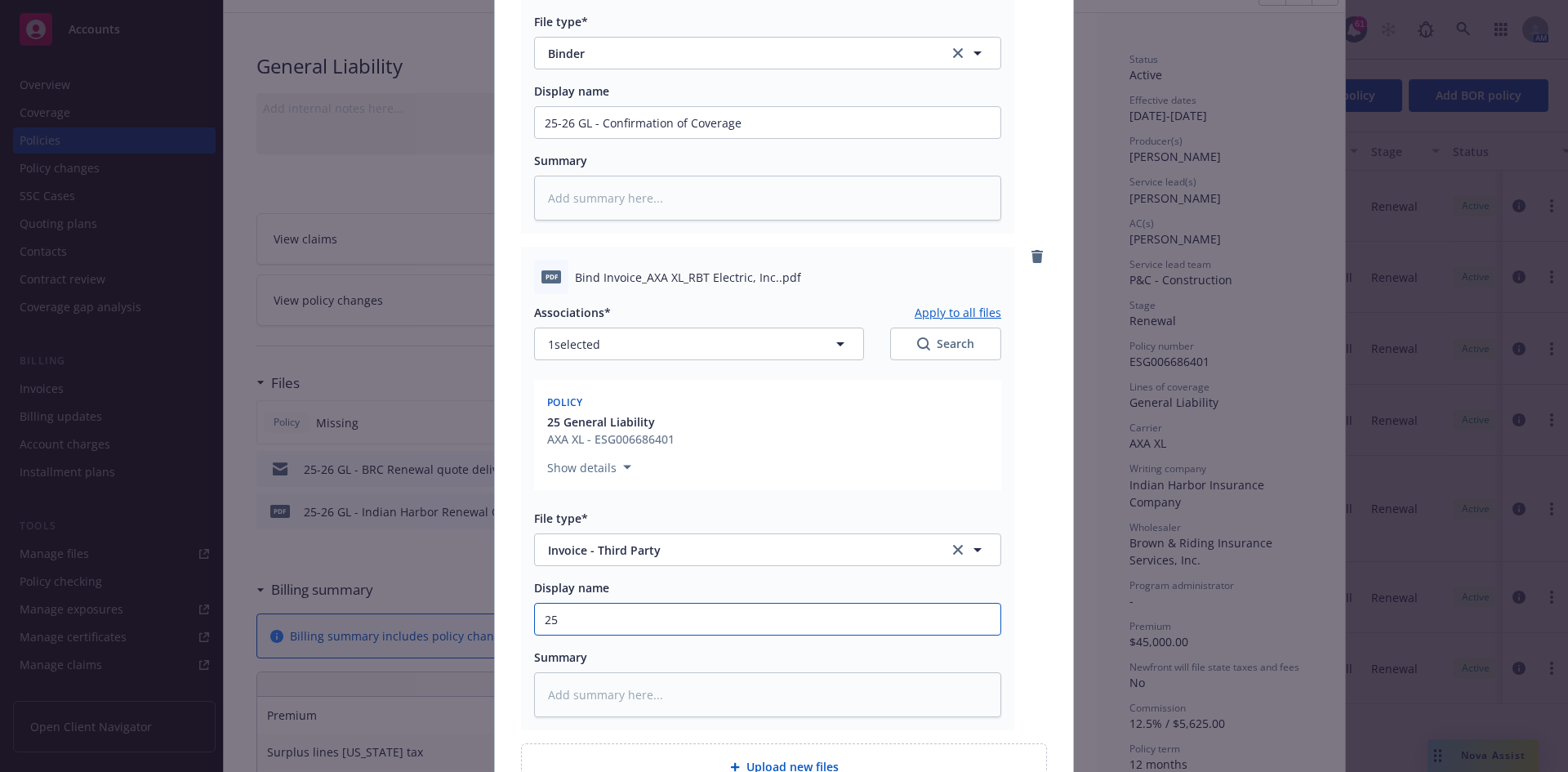
type textarea "x"
type input "25-"
type textarea "x"
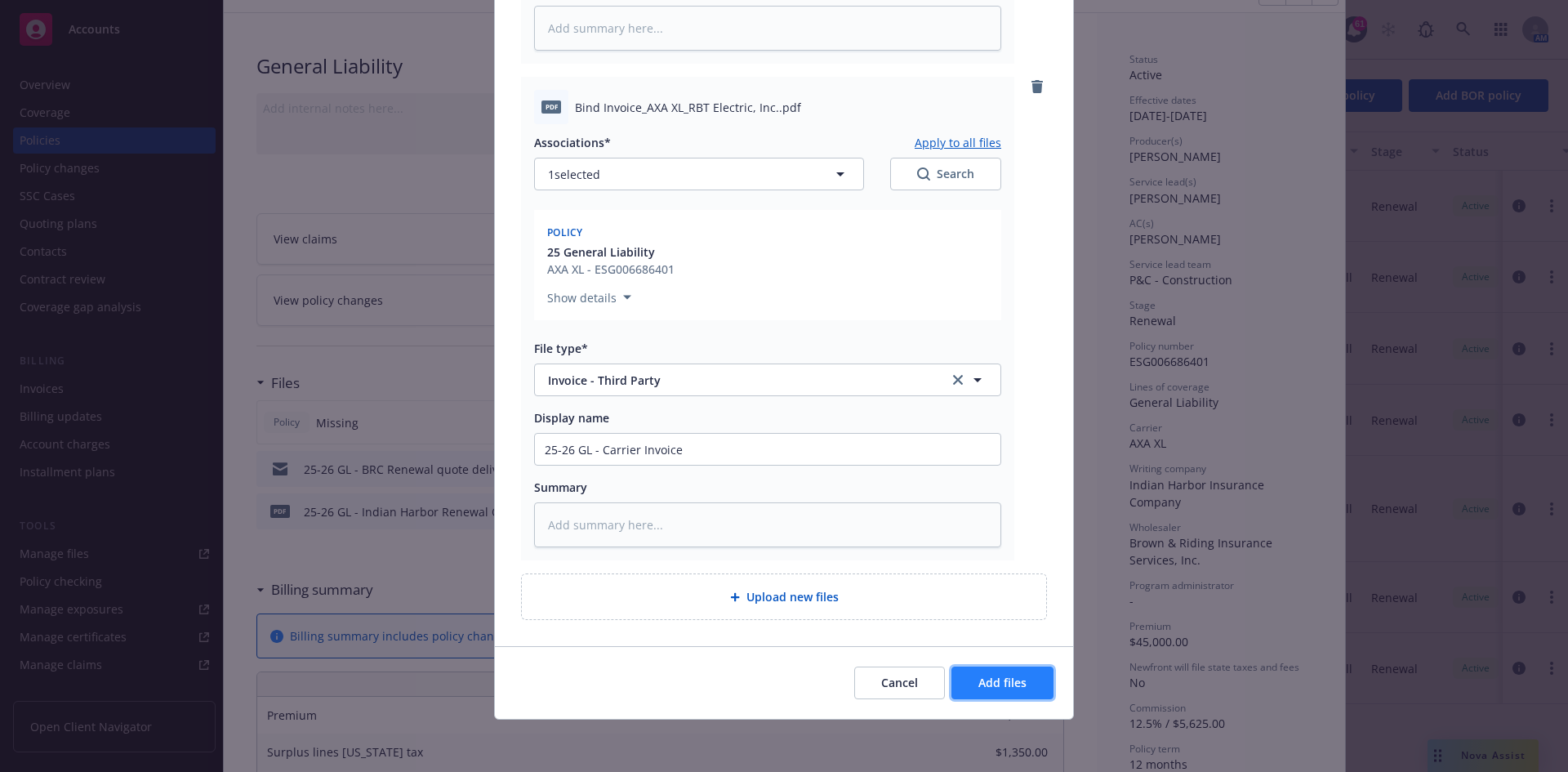
click at [982, 670] on button "Add files" at bounding box center [1002, 682] width 102 height 32
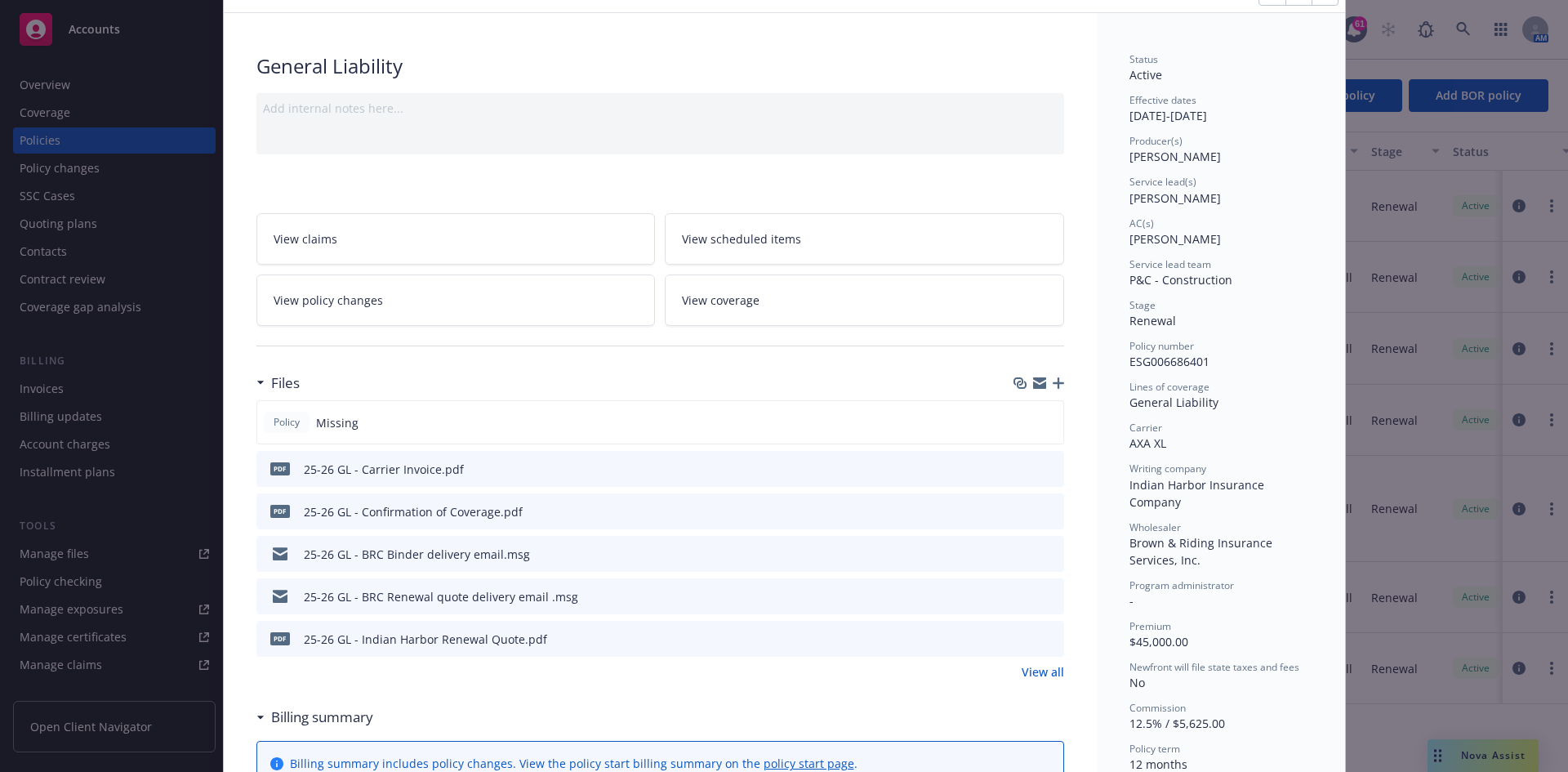
scroll to position [0, 0]
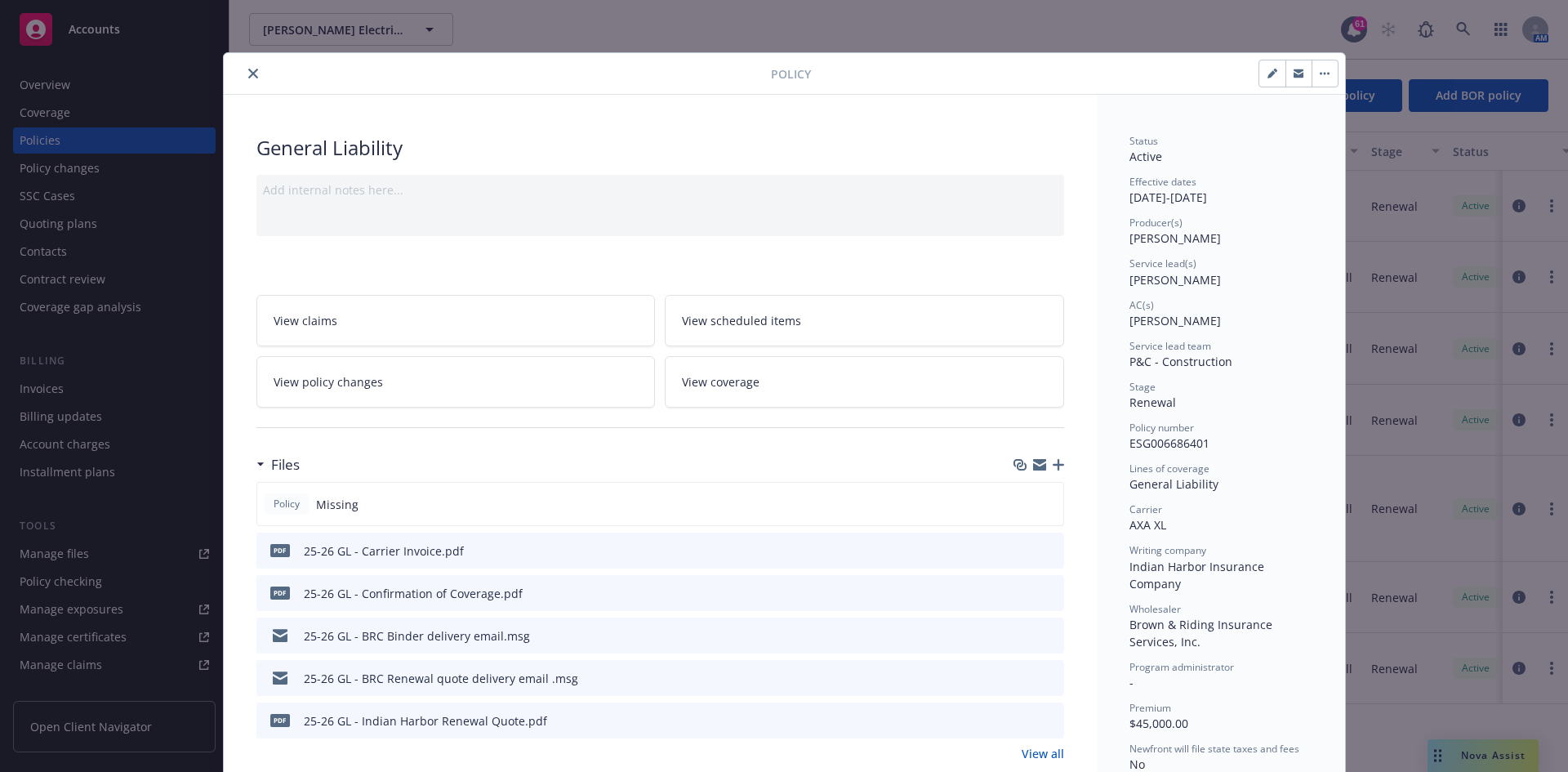
click at [250, 73] on icon "close" at bounding box center [253, 73] width 10 height 10
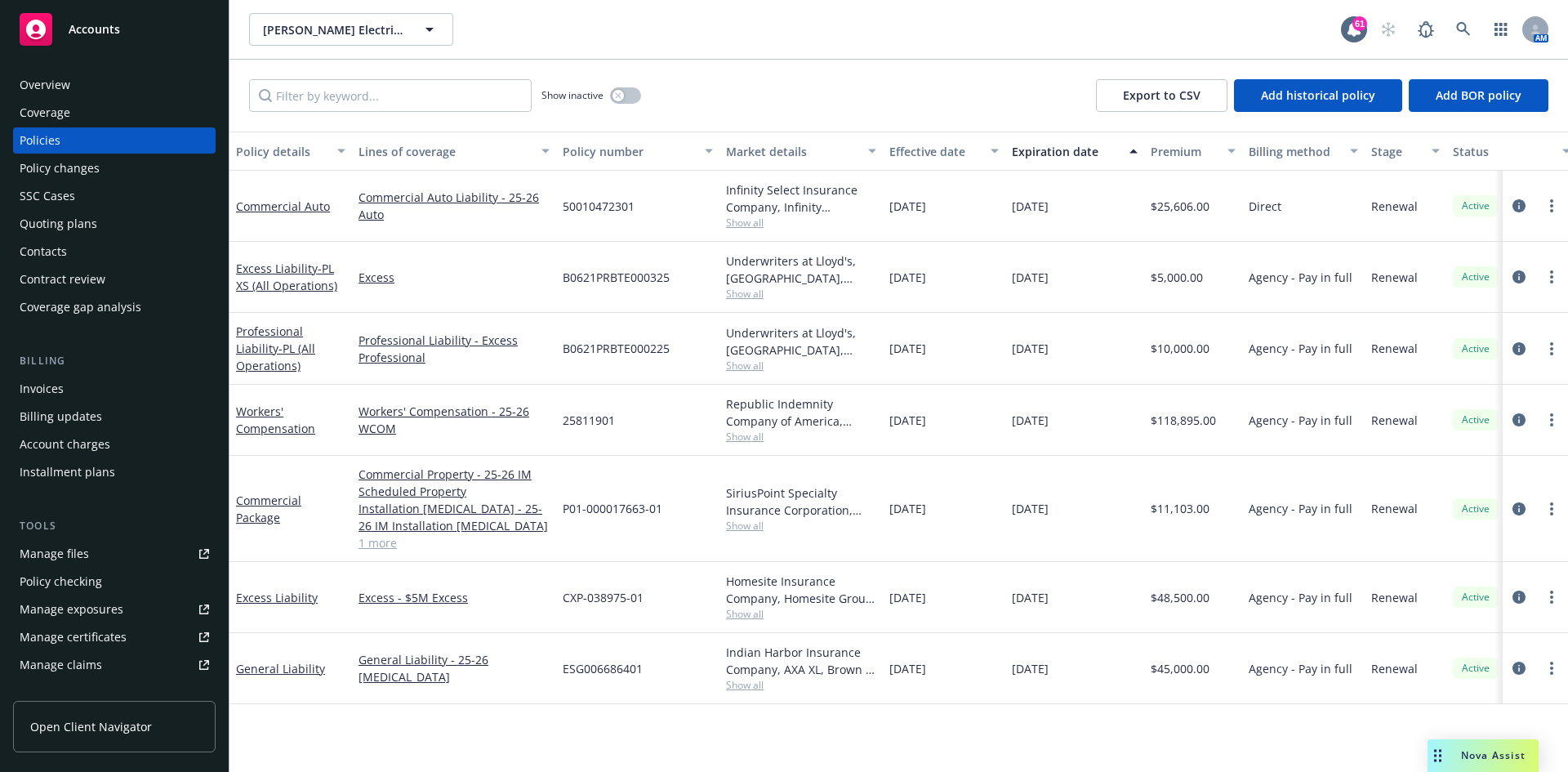
click at [85, 394] on div "Invoices" at bounding box center [114, 388] width 190 height 26
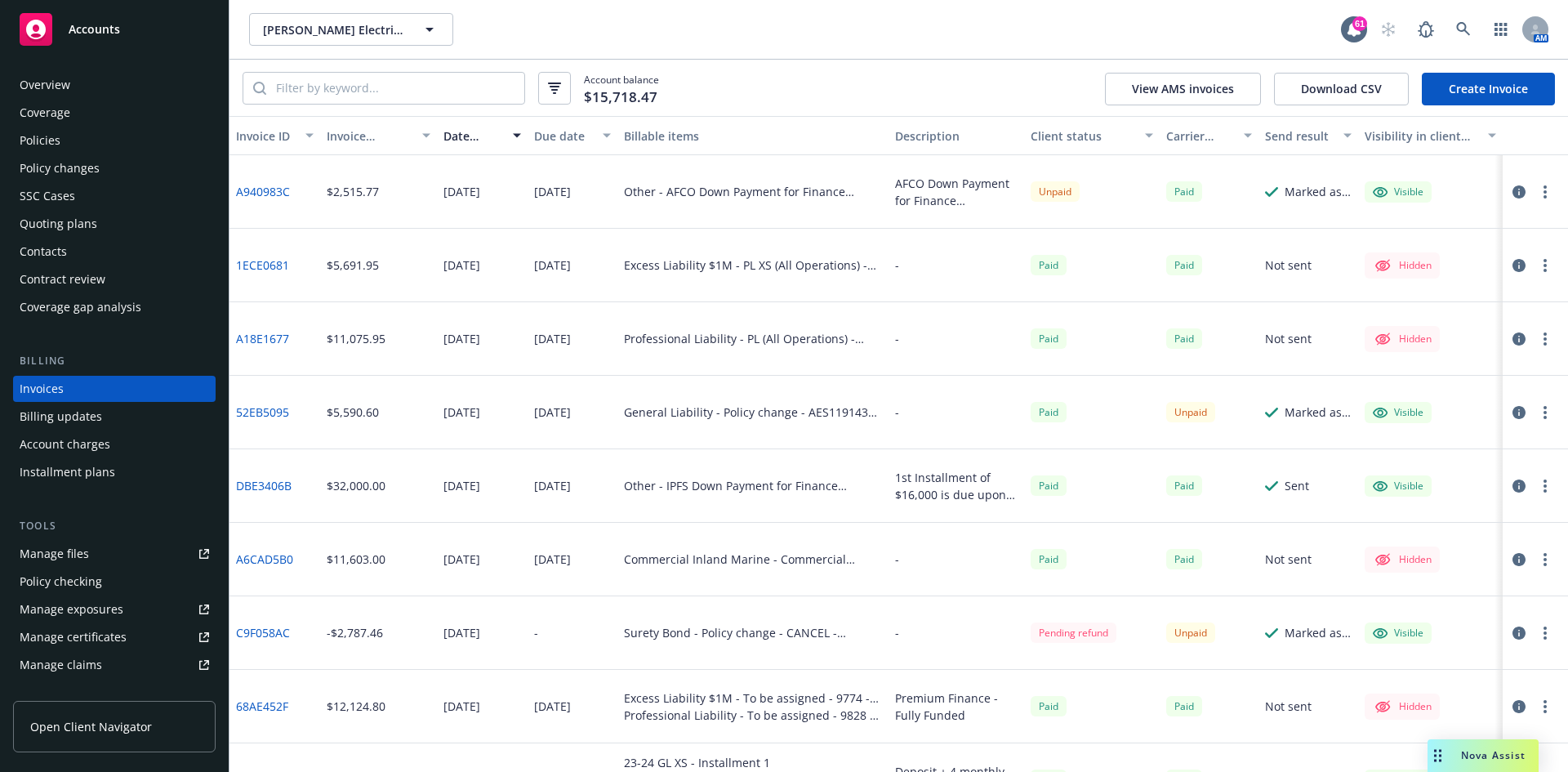
click at [79, 144] on div "Policies" at bounding box center [114, 140] width 190 height 26
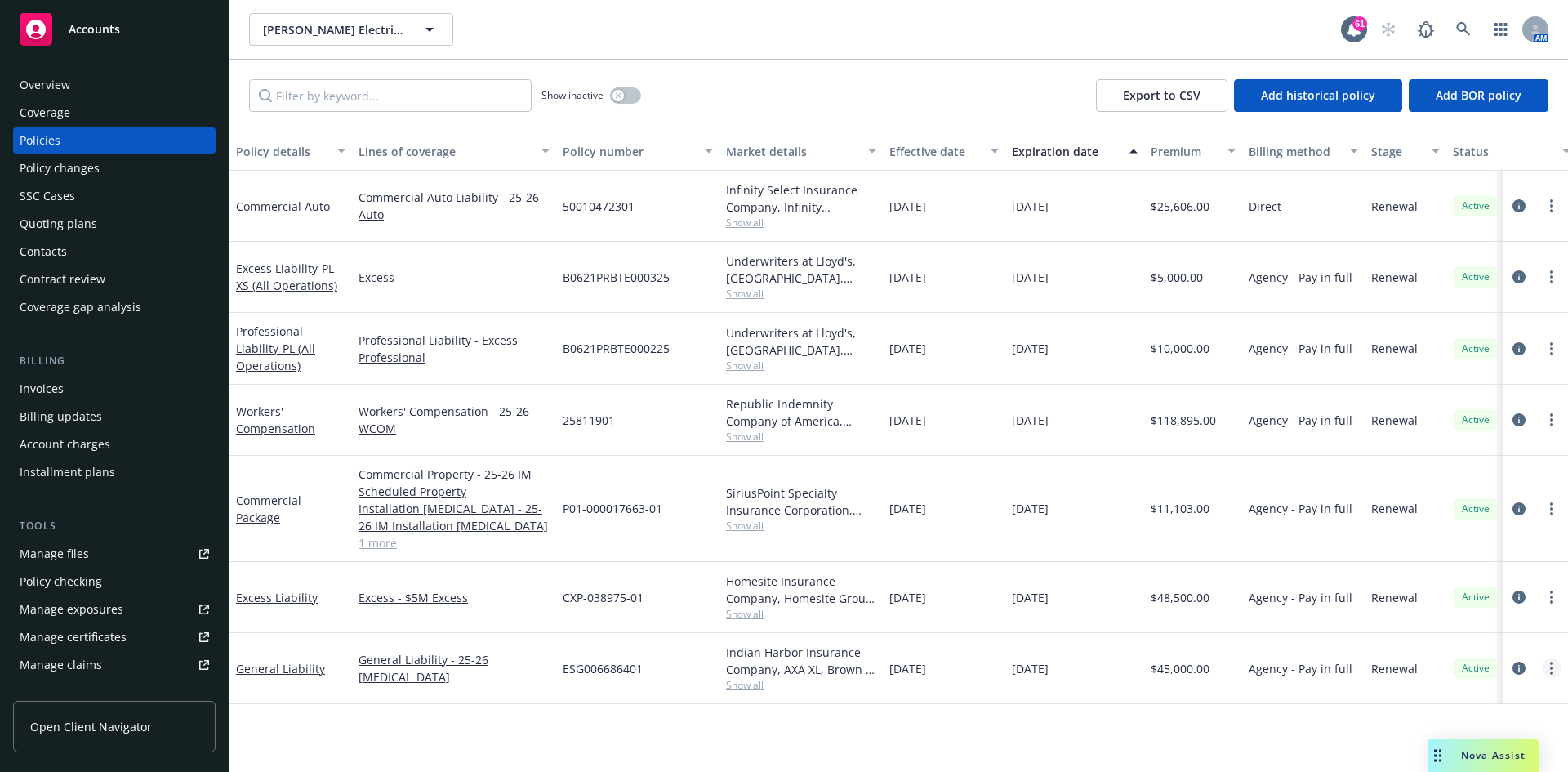
click at [1552, 664] on circle "more" at bounding box center [1551, 662] width 3 height 3
click at [1475, 619] on link "Invoice policy" at bounding box center [1471, 613] width 192 height 32
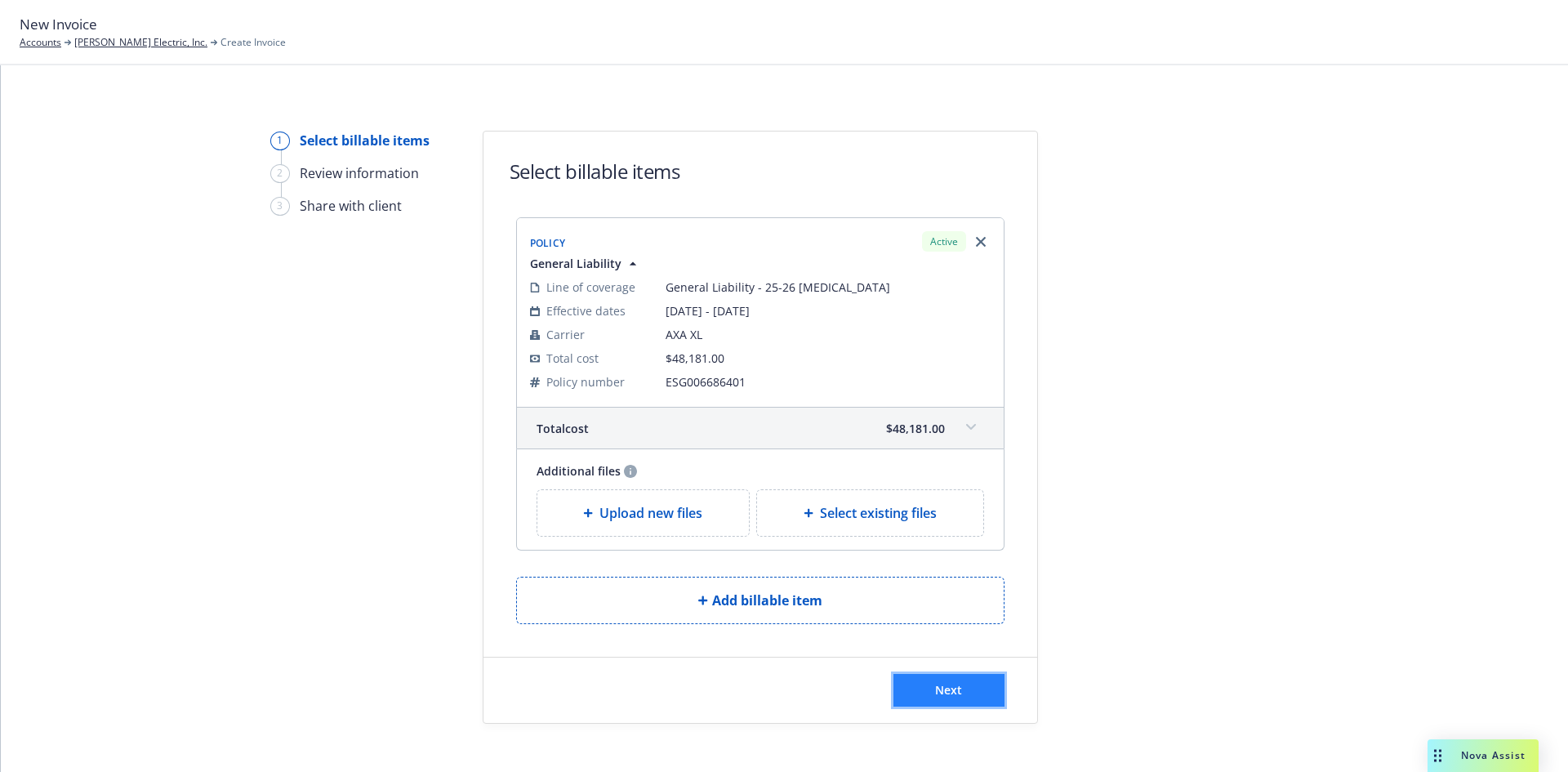
click at [949, 690] on span "Next" at bounding box center [948, 689] width 27 height 15
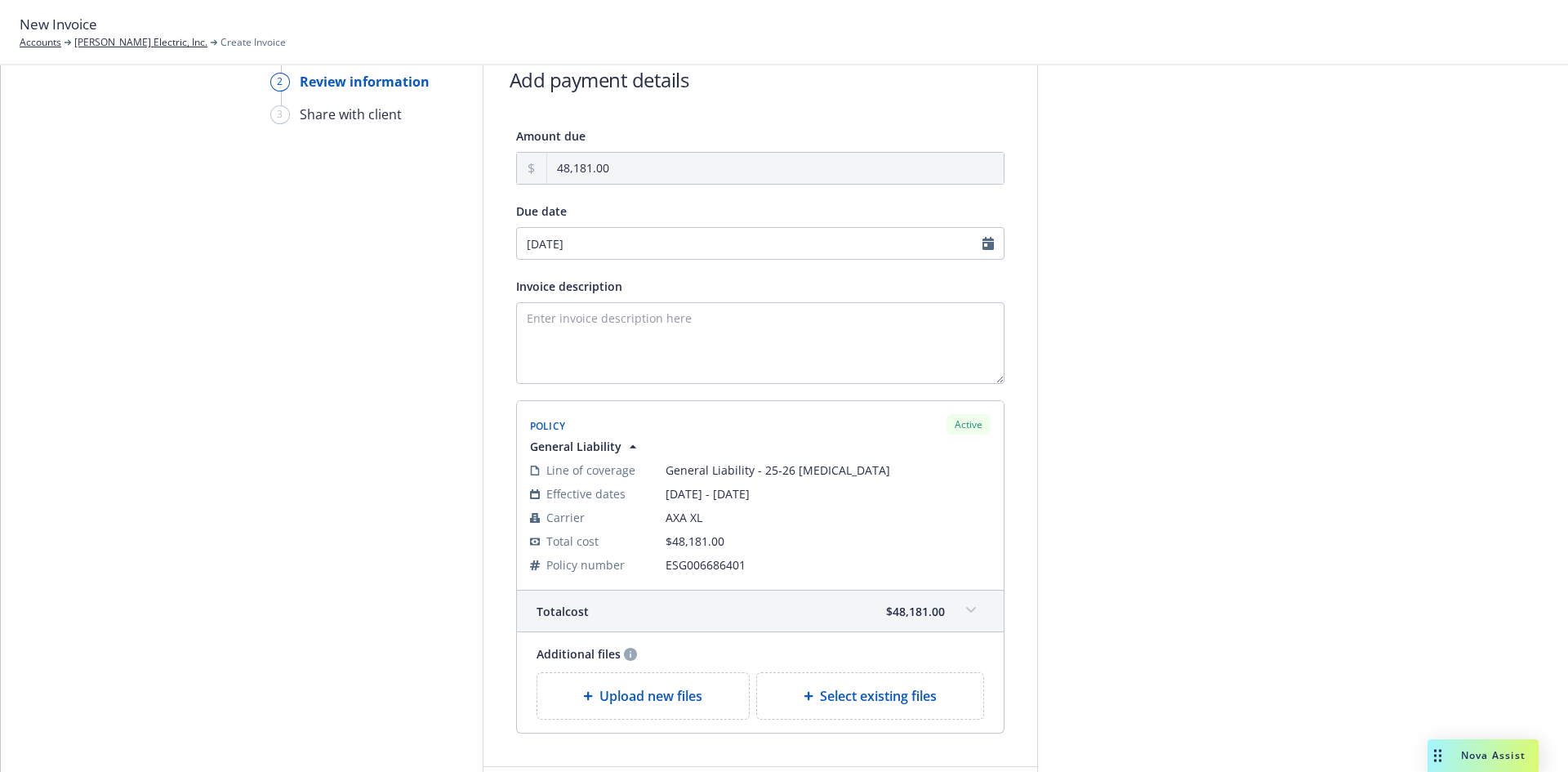
scroll to position [218, 0]
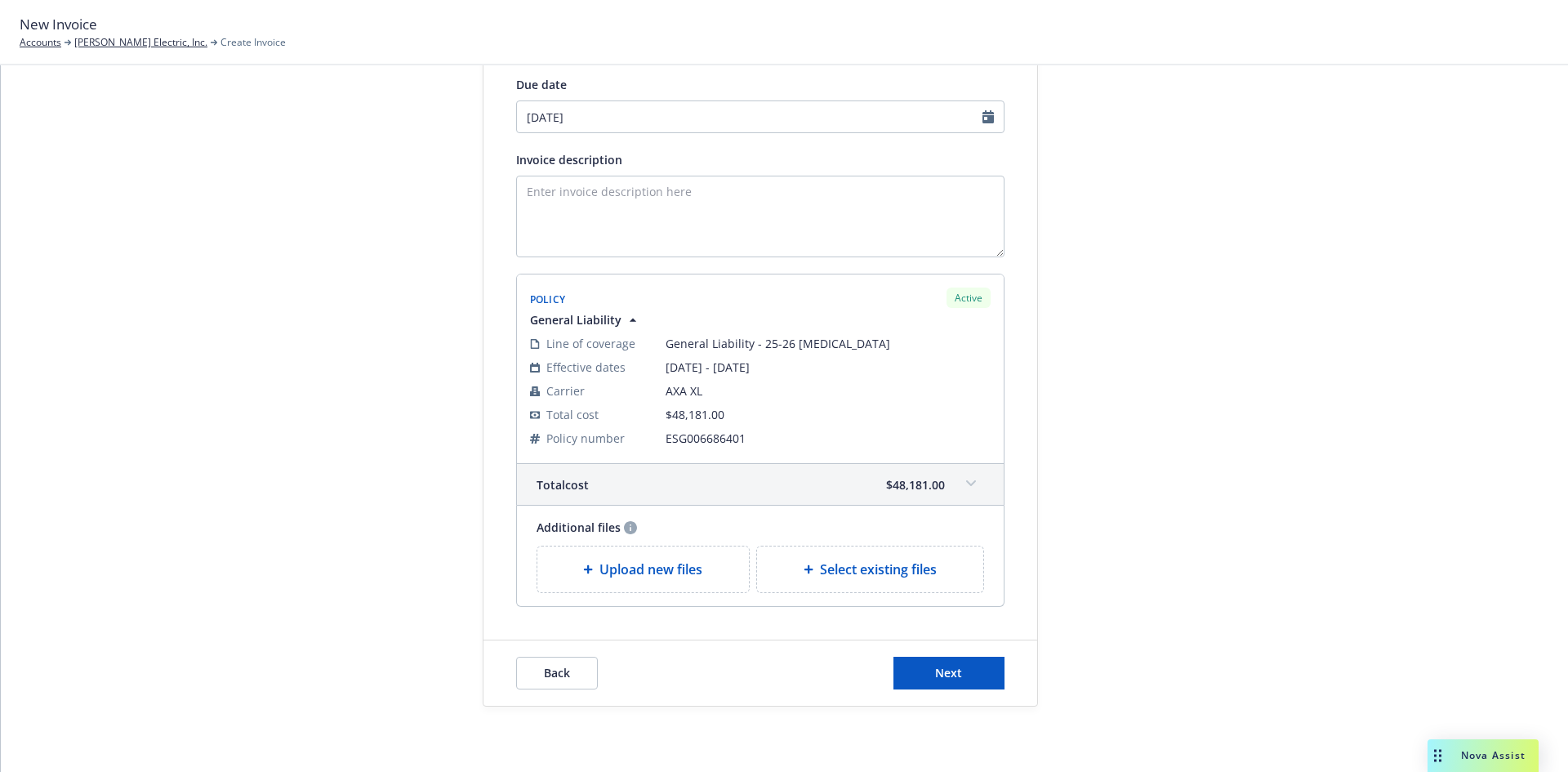
click at [967, 485] on icon at bounding box center [971, 483] width 10 height 7
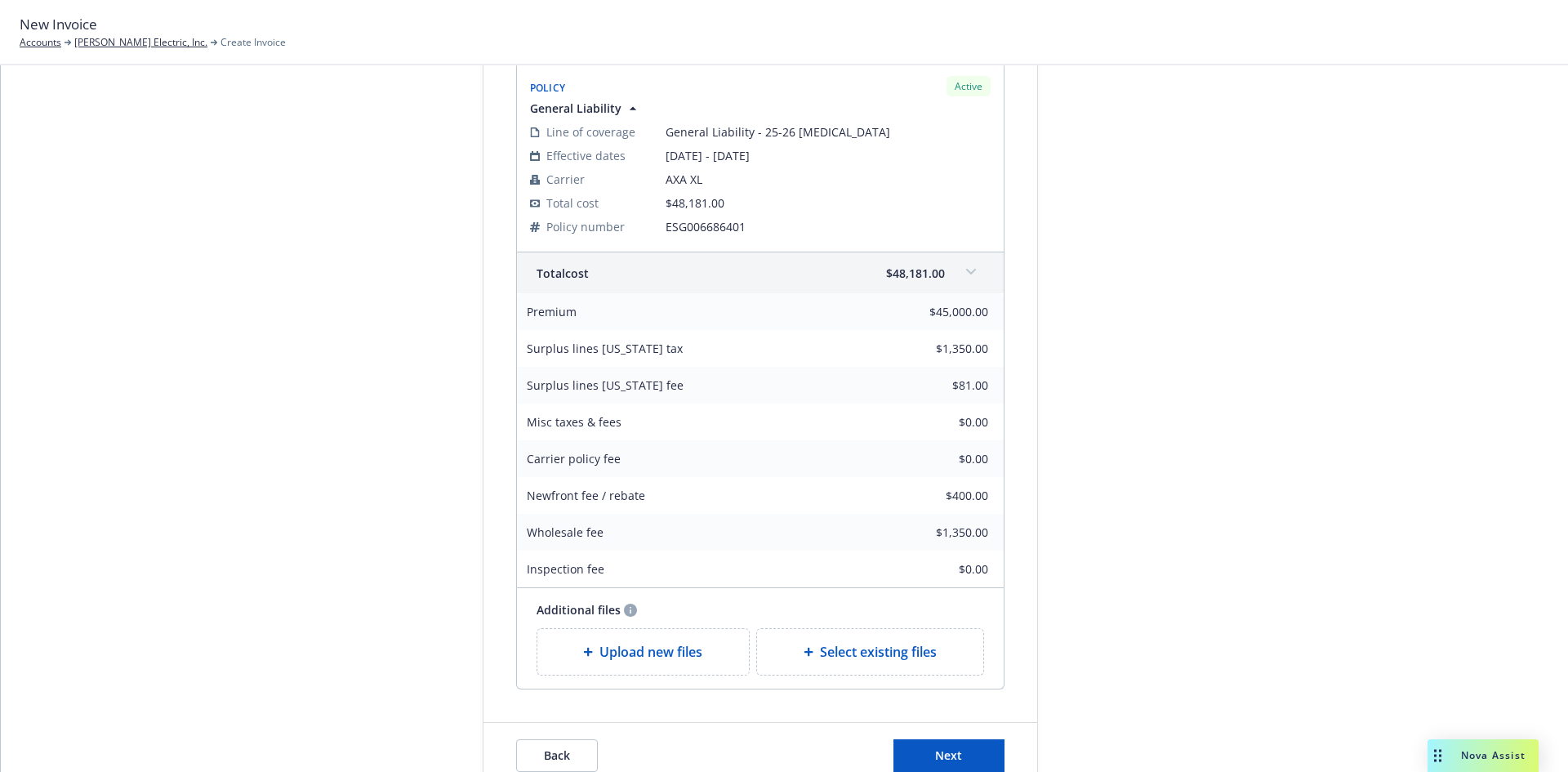
scroll to position [512, 0]
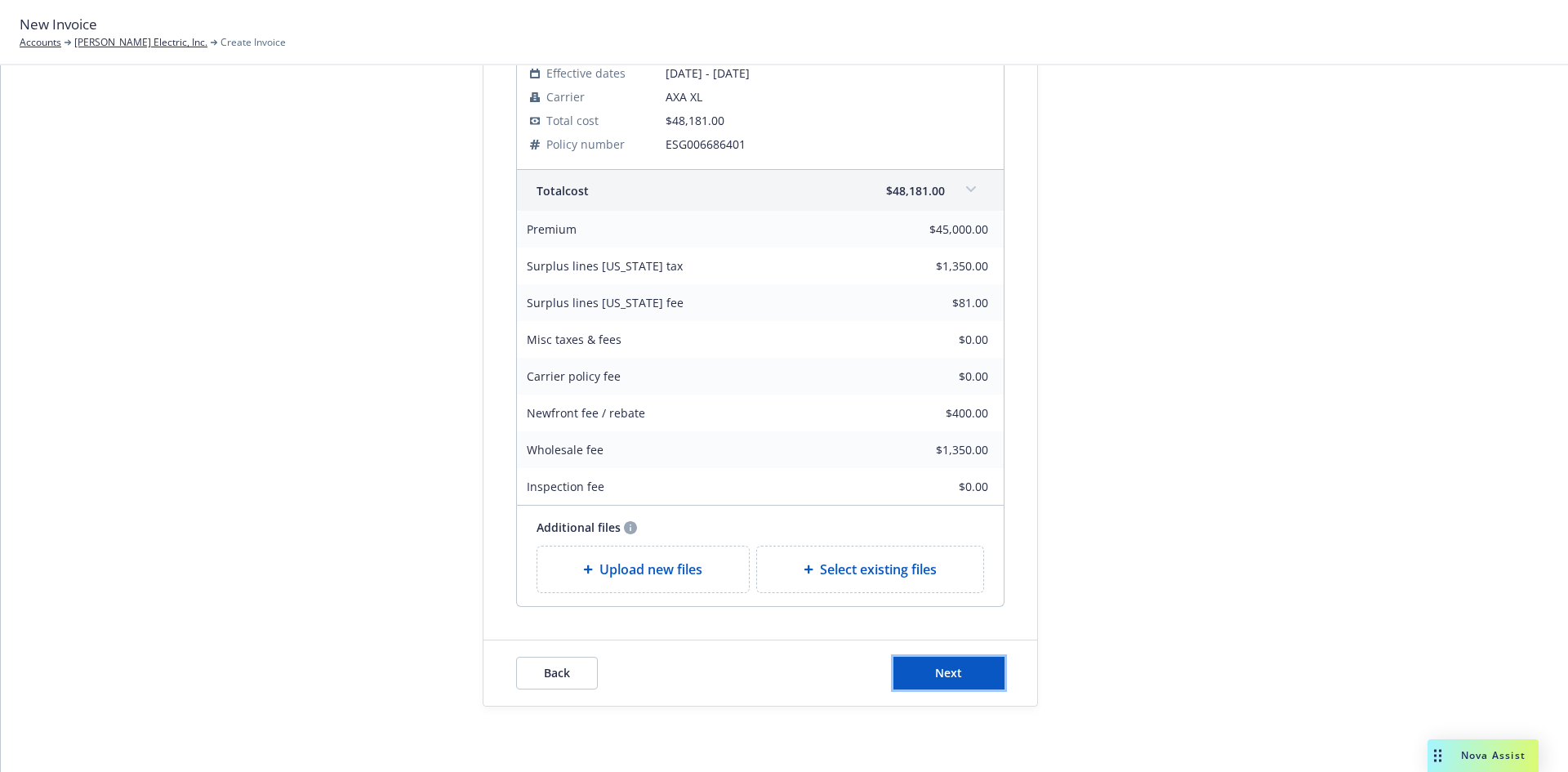
drag, startPoint x: 939, startPoint y: 677, endPoint x: 954, endPoint y: 680, distance: 15.3
click at [940, 677] on span "Next" at bounding box center [948, 672] width 27 height 15
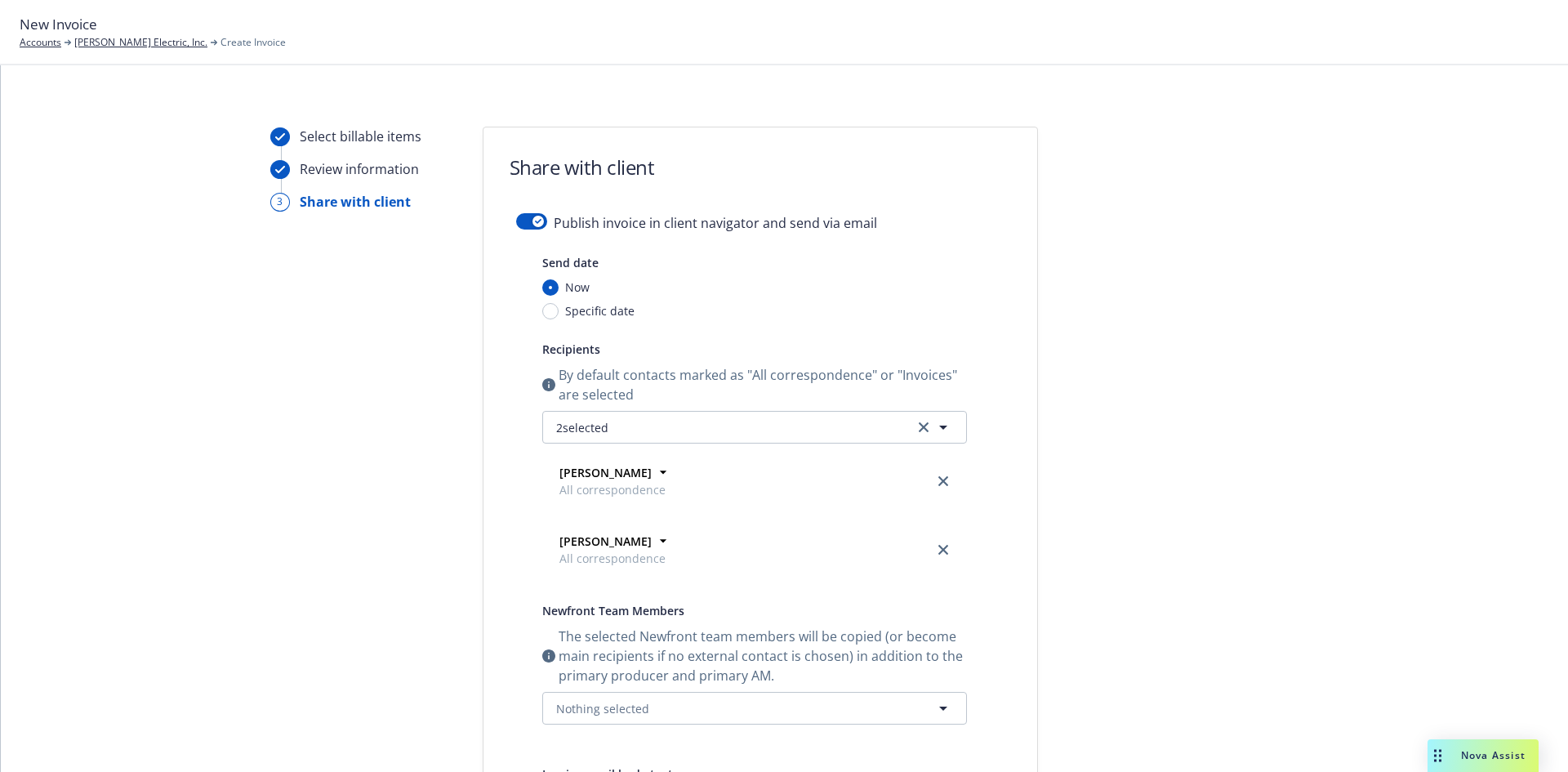
scroll to position [0, 0]
click at [533, 225] on div "button" at bounding box center [539, 225] width 11 height 11
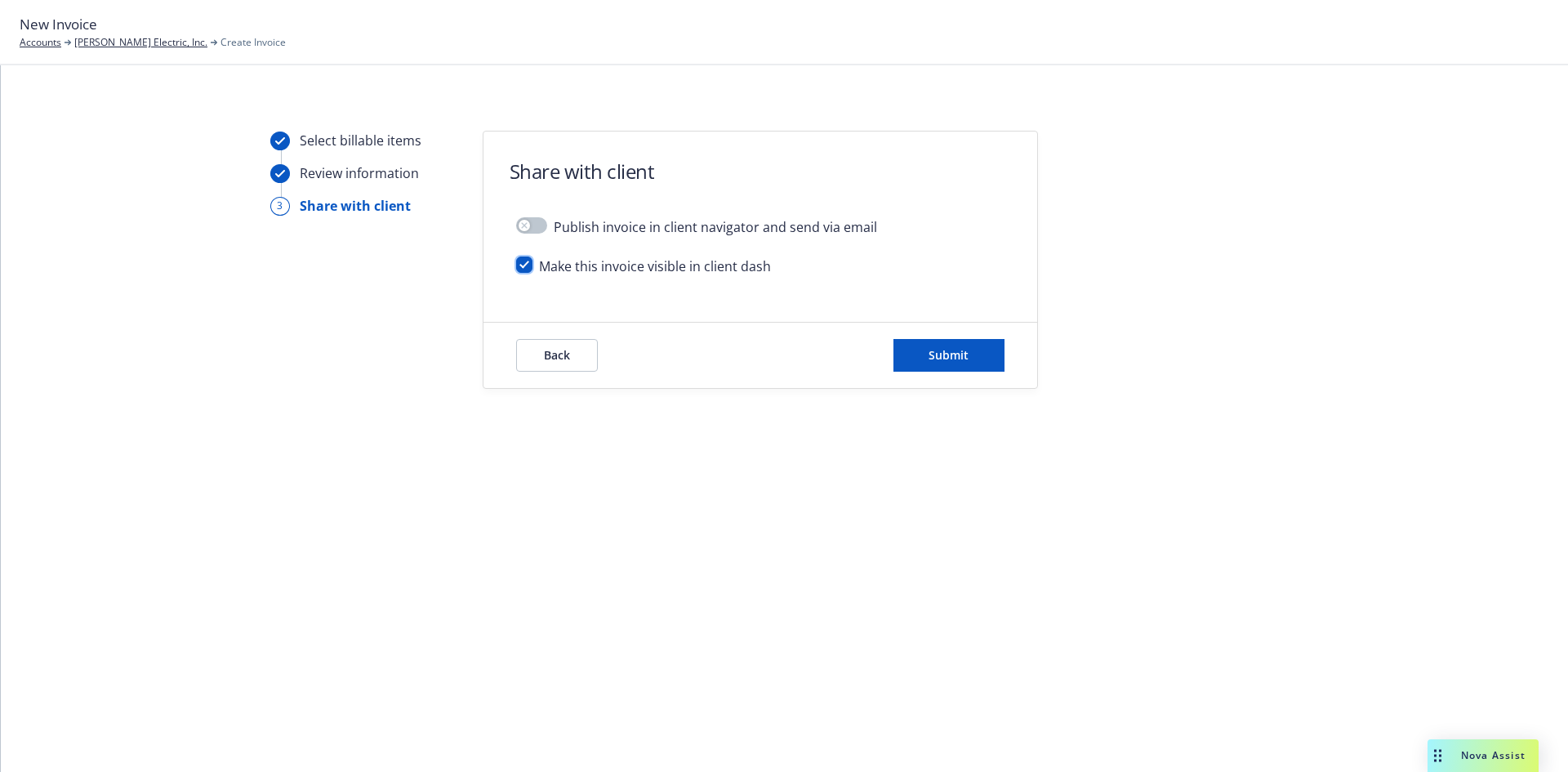
click at [524, 262] on input "checkbox" at bounding box center [523, 264] width 16 height 16
checkbox input "false"
click at [947, 353] on span "Submit" at bounding box center [948, 355] width 40 height 15
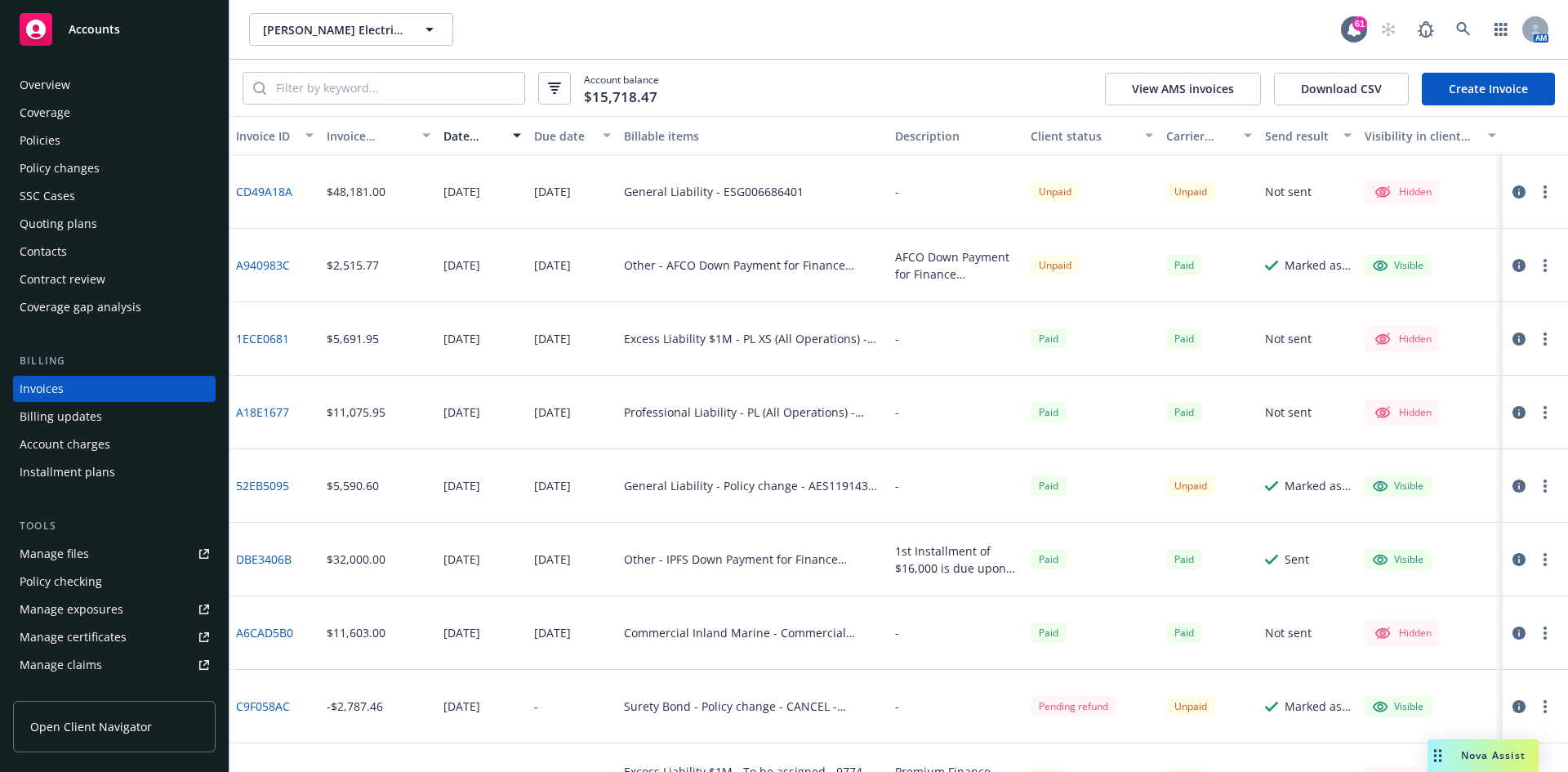
click at [76, 142] on div "Policies" at bounding box center [114, 140] width 190 height 26
